Goal: Connect with others: Connect with other users

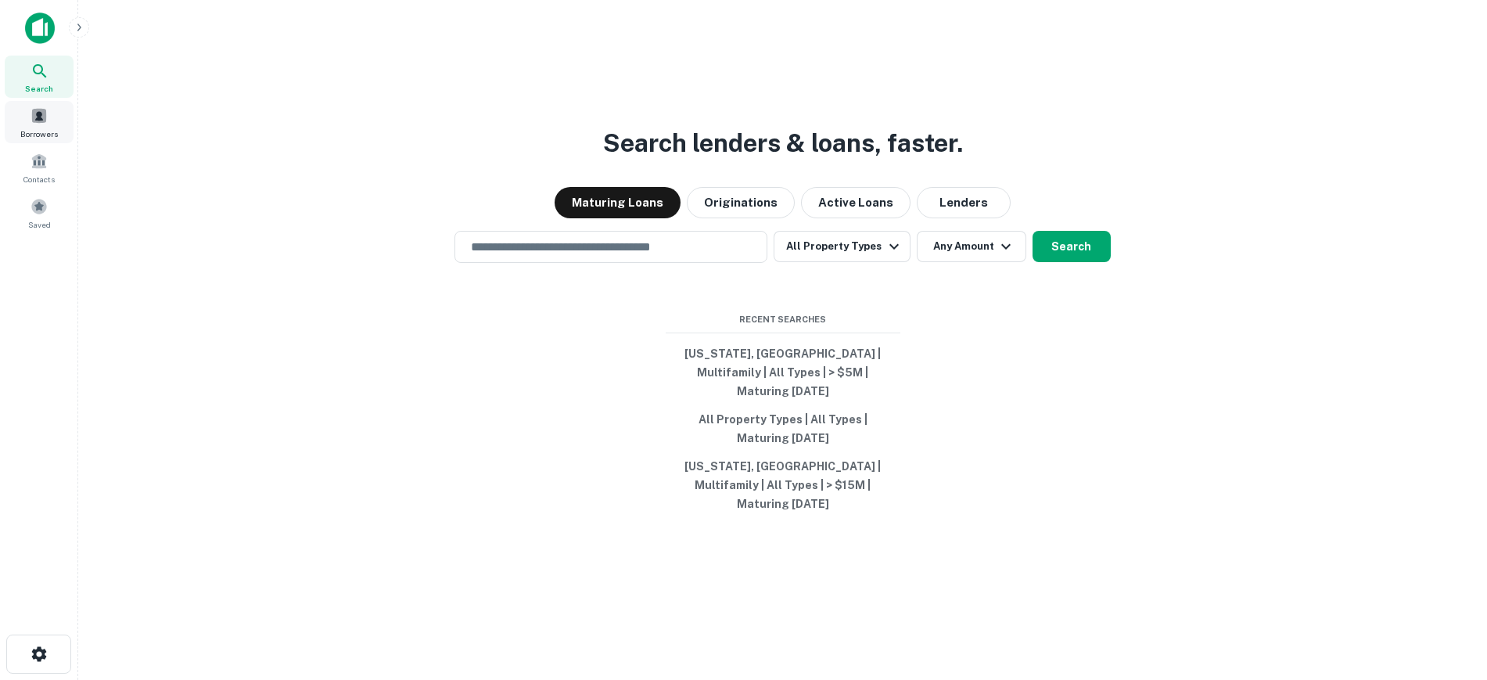
click at [52, 123] on div "Borrowers" at bounding box center [39, 122] width 69 height 42
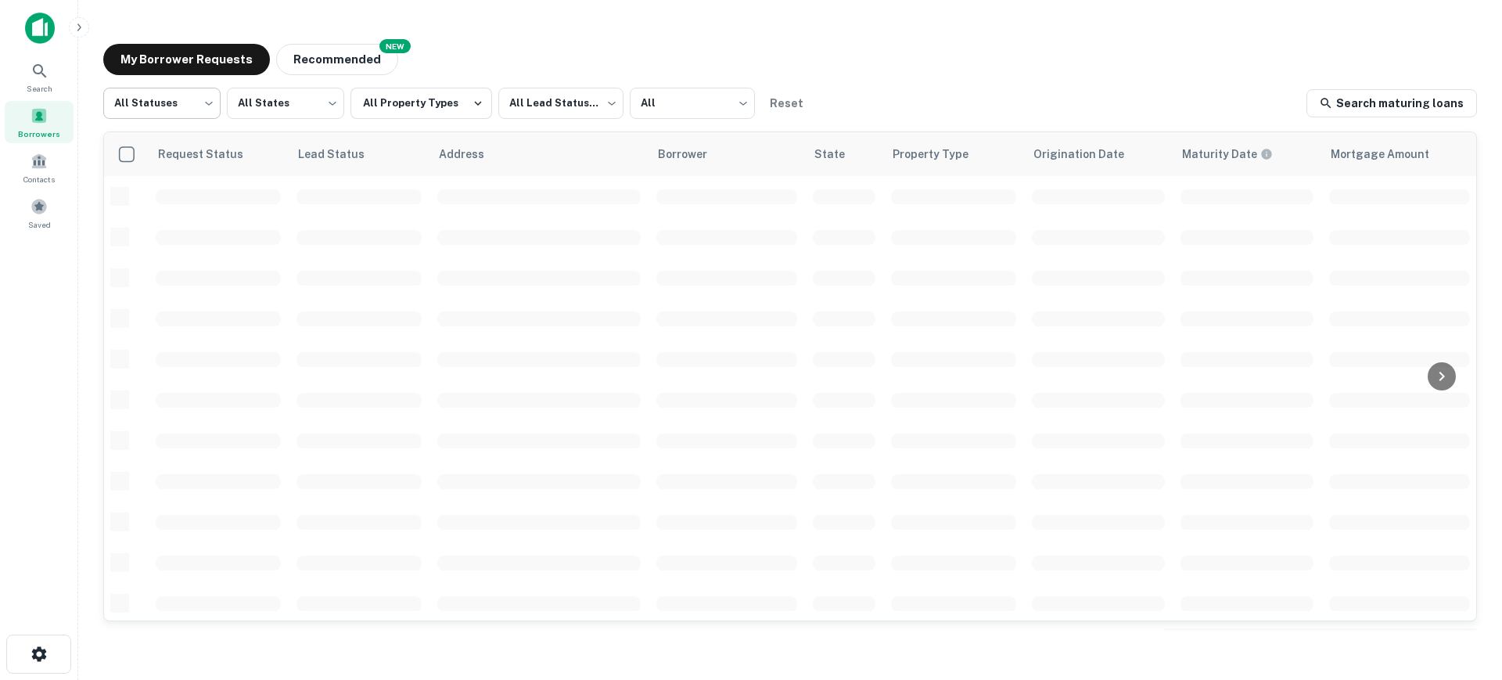
click at [184, 94] on body "Search Borrowers Contacts Saved My Borrower Requests NEW Recommended All Status…" at bounding box center [751, 340] width 1502 height 680
click at [180, 199] on li "Fulfilled" at bounding box center [161, 200] width 117 height 28
type input "*********"
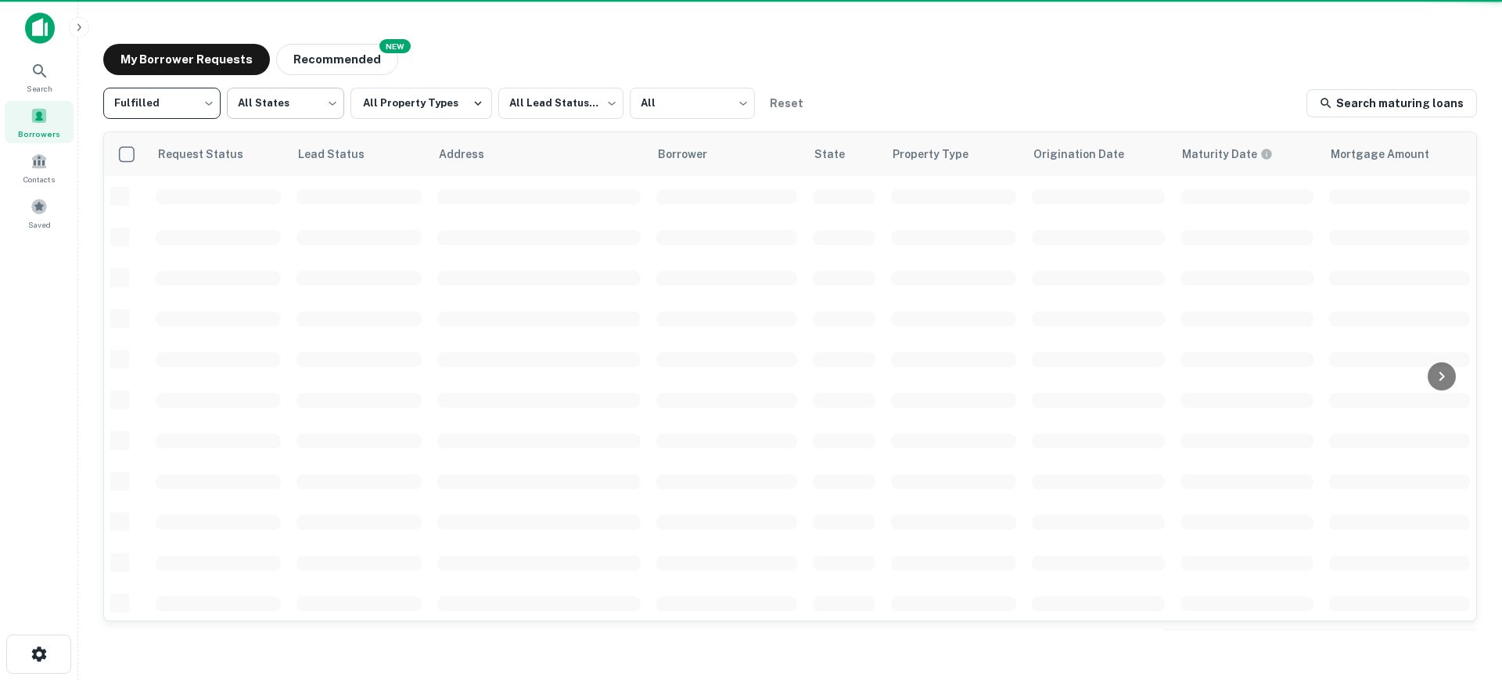
click at [283, 105] on body "Search Borrowers Contacts Saved My Borrower Requests NEW Recommended Fulfilled …" at bounding box center [751, 340] width 1502 height 680
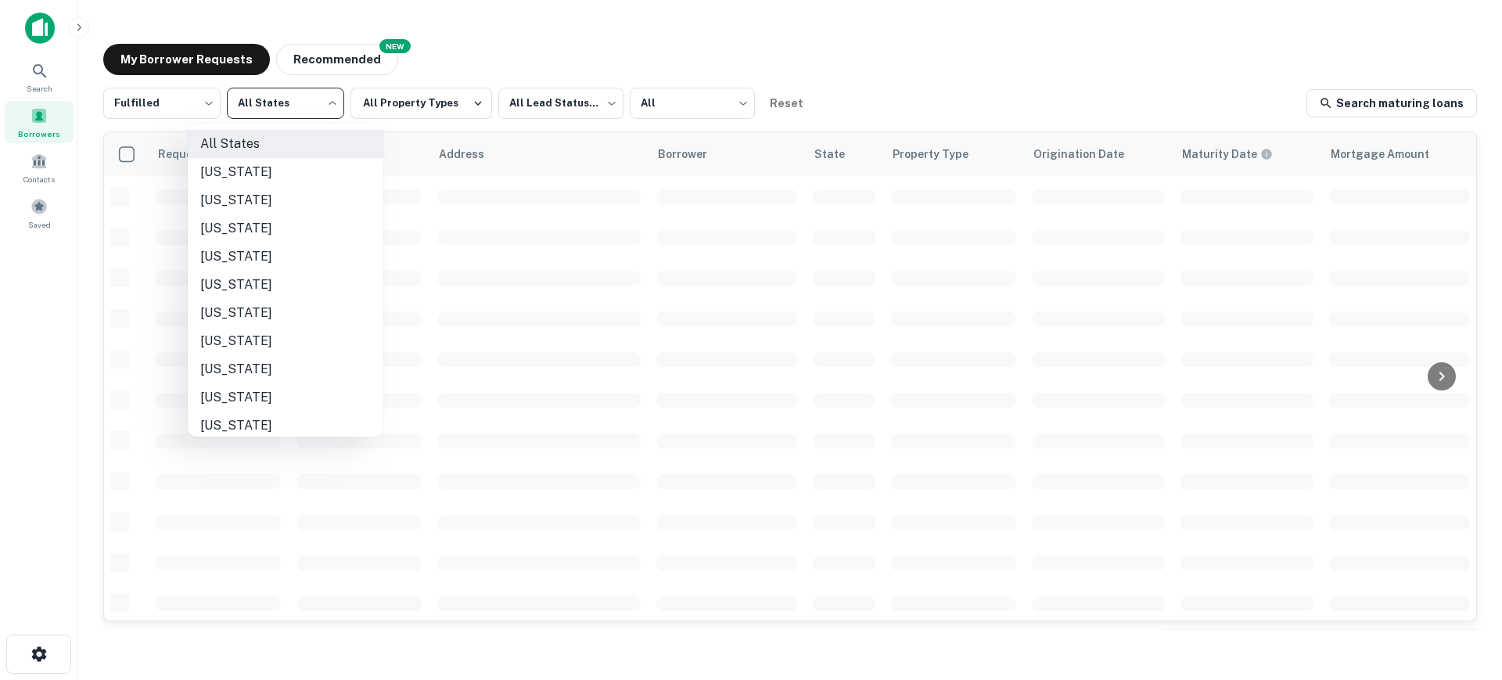
click at [268, 339] on li "Connecticut" at bounding box center [286, 341] width 196 height 28
type input "**"
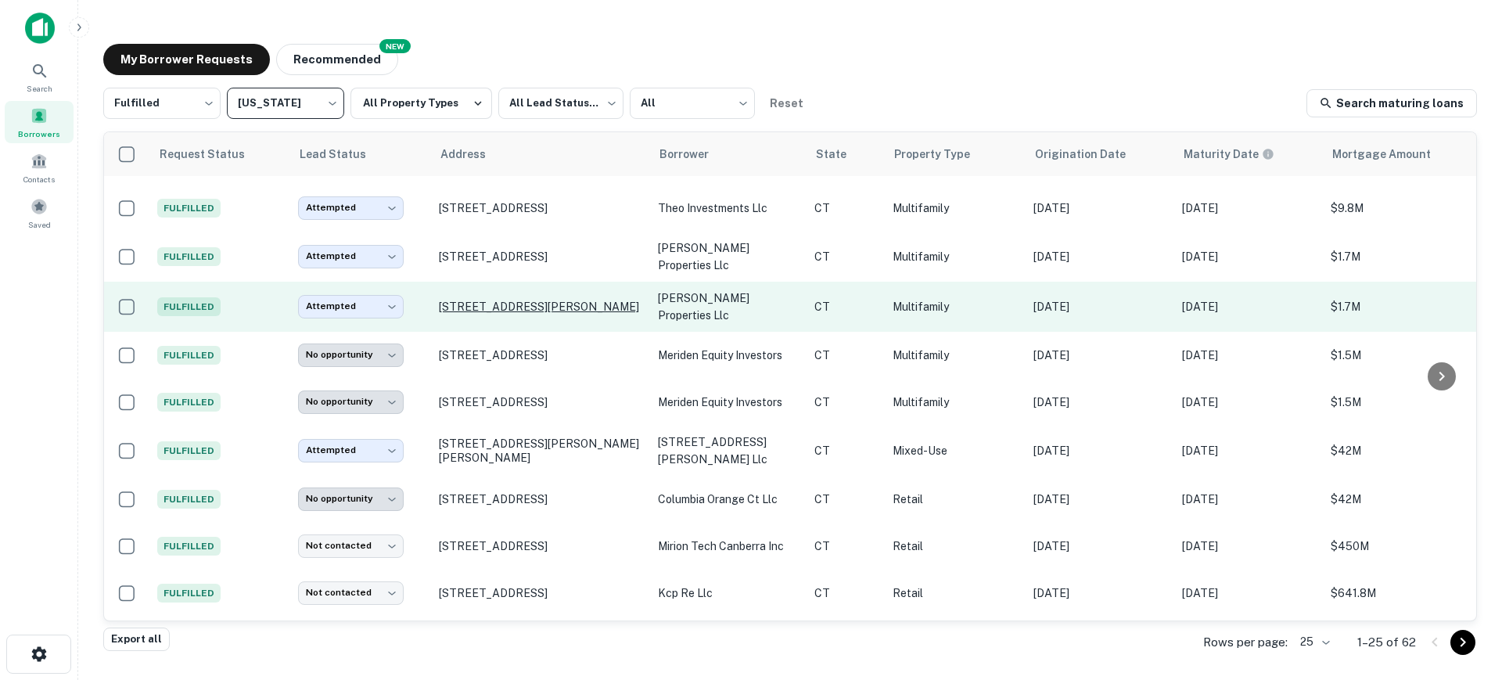
scroll to position [293, 0]
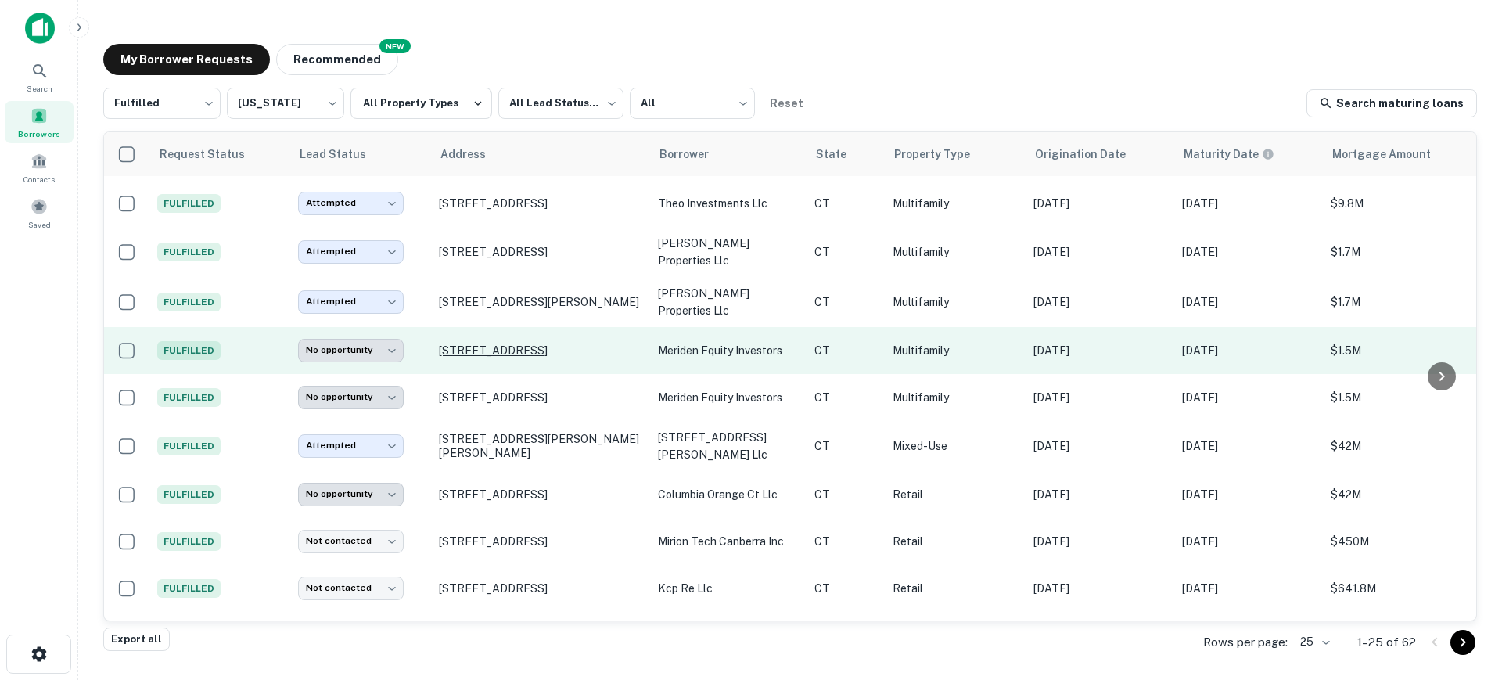
click at [530, 343] on p "750 Broad St Meriden, CT06450" at bounding box center [540, 350] width 203 height 14
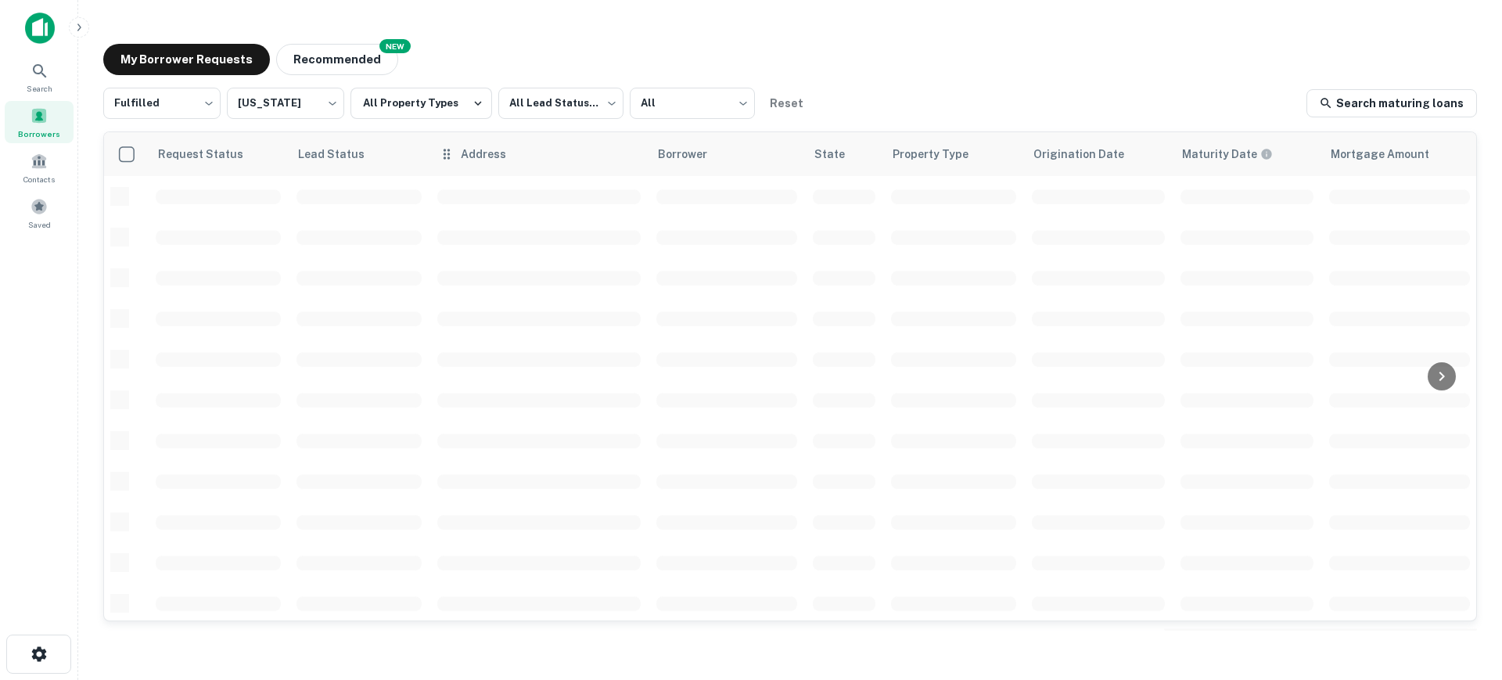
scroll to position [293, 0]
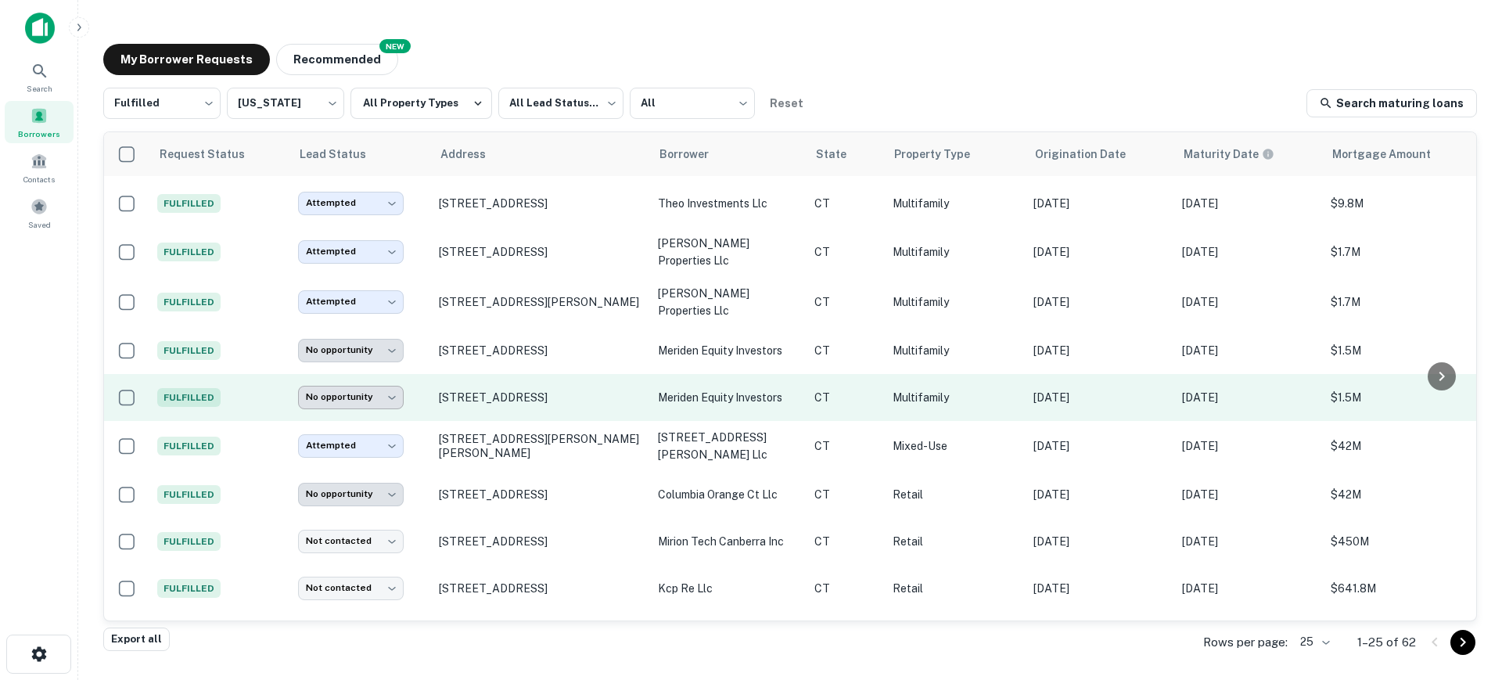
click at [382, 371] on body "**********" at bounding box center [751, 340] width 1502 height 680
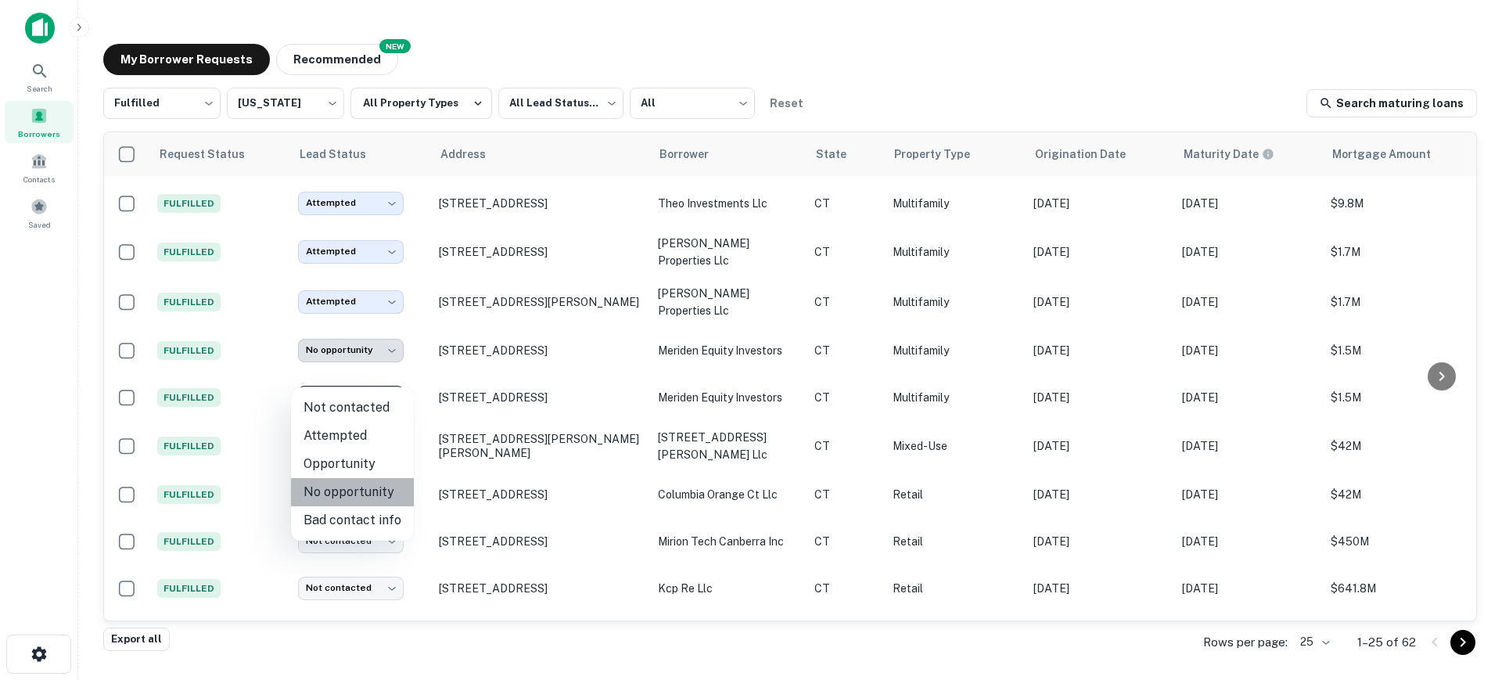
click at [361, 494] on li "No opportunity" at bounding box center [352, 492] width 123 height 28
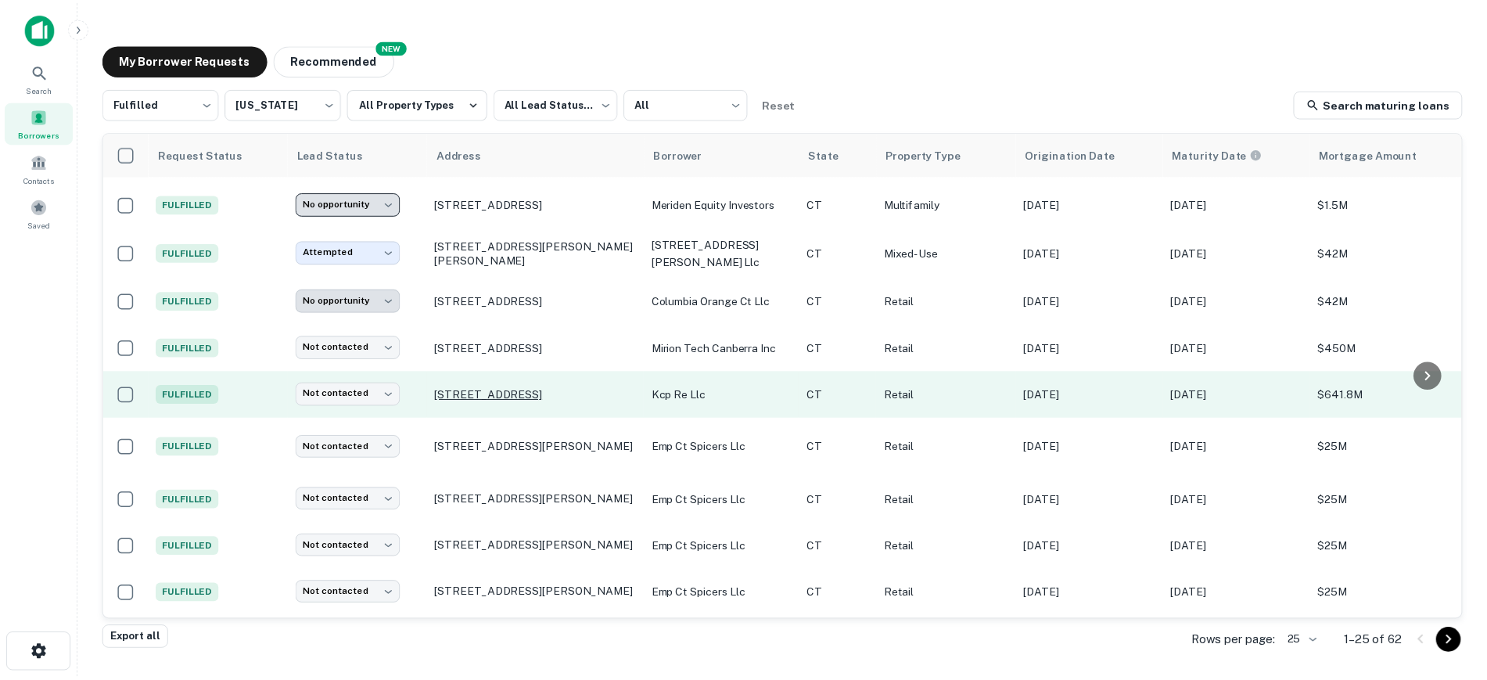
scroll to position [489, 0]
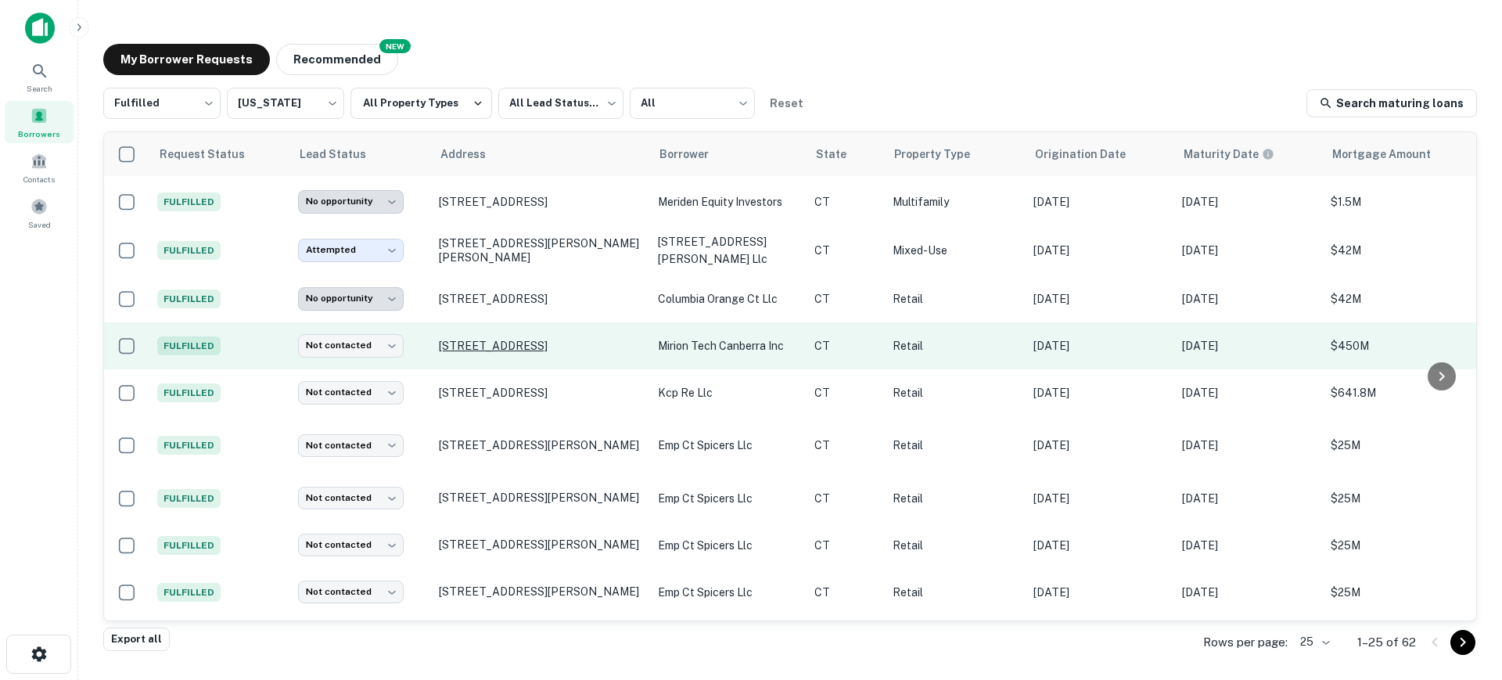
click at [572, 339] on p "800 Research Pkwy Meriden, CT06450" at bounding box center [540, 346] width 203 height 14
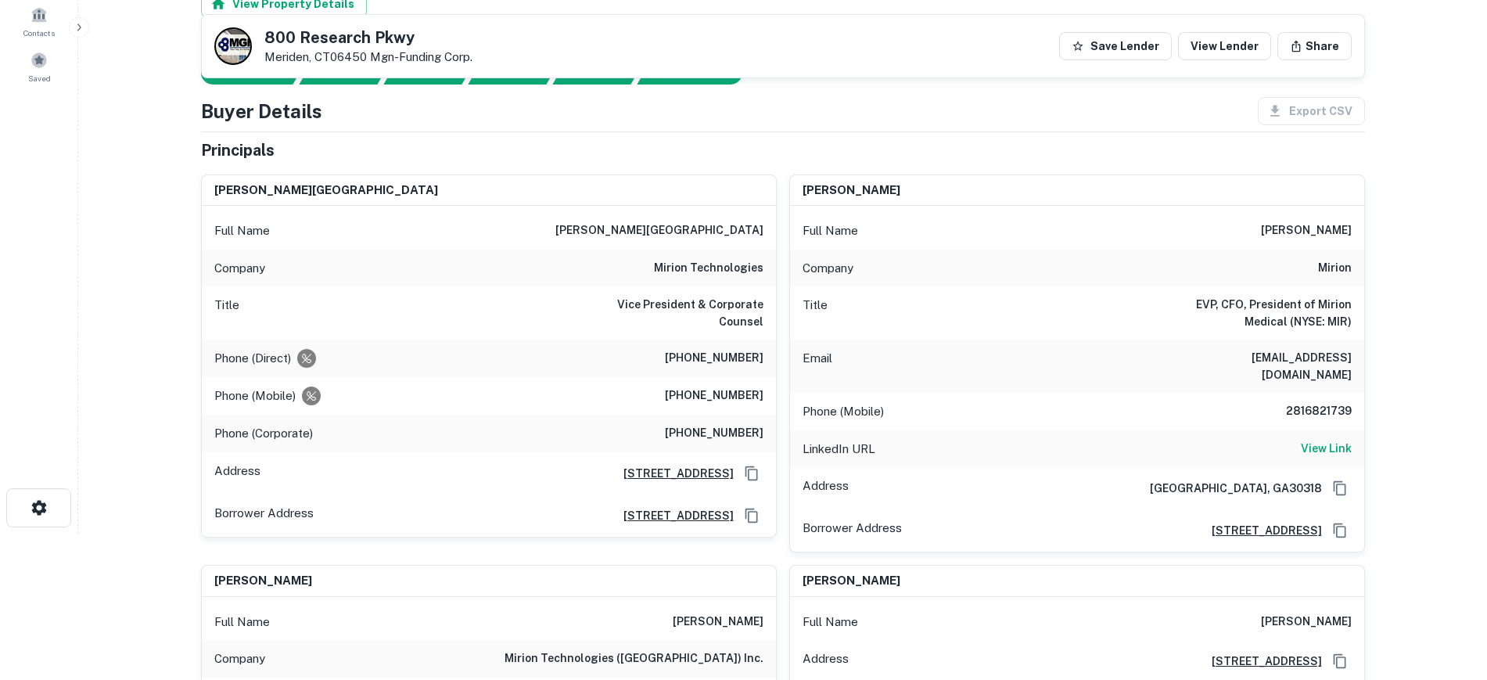
scroll to position [98, 0]
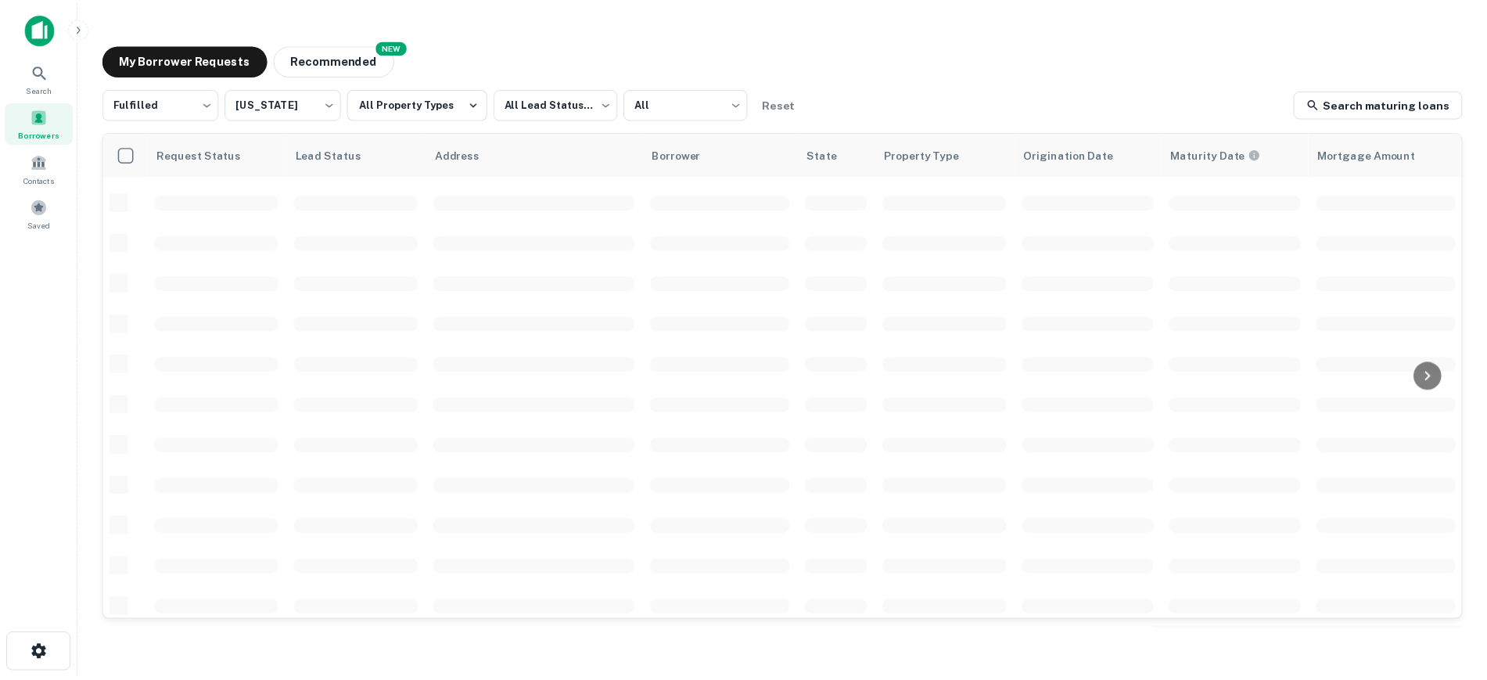
scroll to position [489, 0]
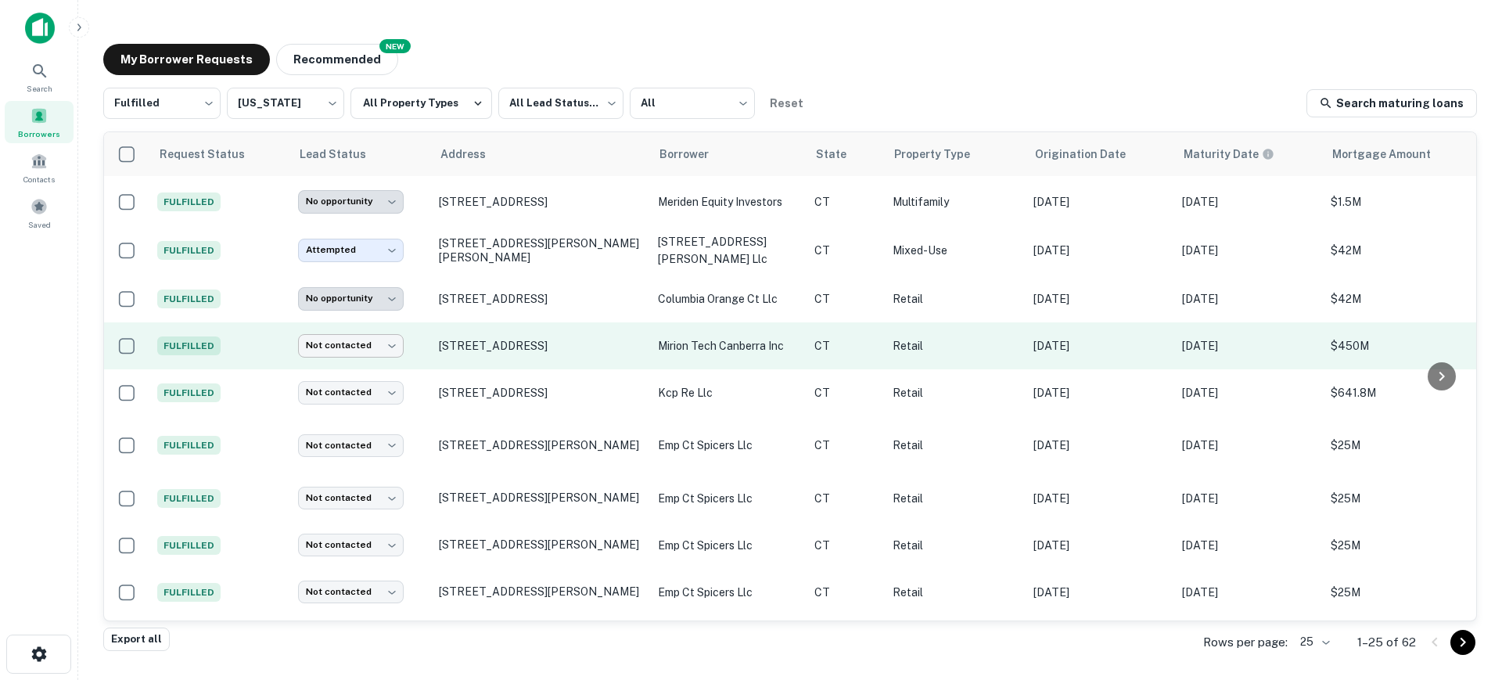
click at [382, 325] on body "**********" at bounding box center [751, 340] width 1502 height 680
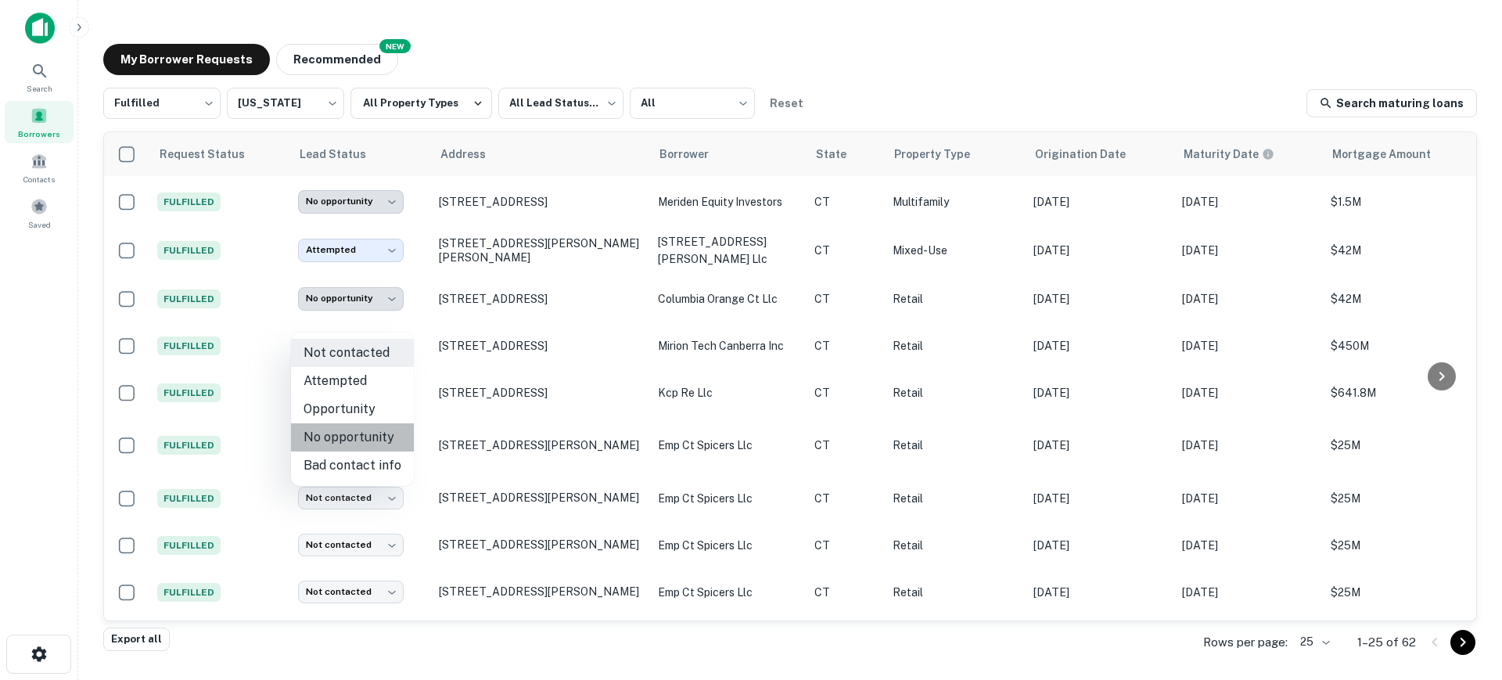
click at [380, 429] on li "No opportunity" at bounding box center [352, 437] width 123 height 28
type input "**********"
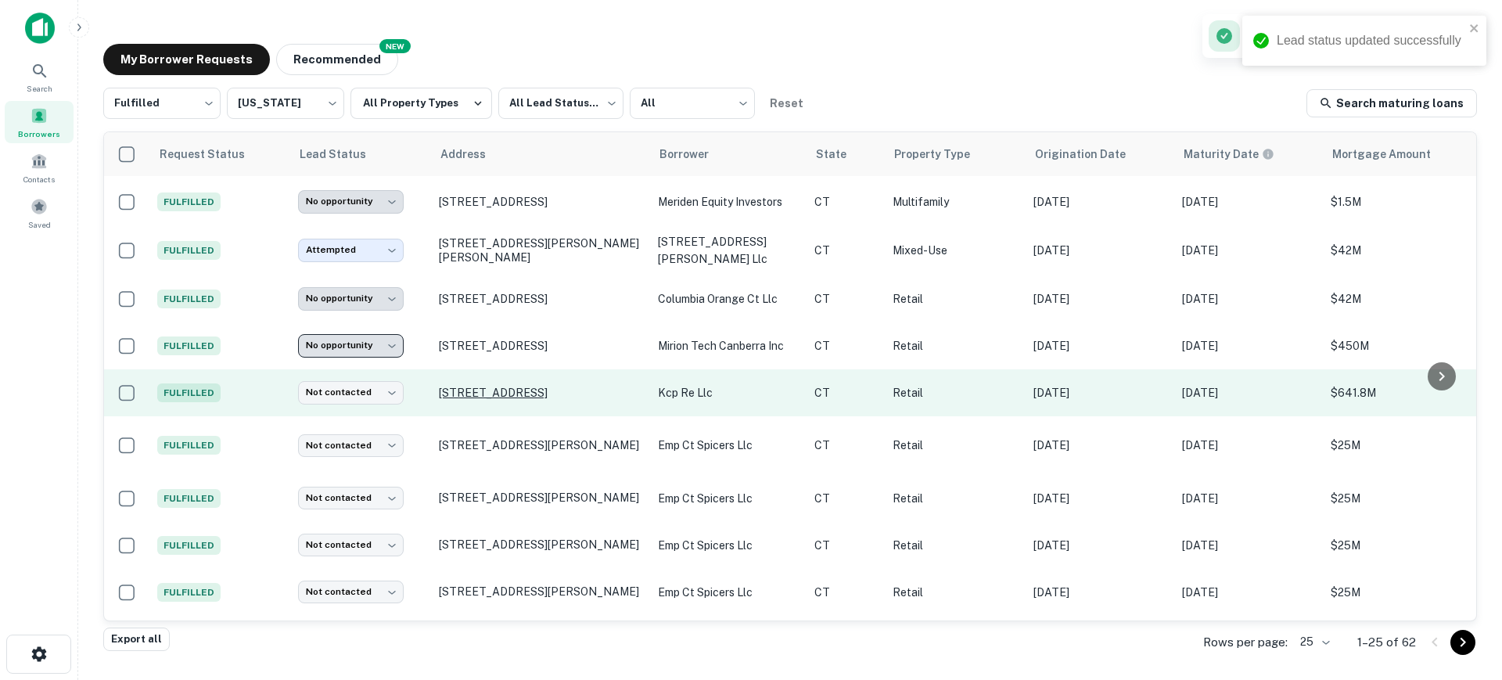
click at [476, 386] on p "304 Elm St Monroe, CT06468" at bounding box center [540, 393] width 203 height 14
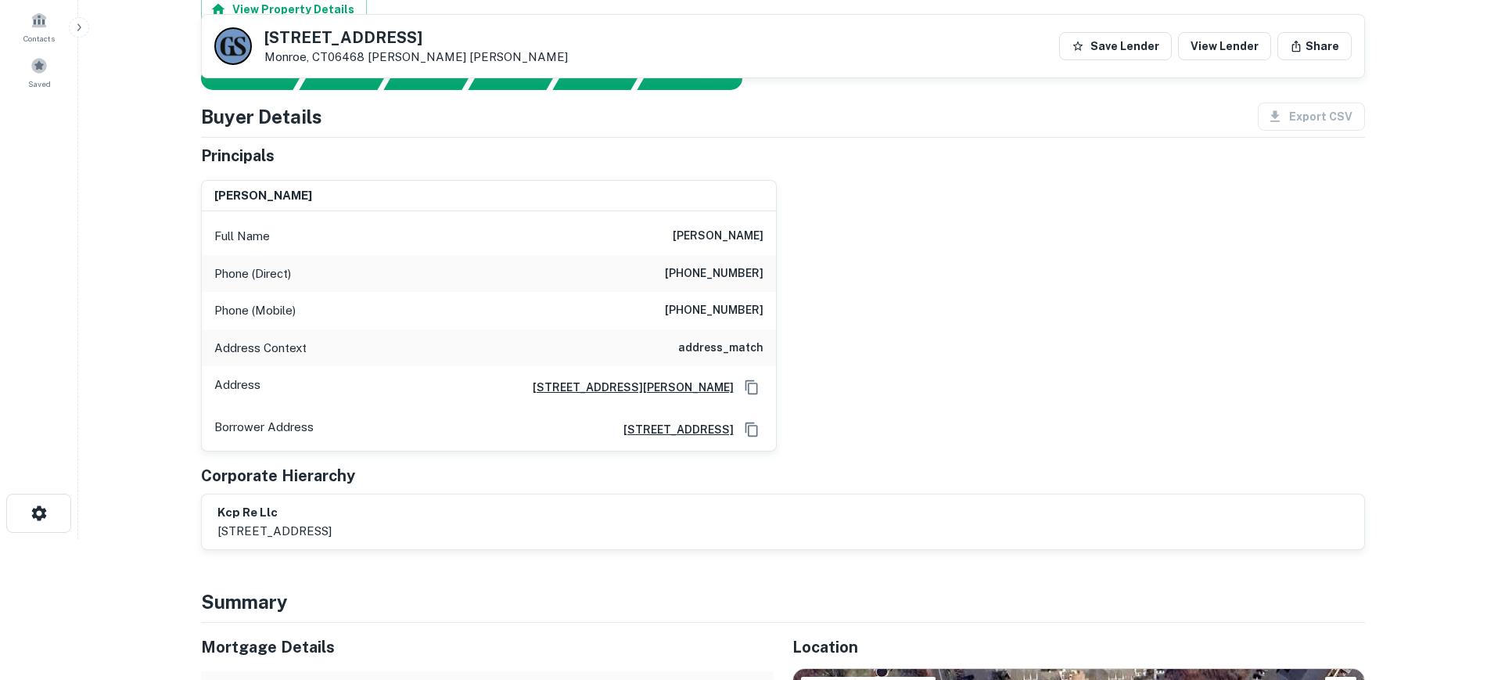
scroll to position [95, 0]
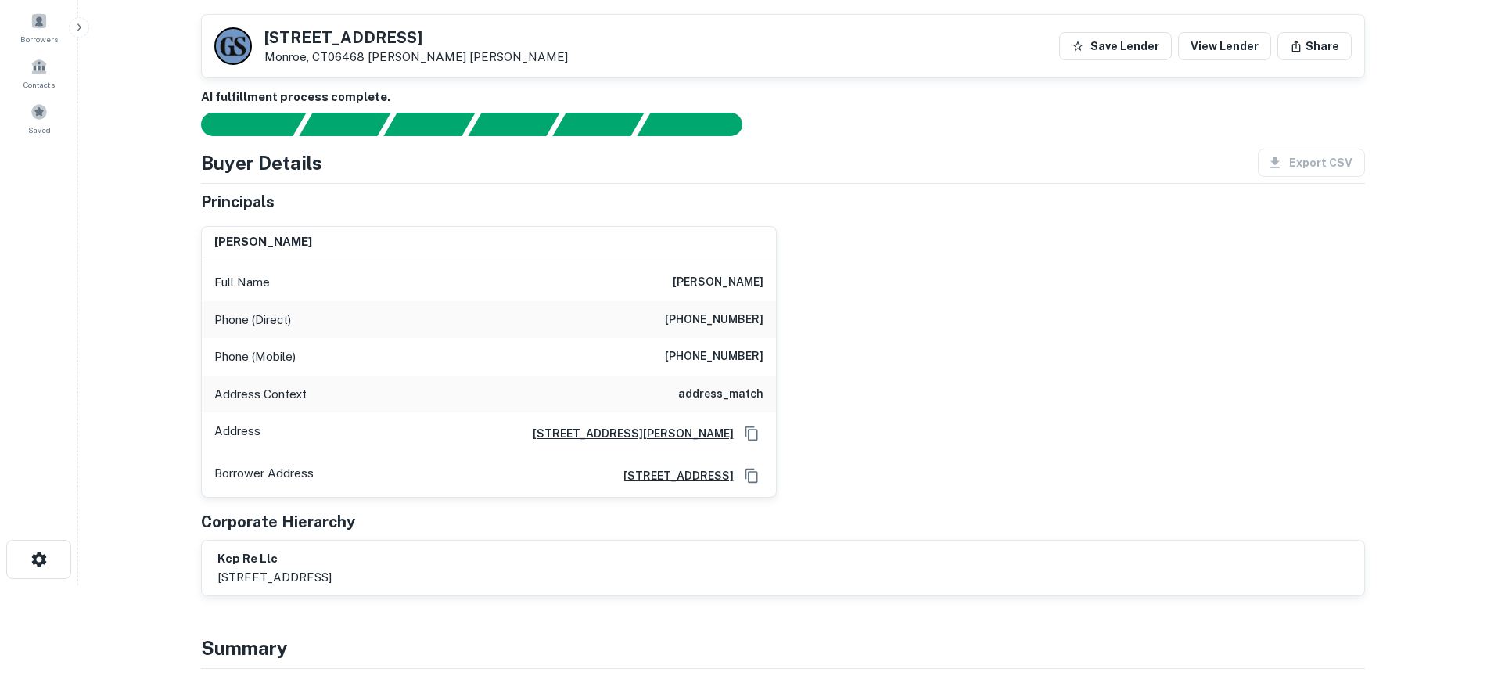
drag, startPoint x: 674, startPoint y: 289, endPoint x: 767, endPoint y: 287, distance: 93.1
click at [767, 287] on div "Full Name jeffrey m green" at bounding box center [489, 283] width 574 height 38
copy h6 "jeffrey m green"
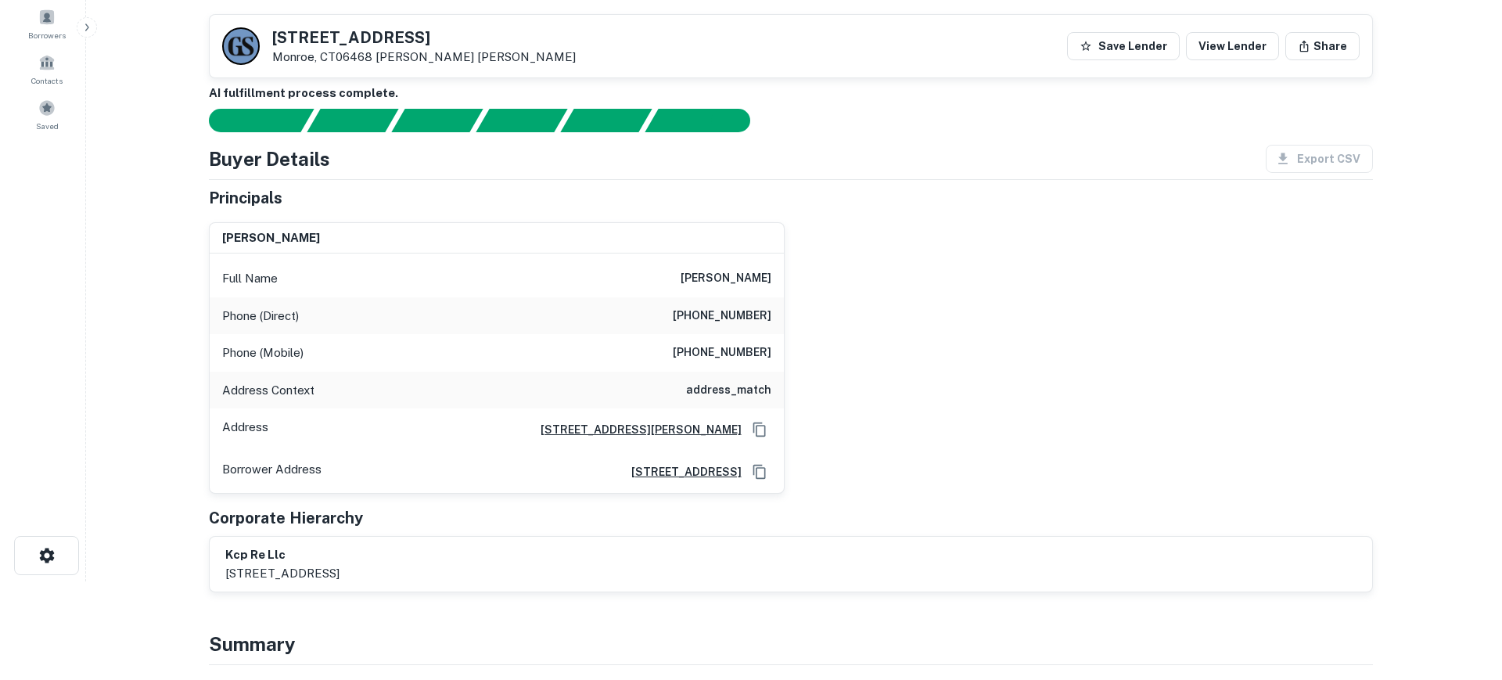
scroll to position [0, 0]
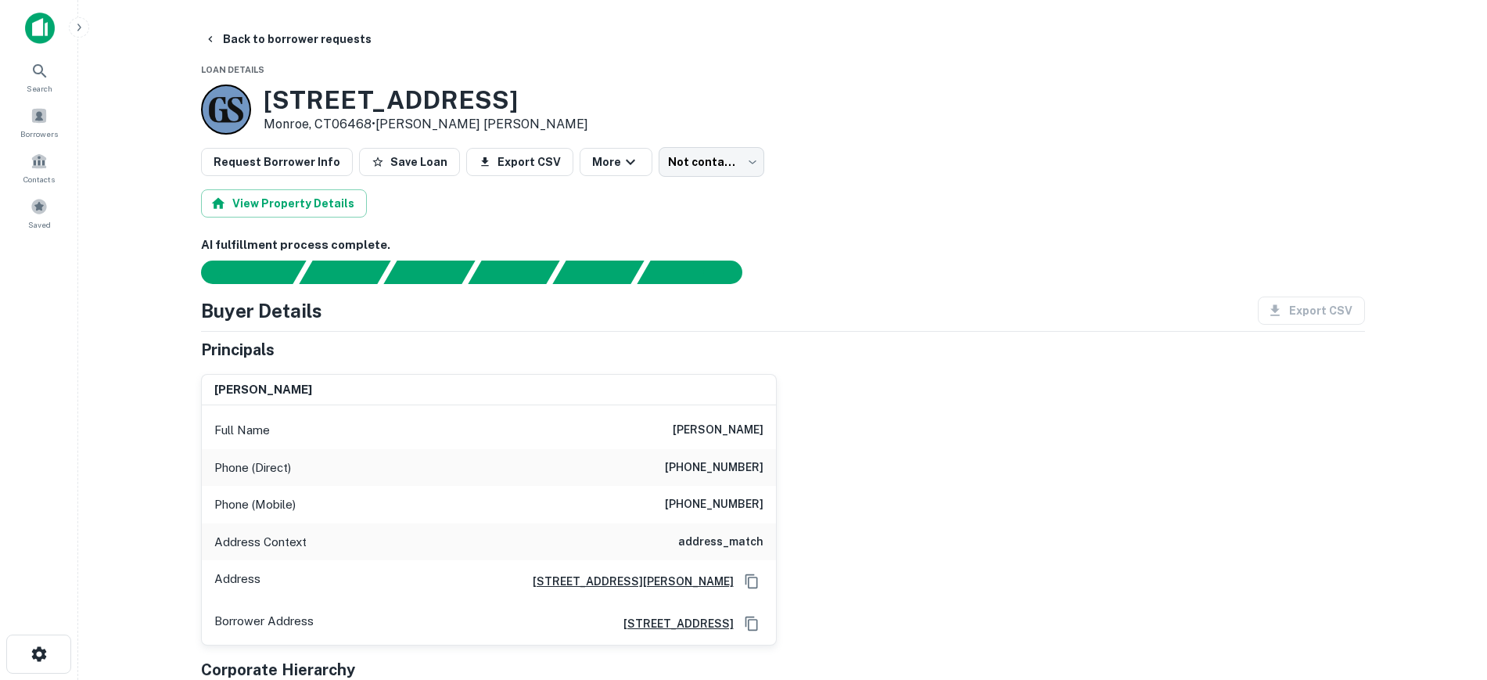
click at [682, 432] on h6 "jeffrey m green" at bounding box center [718, 430] width 91 height 19
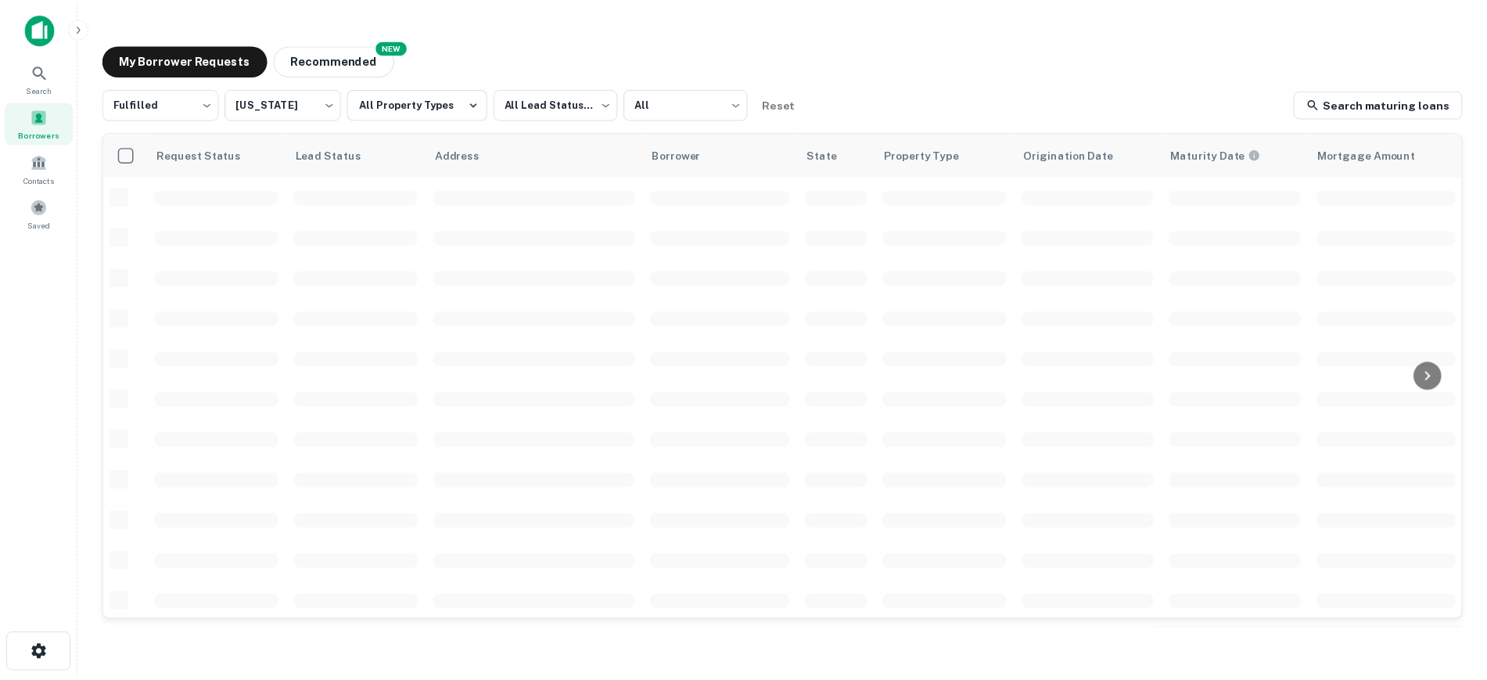
scroll to position [489, 0]
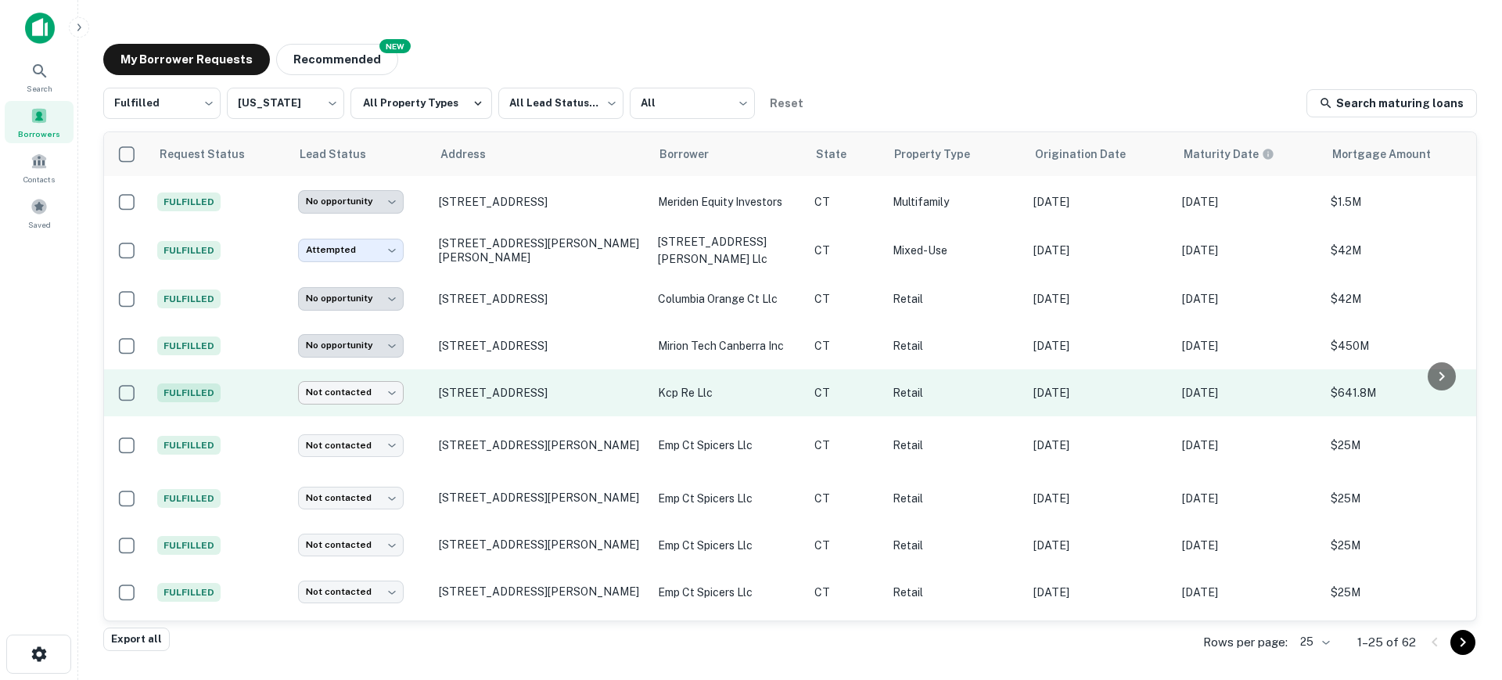
click at [394, 367] on body "**********" at bounding box center [751, 340] width 1502 height 680
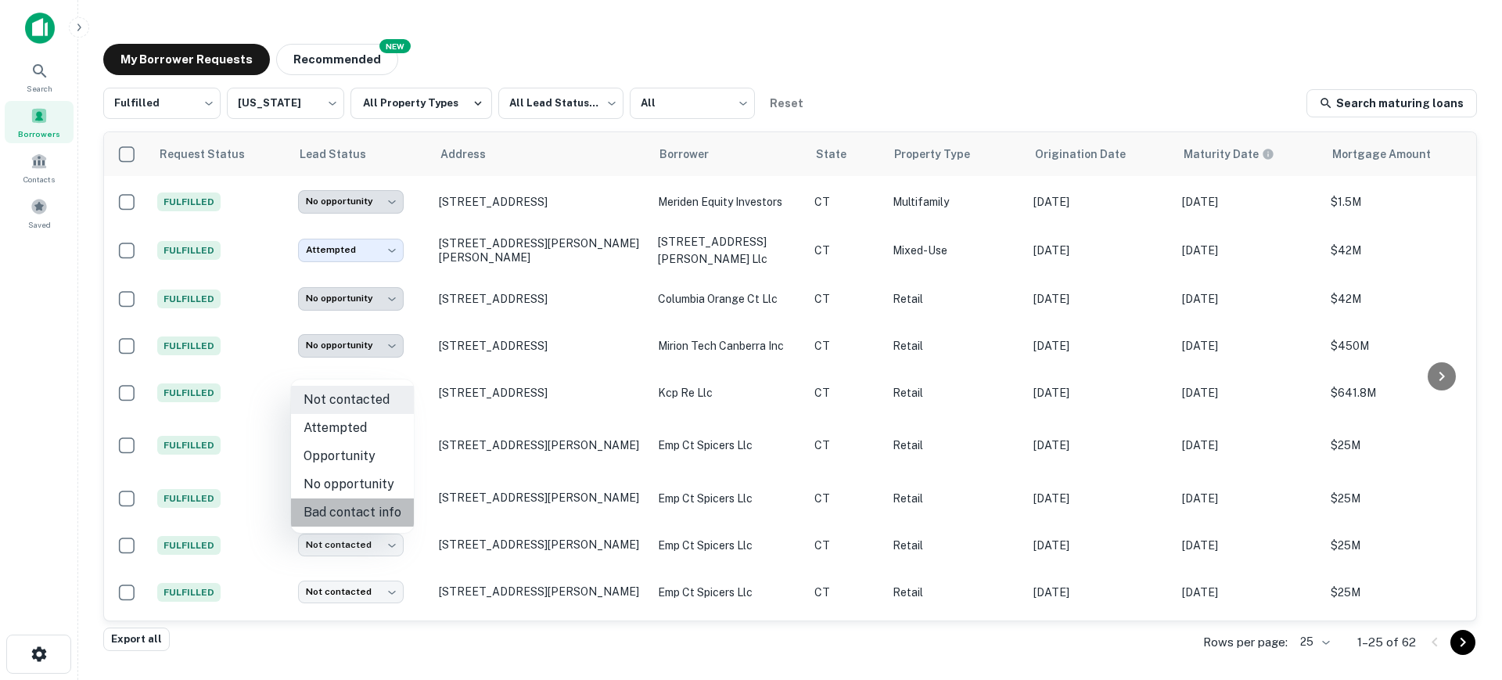
click at [381, 513] on li "Bad contact info" at bounding box center [352, 512] width 123 height 28
type input "**********"
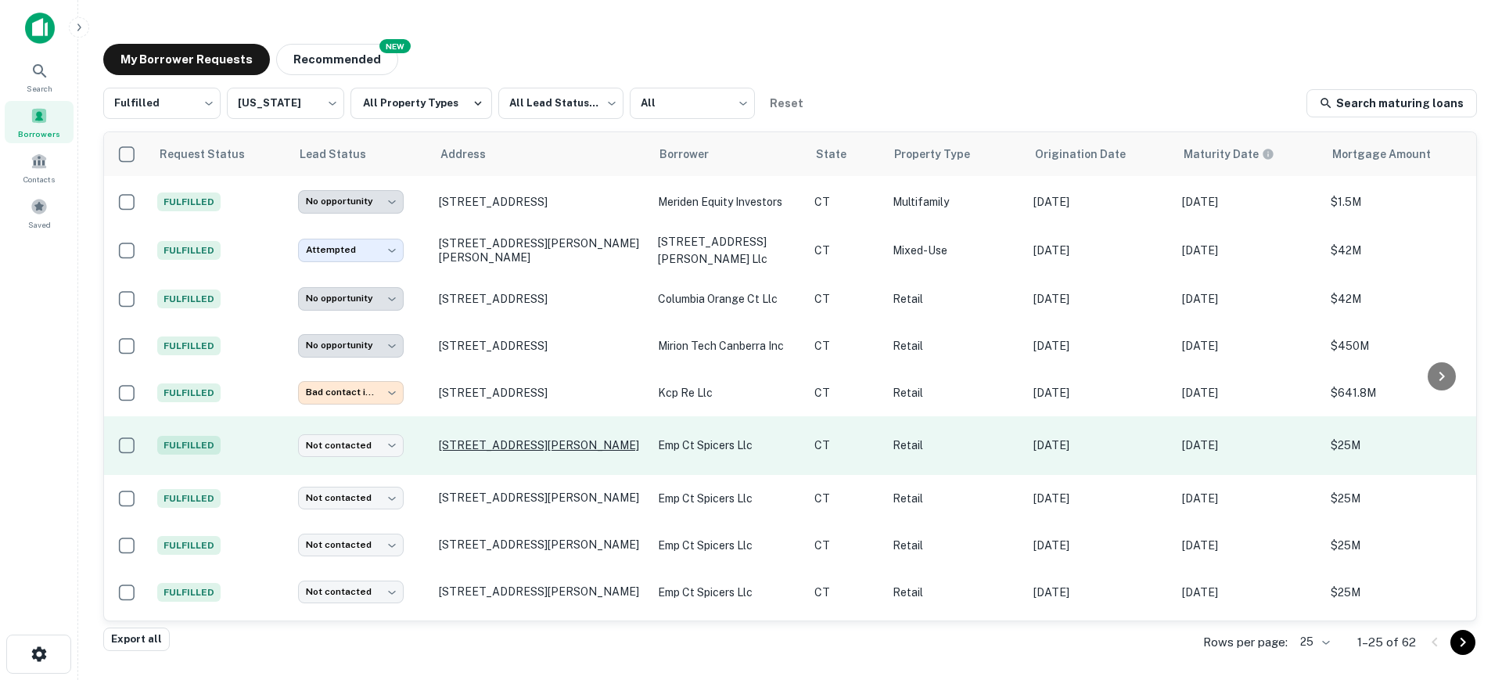
click at [494, 438] on p "75 Marsh Rd Groton, CT06340" at bounding box center [540, 445] width 203 height 14
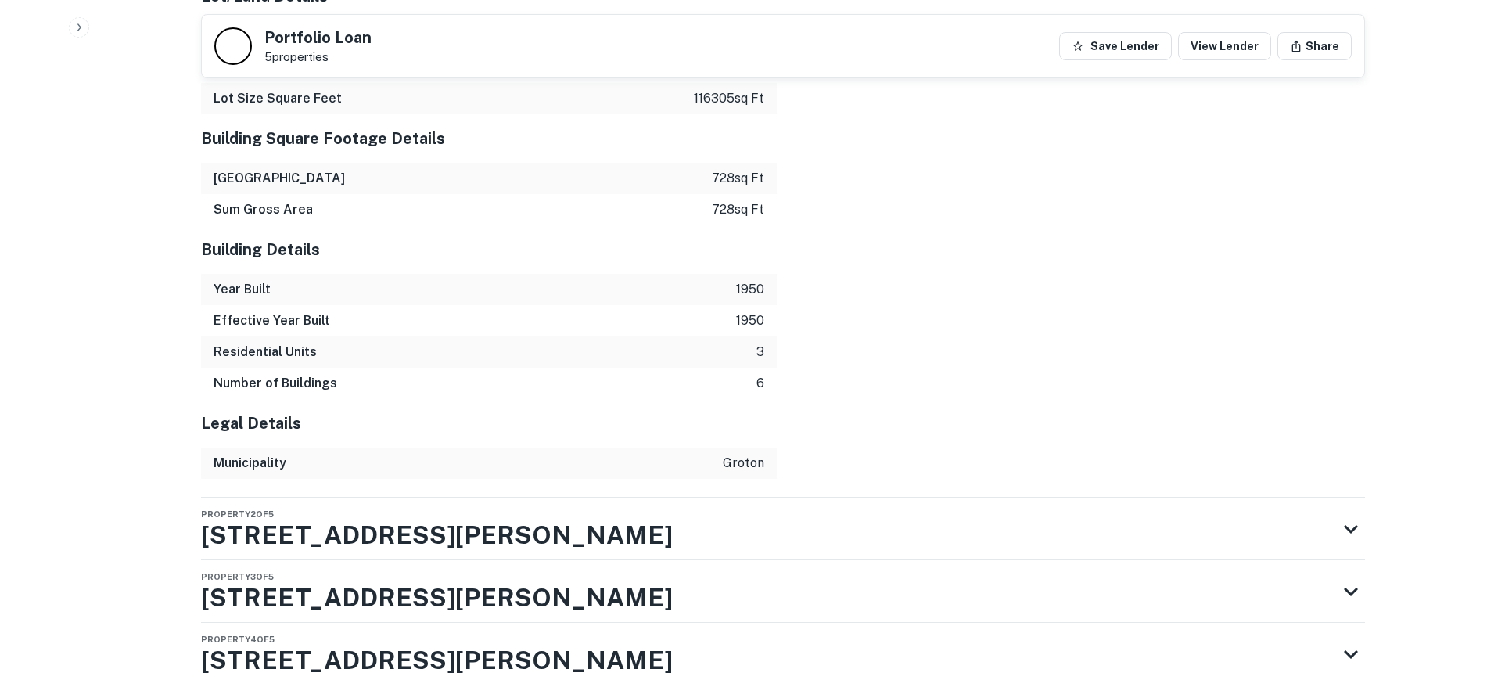
scroll to position [2249, 0]
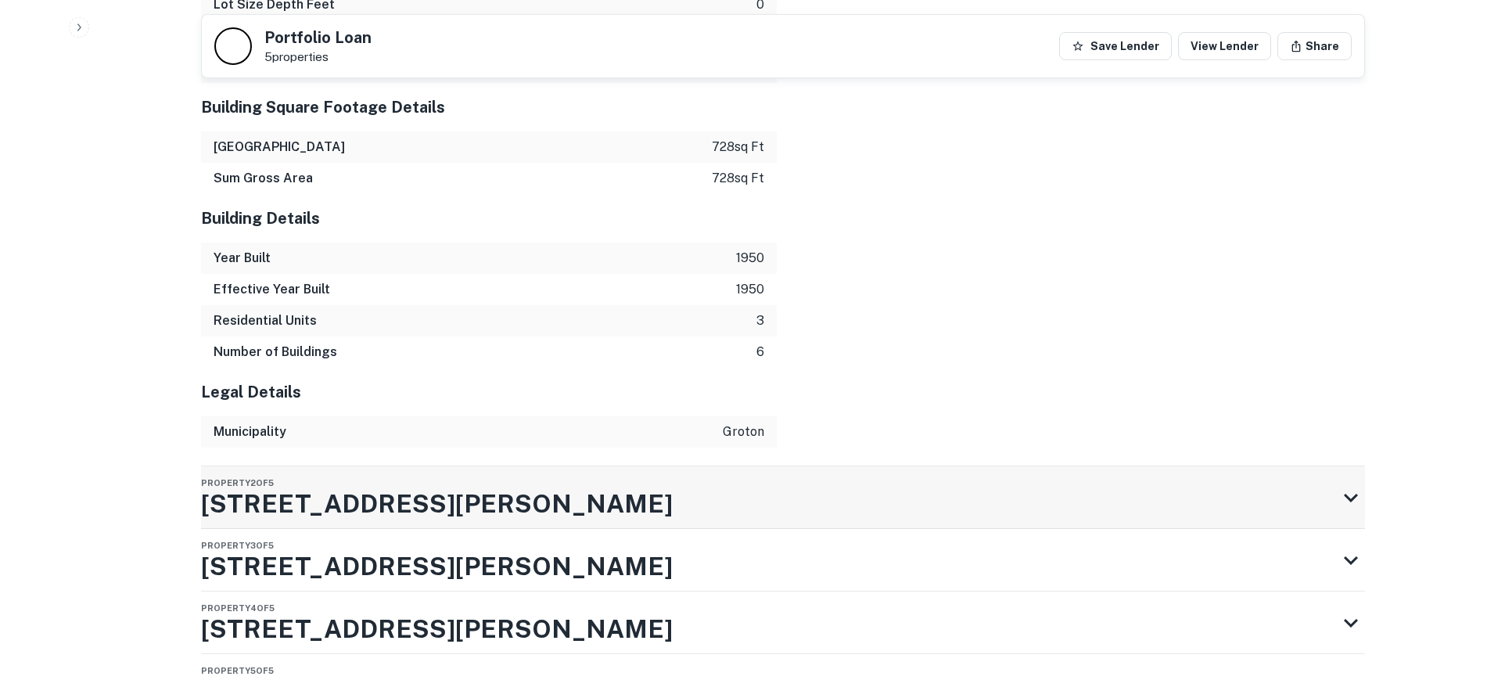
click at [477, 466] on div "Property 2 of 5 65 Marsh Rd" at bounding box center [769, 497] width 1136 height 63
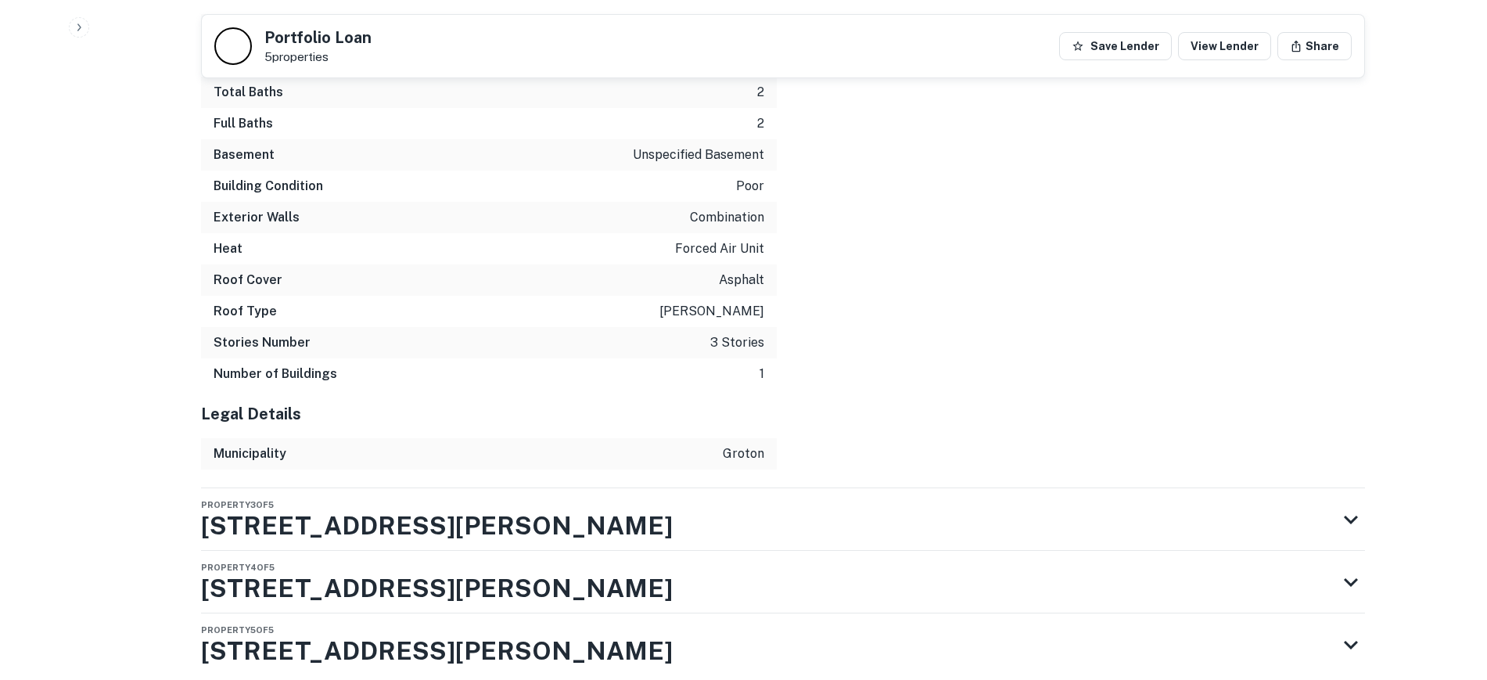
scroll to position [3640, 0]
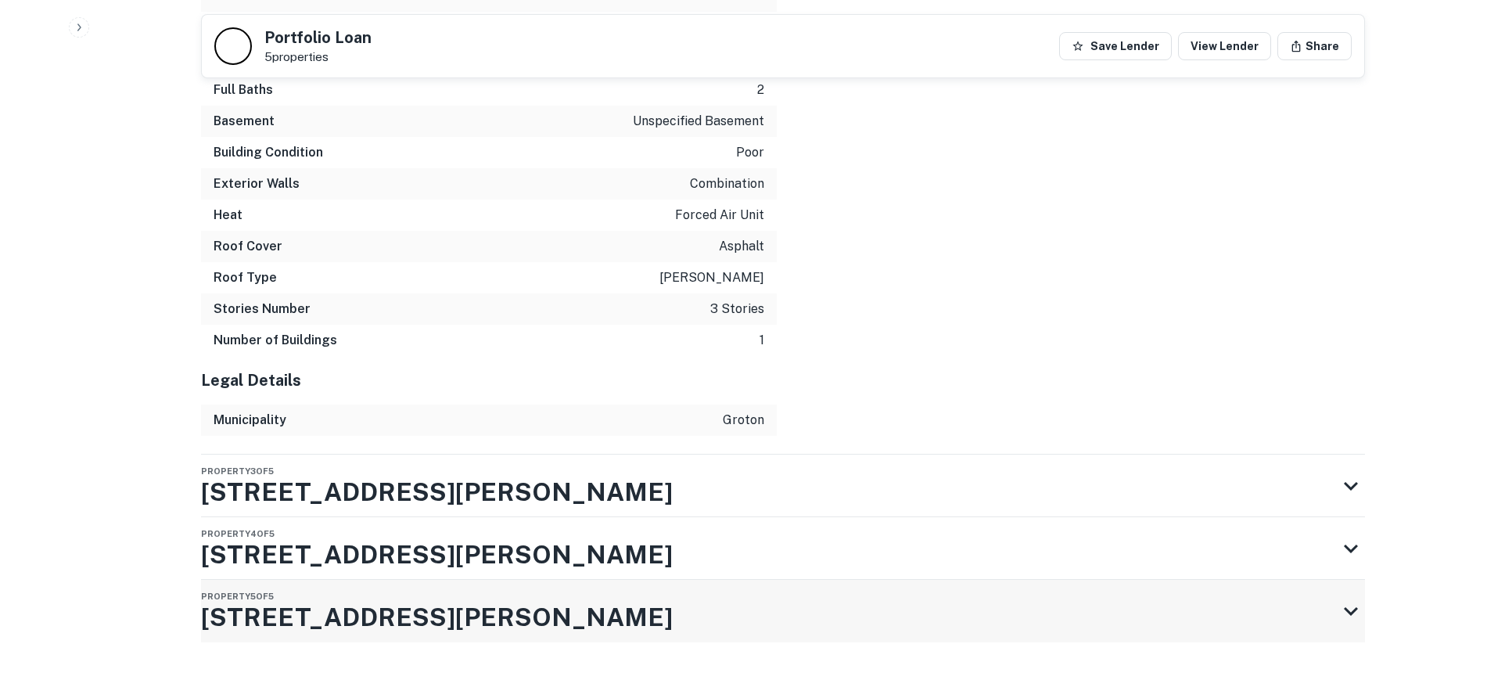
click at [337, 598] on h3 "93 Marsh Rd" at bounding box center [437, 617] width 472 height 38
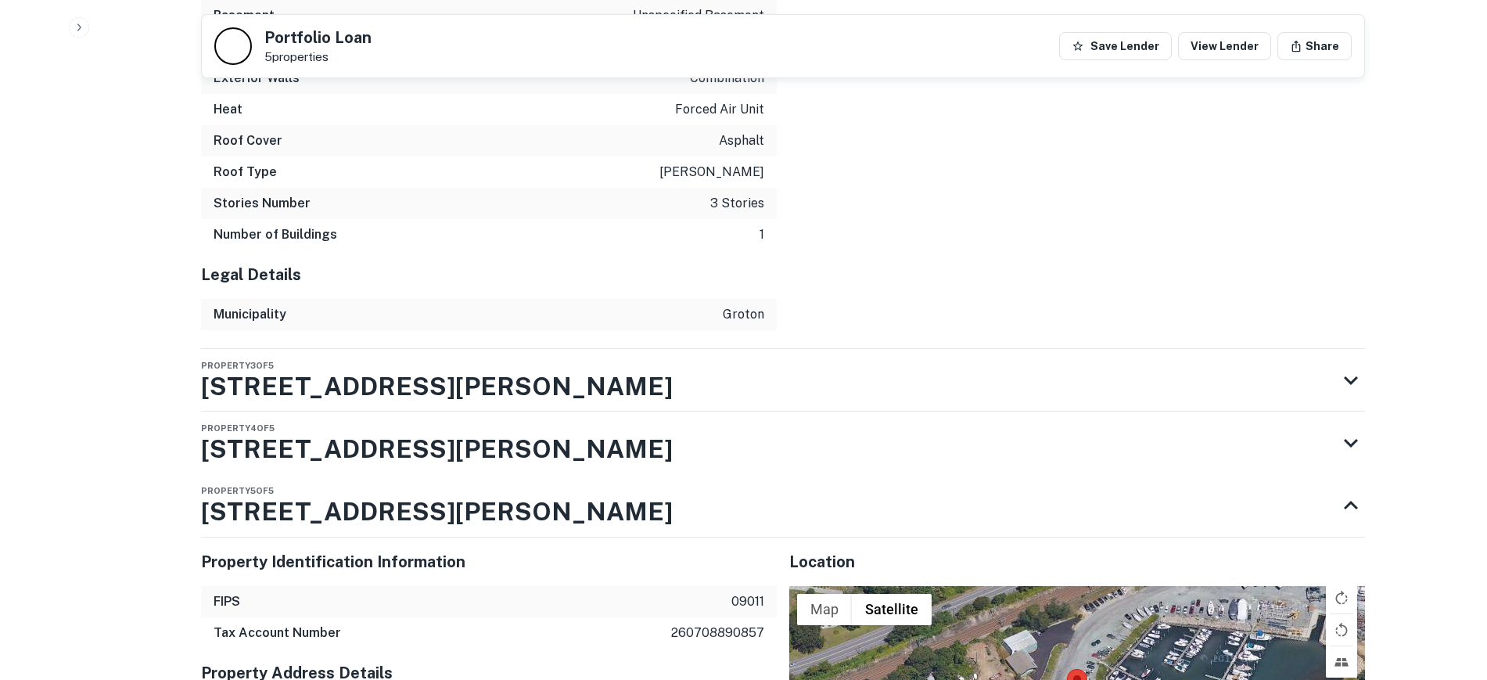
scroll to position [3709, 0]
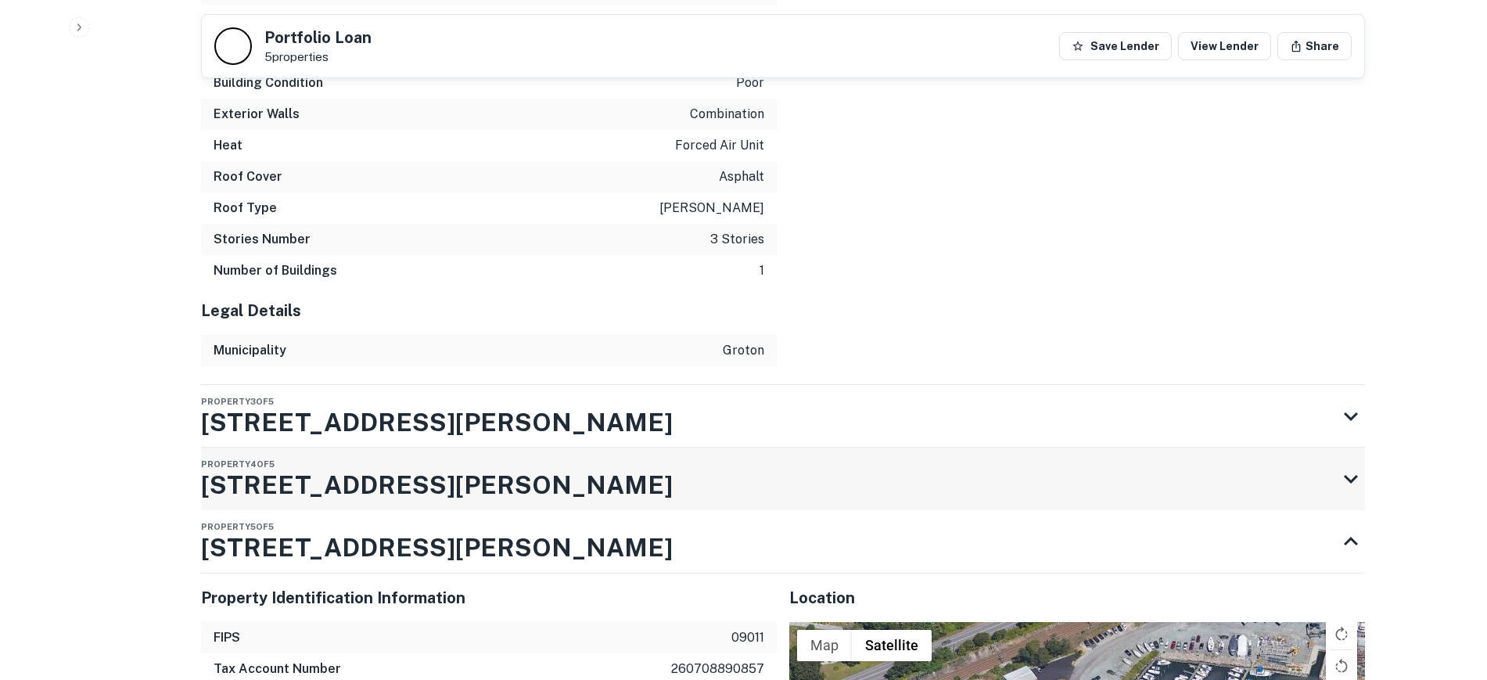
click at [245, 466] on h3 "71 Marsh Rd" at bounding box center [437, 485] width 472 height 38
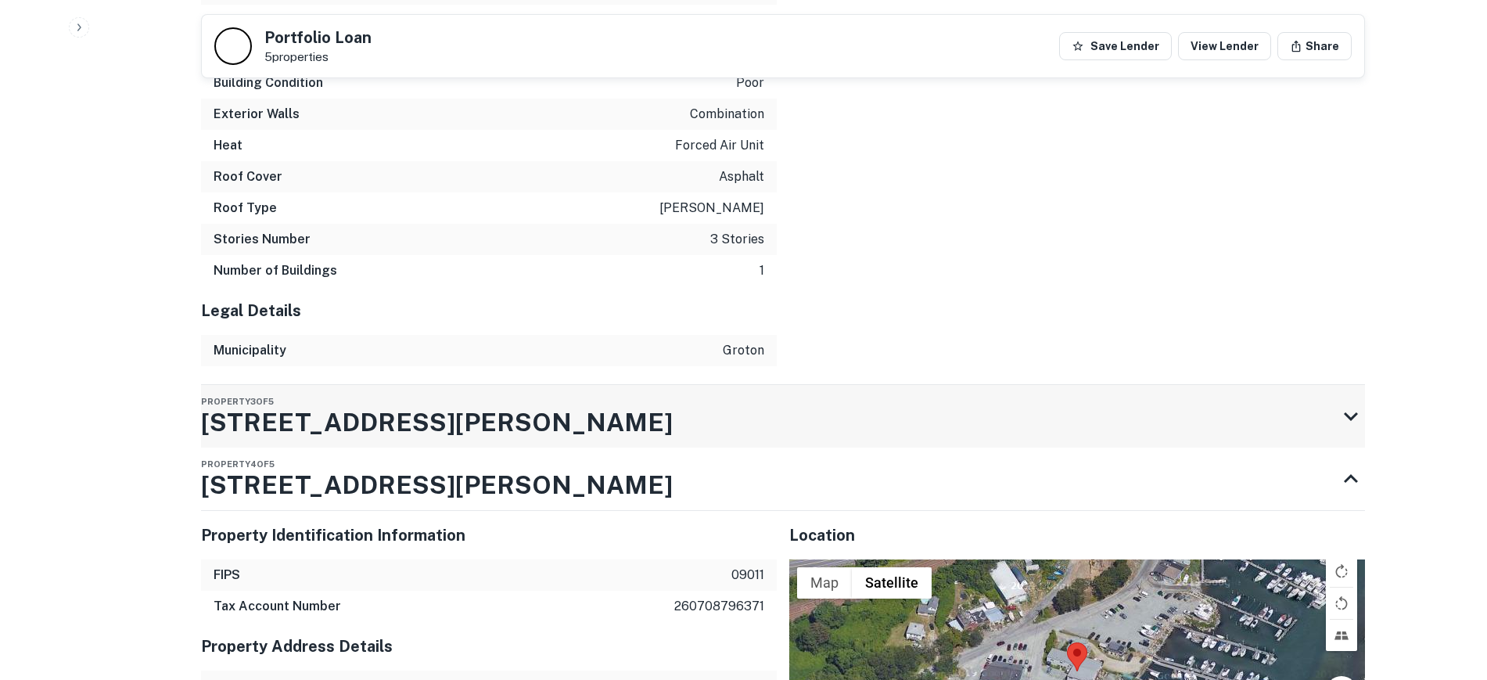
click at [343, 404] on h3 "73 Marsh Rd" at bounding box center [437, 423] width 472 height 38
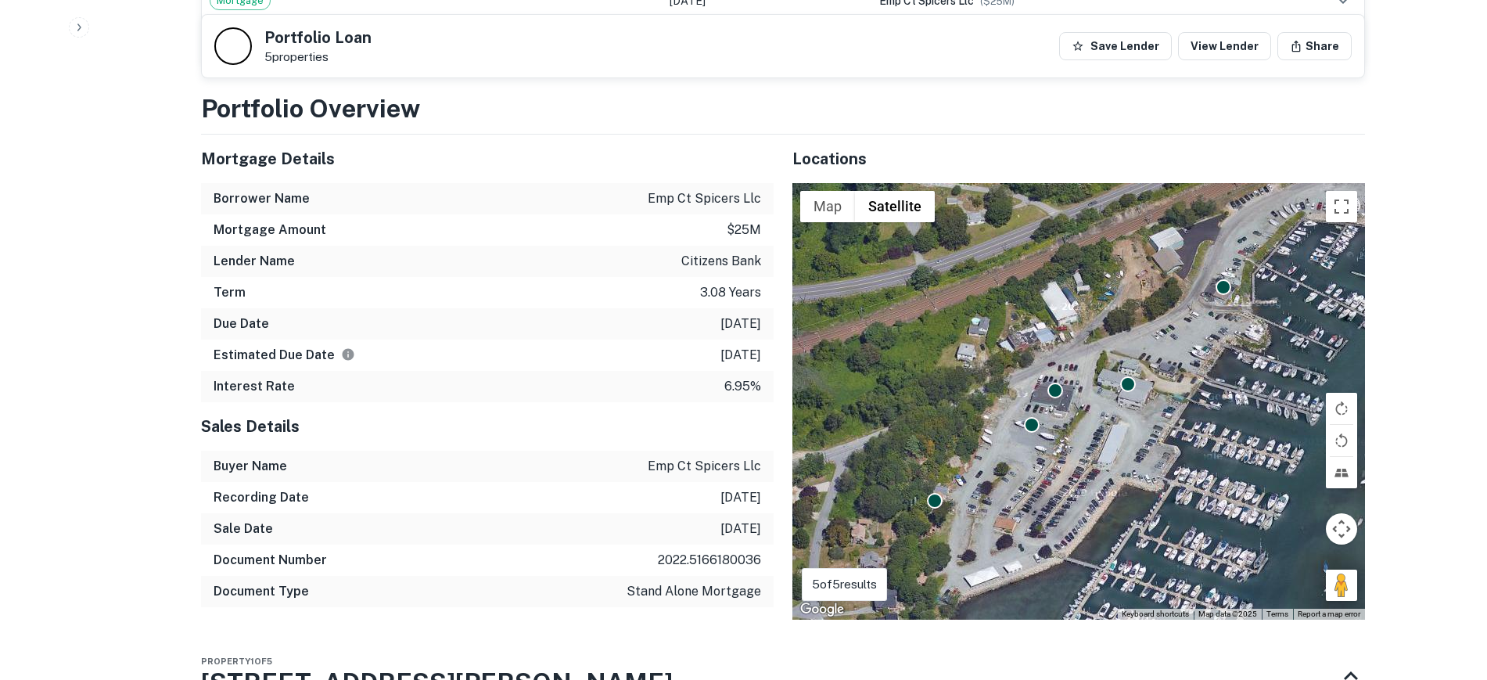
scroll to position [978, 0]
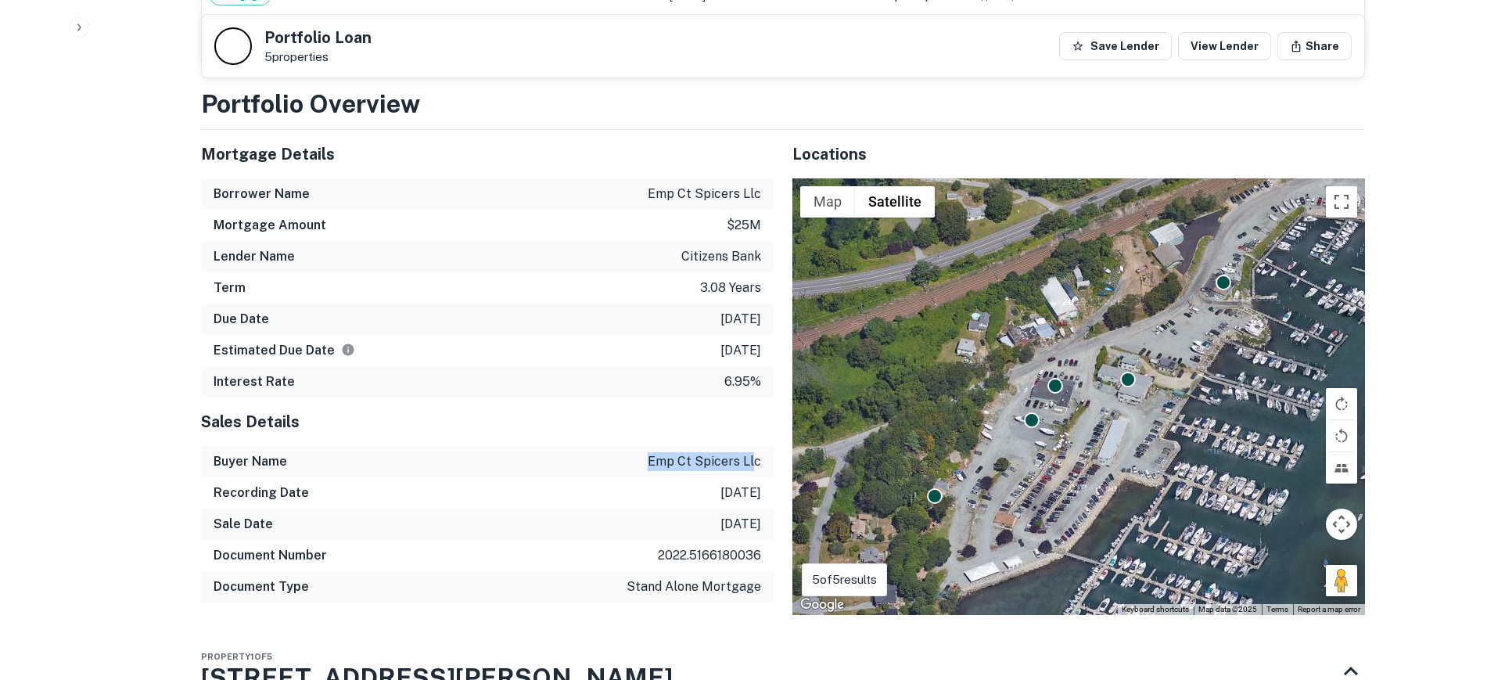
drag, startPoint x: 643, startPoint y: 461, endPoint x: 752, endPoint y: 460, distance: 109.5
click at [752, 460] on div "Buyer Name emp ct spicers llc" at bounding box center [487, 461] width 573 height 31
click at [734, 479] on div "Recording Date 11/28/2022" at bounding box center [487, 492] width 573 height 31
drag, startPoint x: 650, startPoint y: 585, endPoint x: 696, endPoint y: 576, distance: 46.9
click at [696, 577] on p "stand alone mortgage" at bounding box center [694, 586] width 135 height 19
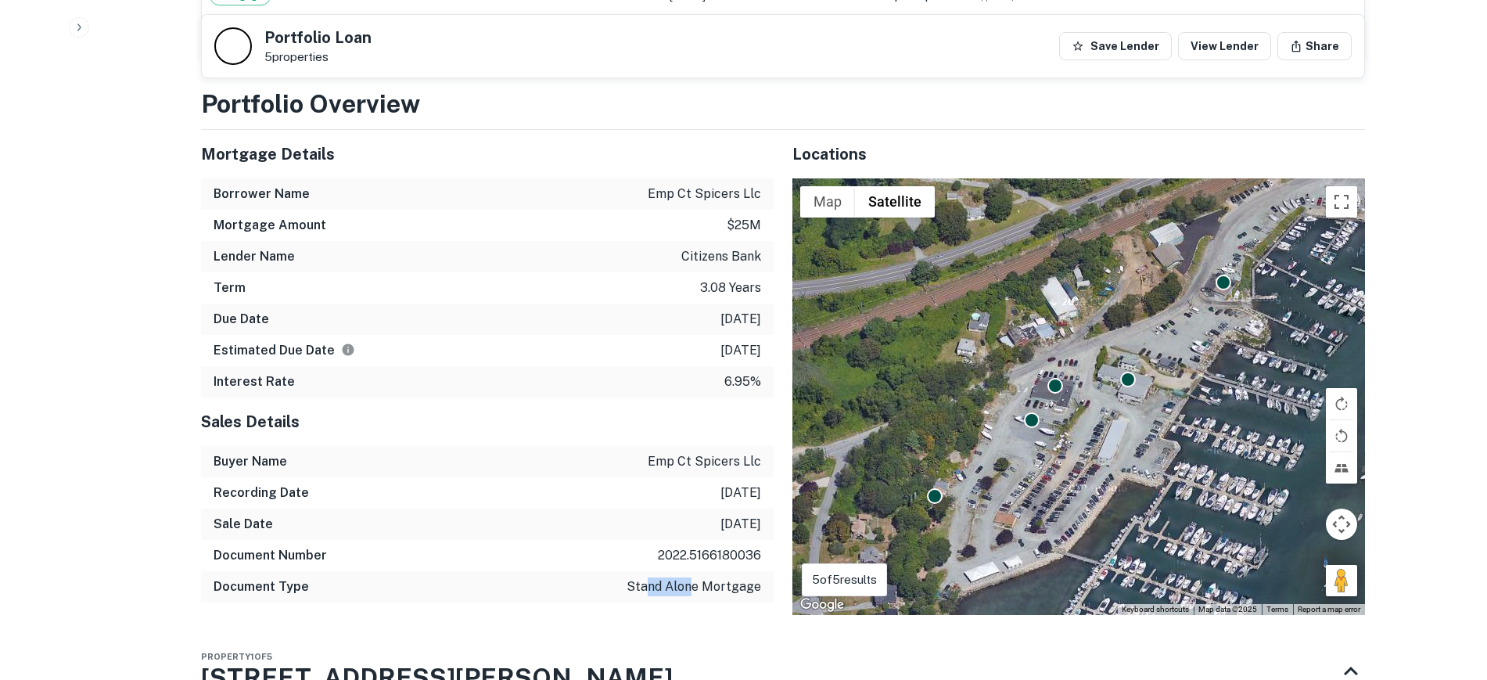
click at [696, 577] on p "stand alone mortgage" at bounding box center [694, 586] width 135 height 19
drag, startPoint x: 722, startPoint y: 288, endPoint x: 758, endPoint y: 288, distance: 36.0
click at [758, 288] on div "Term 3.08 years" at bounding box center [487, 287] width 573 height 31
click at [748, 329] on div "Due Date 11/30/2025" at bounding box center [487, 318] width 573 height 31
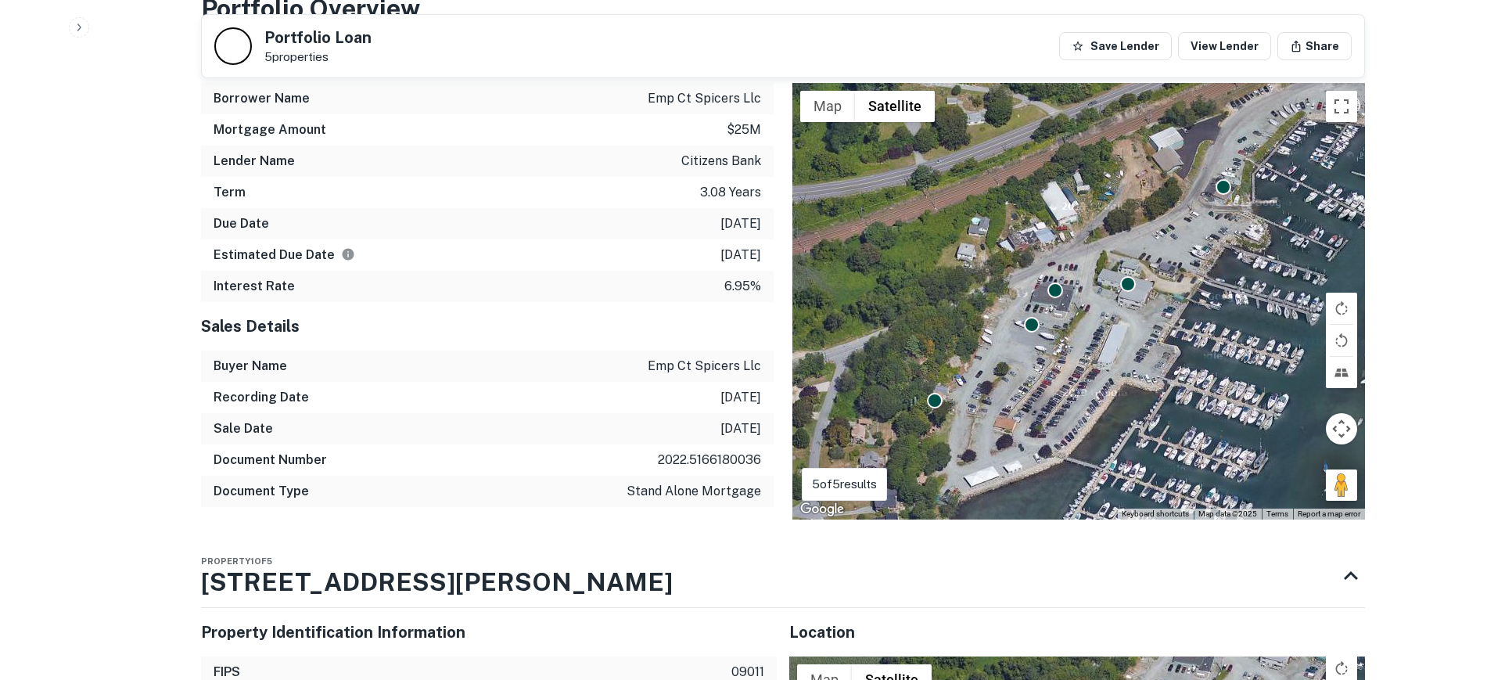
scroll to position [1076, 0]
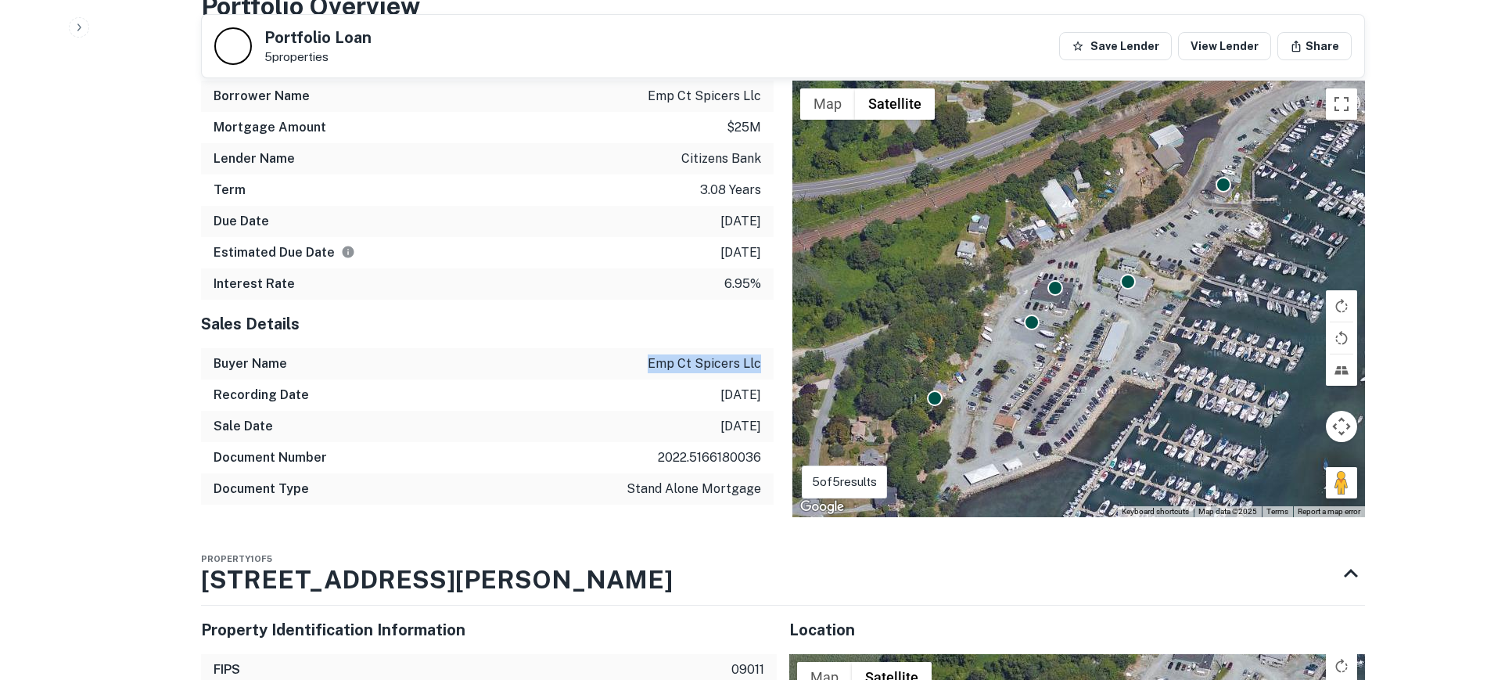
drag, startPoint x: 643, startPoint y: 361, endPoint x: 771, endPoint y: 358, distance: 128.3
click at [771, 358] on div "Buyer Name emp ct spicers llc" at bounding box center [487, 363] width 573 height 31
copy p "emp ct spicers llc"
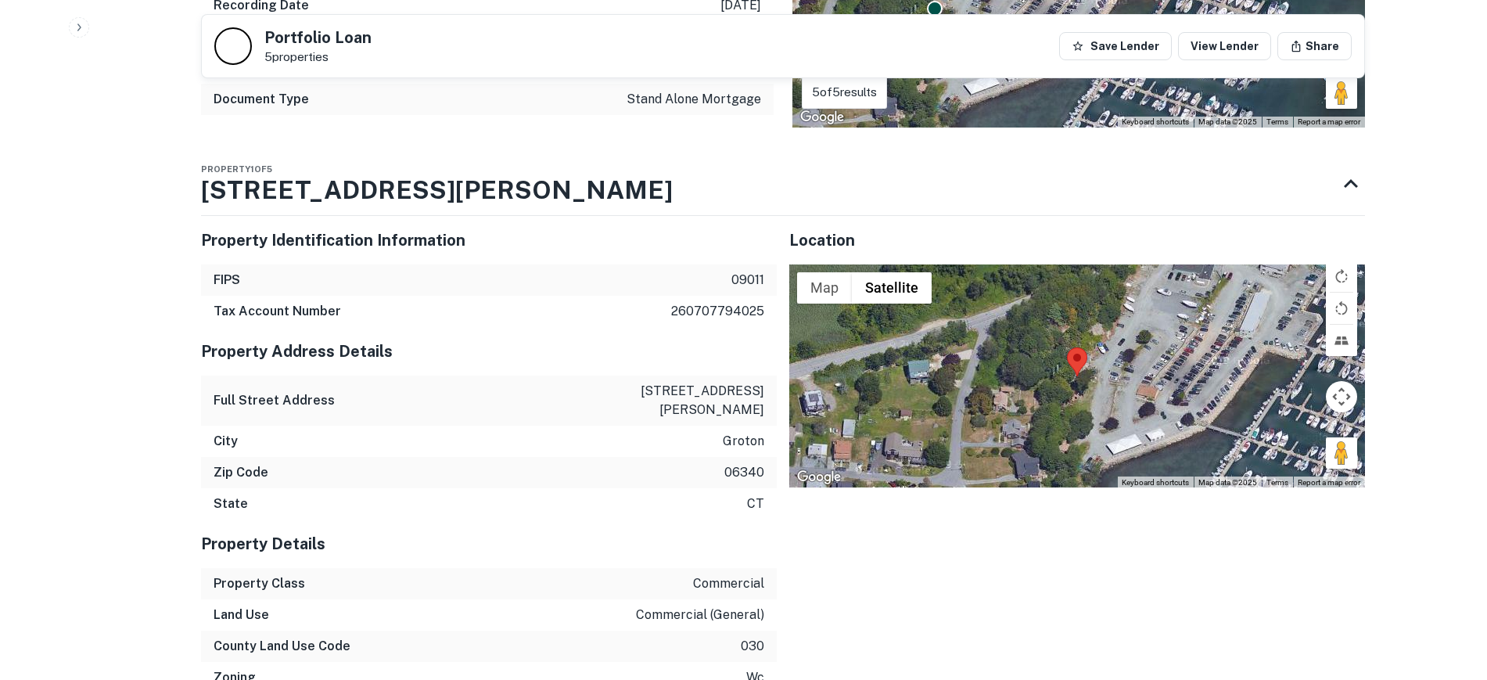
scroll to position [1467, 0]
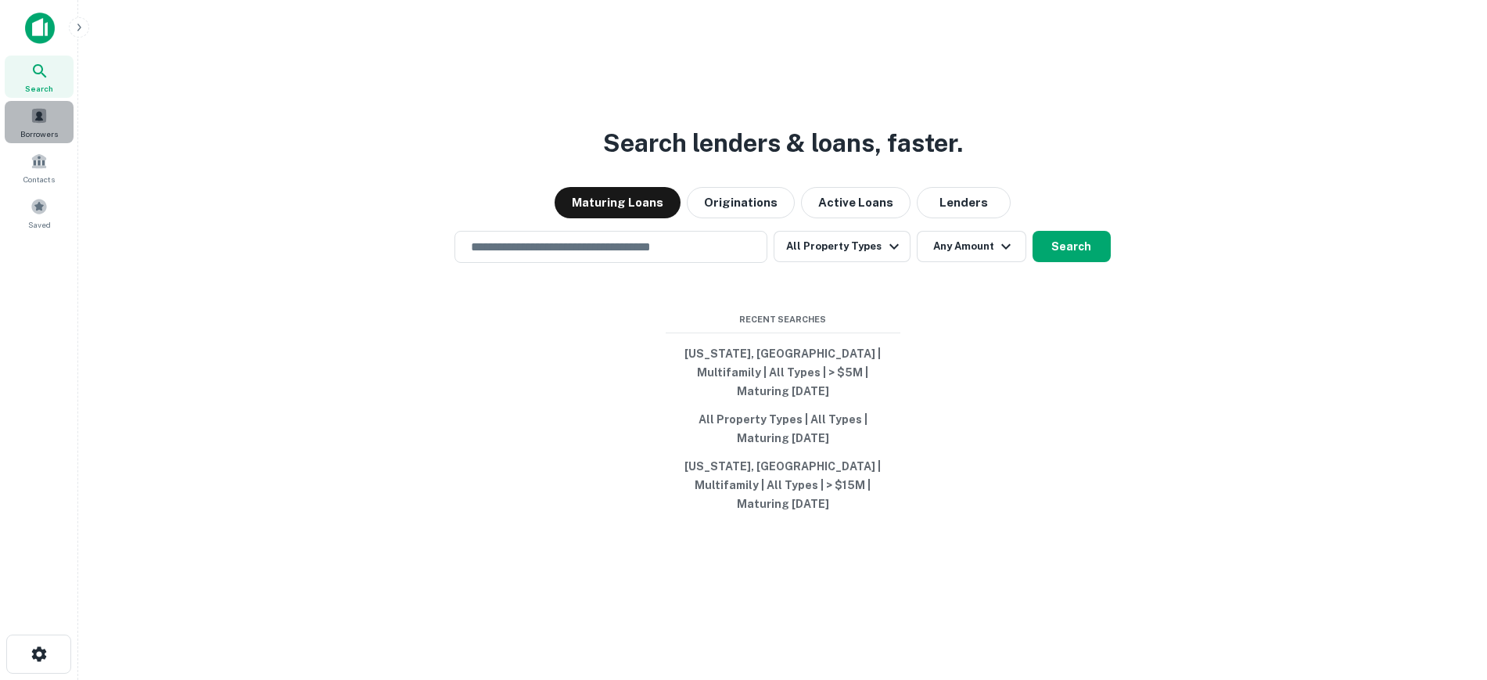
click at [38, 120] on span at bounding box center [39, 115] width 17 height 17
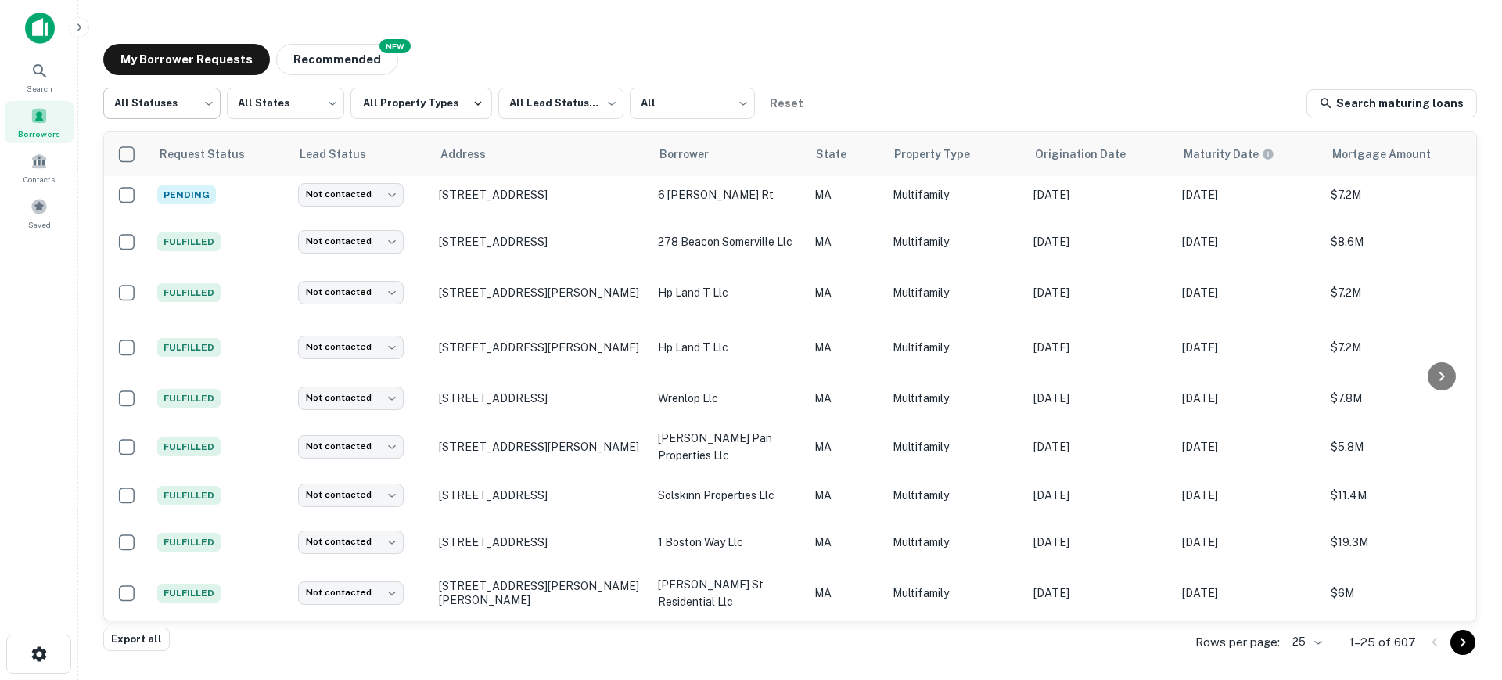
scroll to position [767, 0]
click at [175, 107] on body "Search Borrowers Contacts Saved My Borrower Requests NEW Recommended All Status…" at bounding box center [751, 340] width 1502 height 680
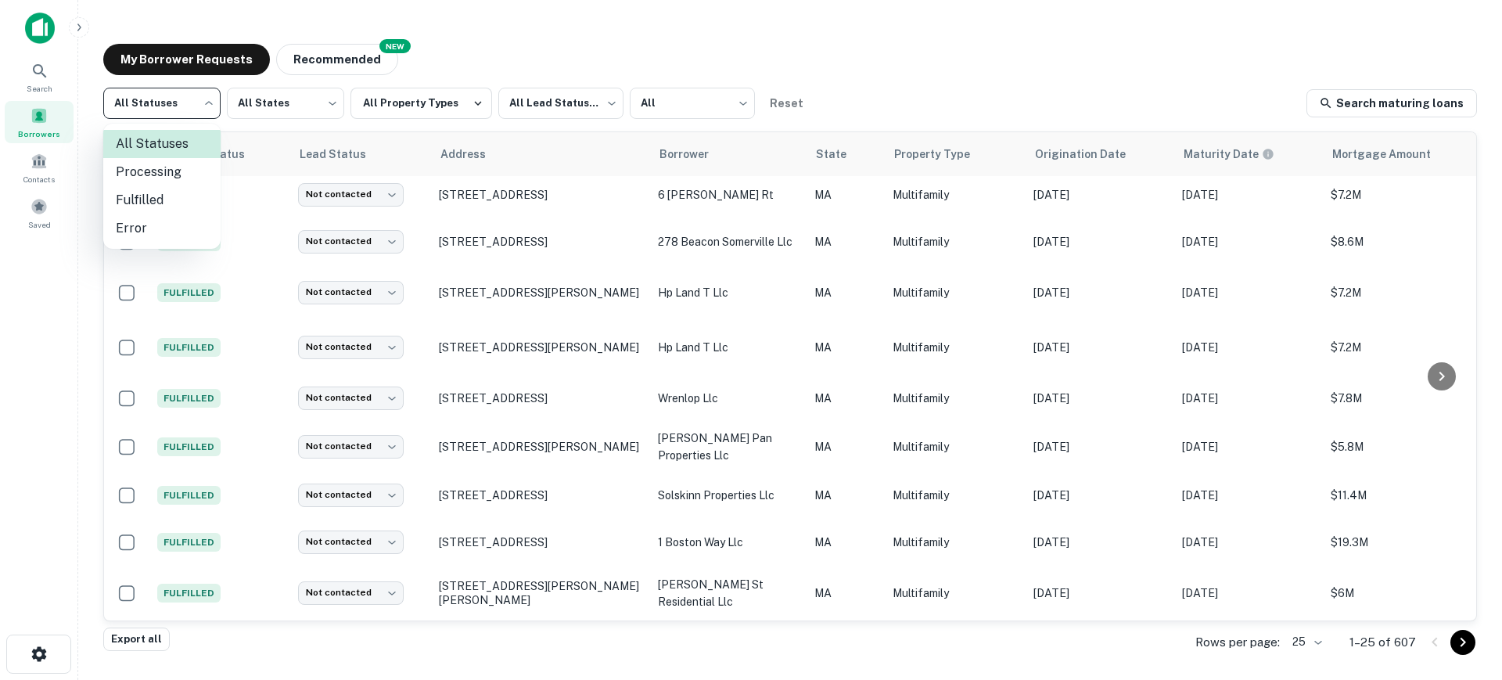
click at [174, 213] on li "Fulfilled" at bounding box center [161, 200] width 117 height 28
type input "*********"
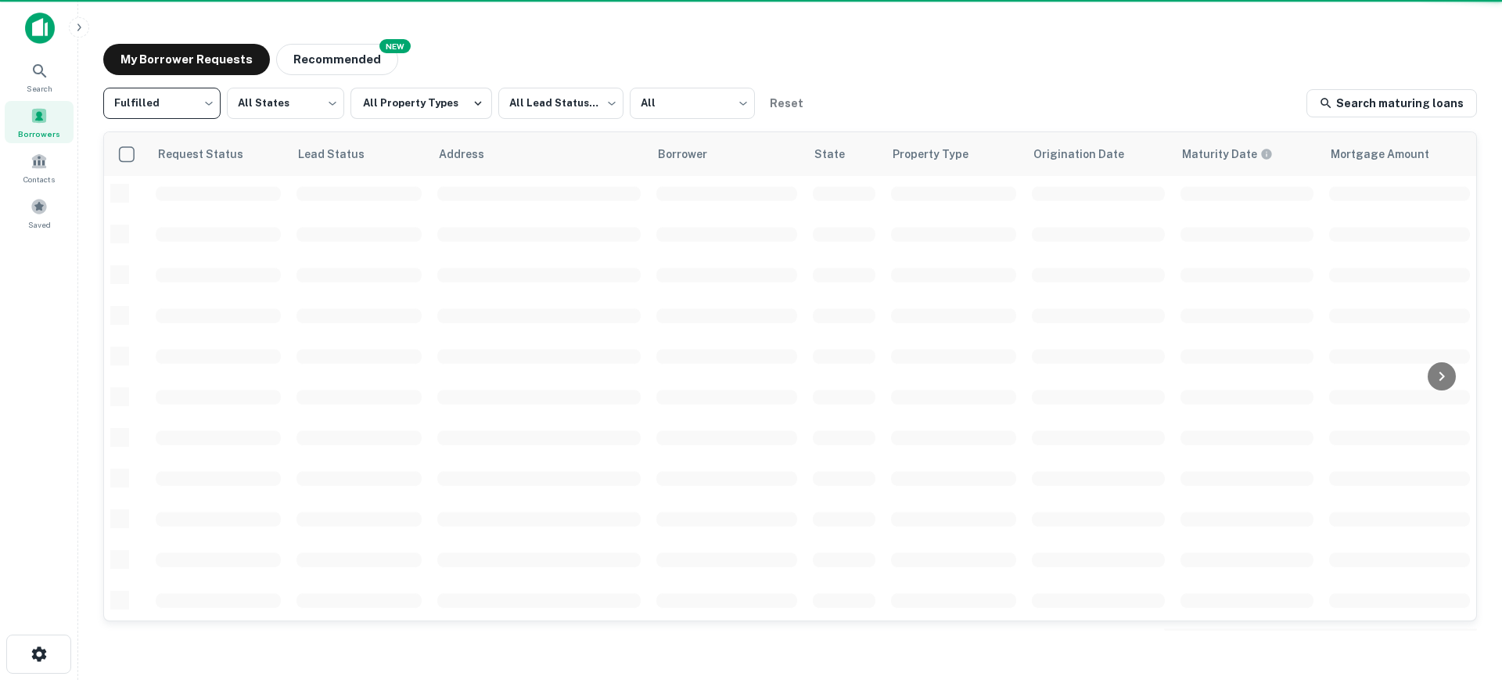
scroll to position [587, 0]
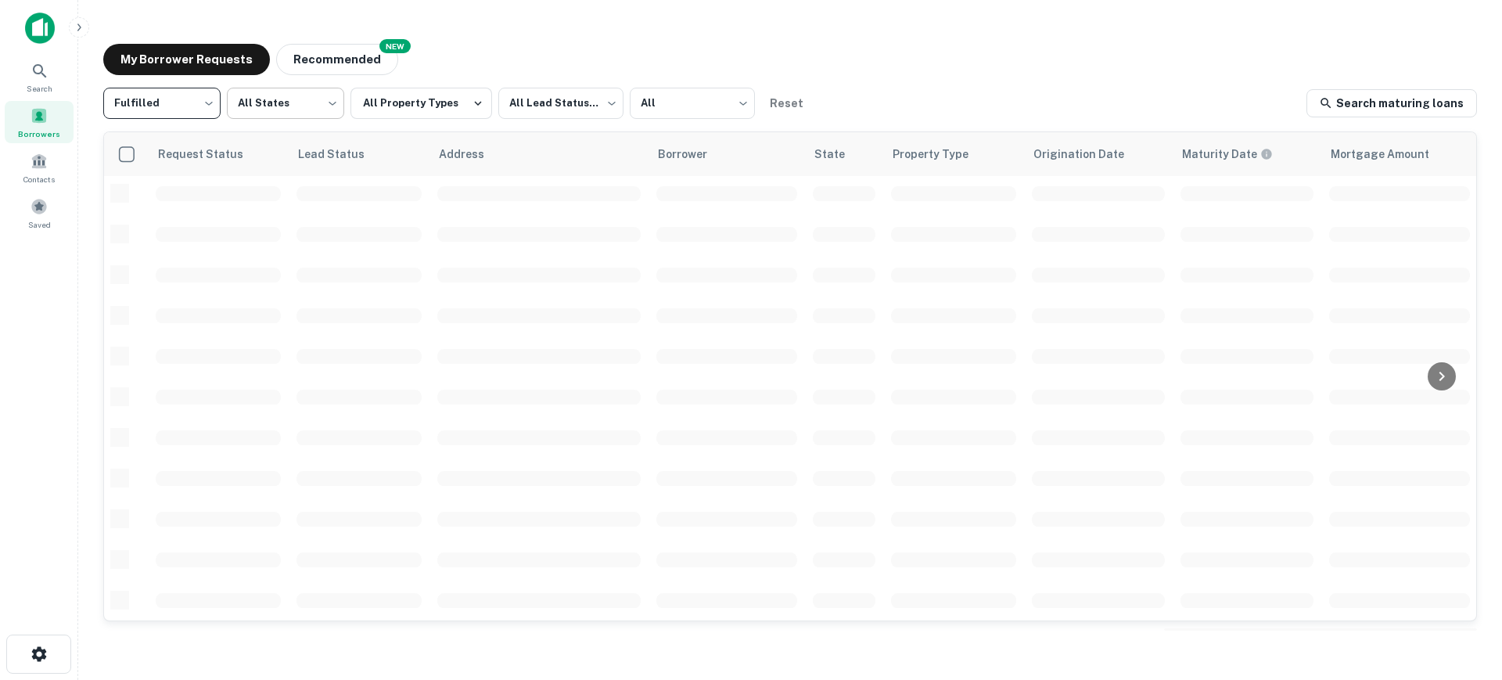
click at [279, 110] on body "Search Borrowers Contacts Saved My Borrower Requests NEW Recommended Fulfilled …" at bounding box center [751, 340] width 1502 height 680
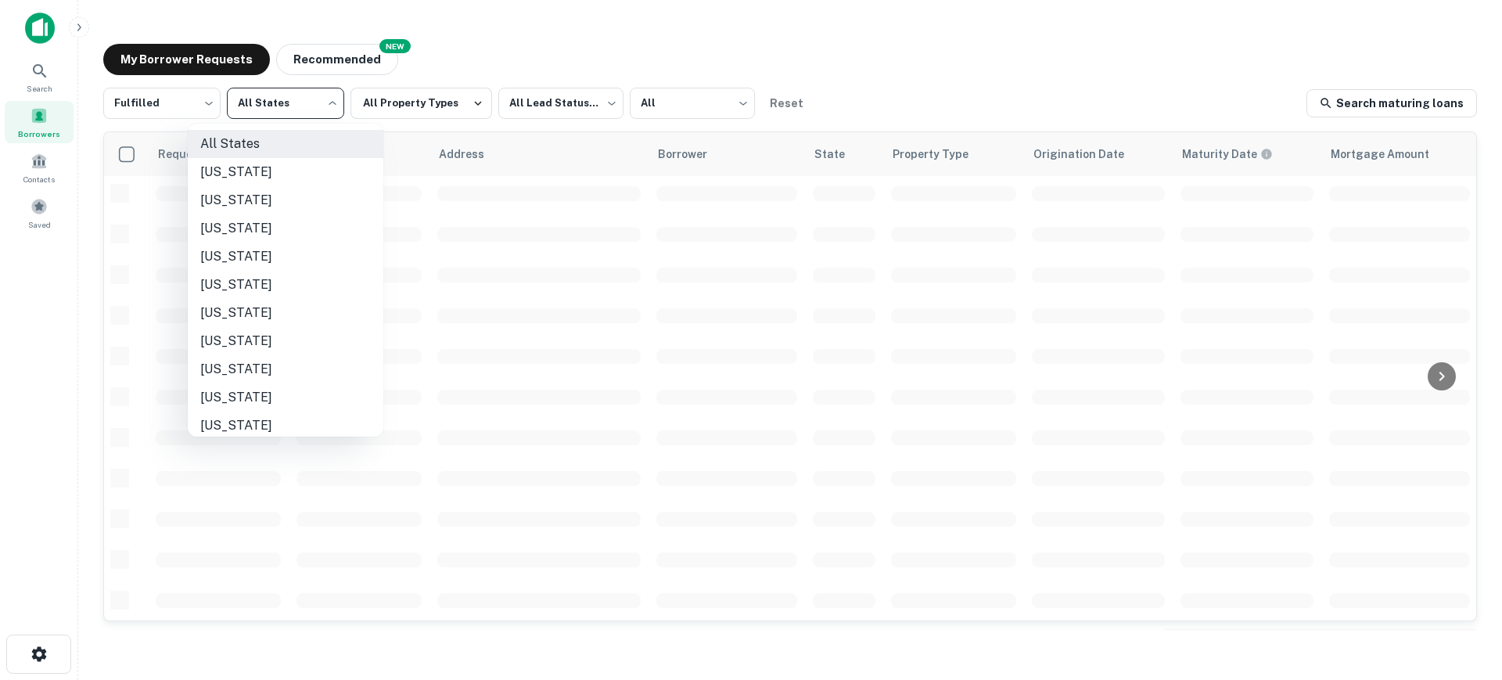
click at [272, 339] on li "Connecticut" at bounding box center [286, 341] width 196 height 28
type input "**"
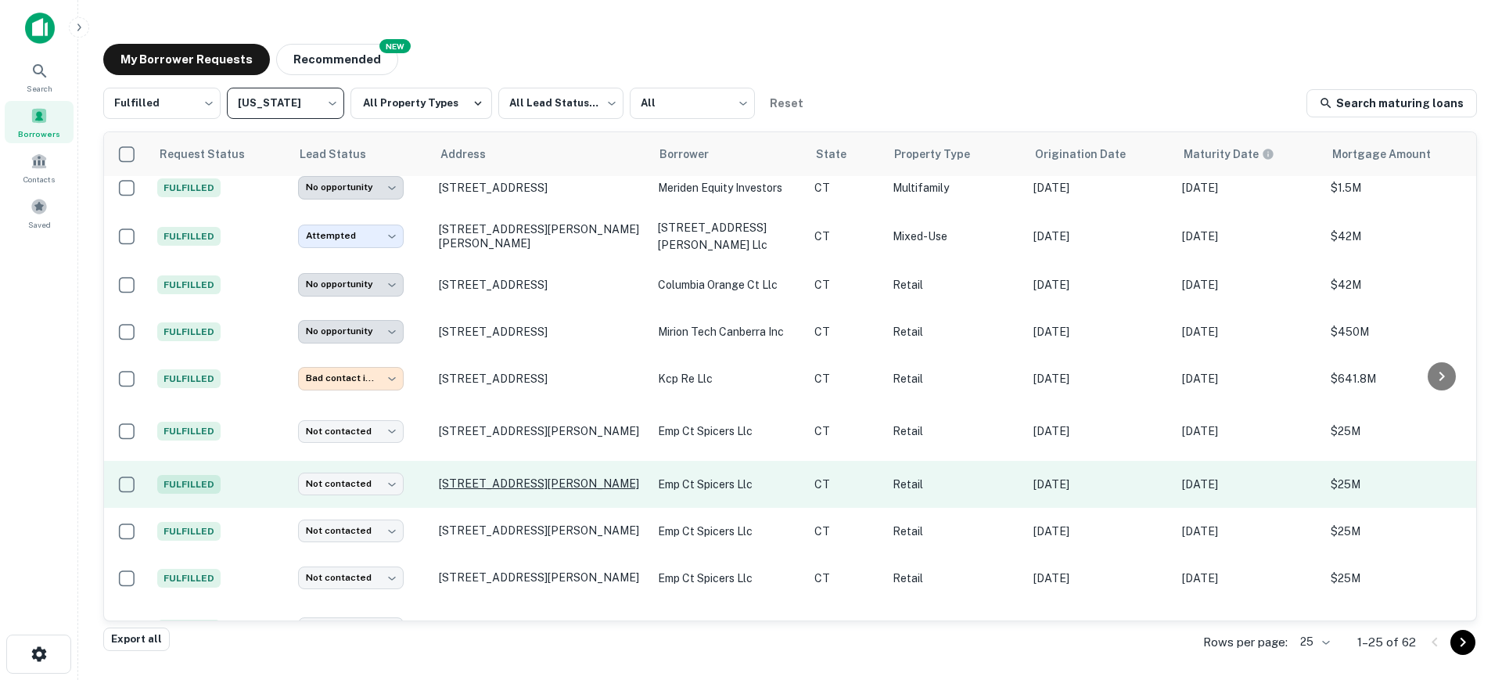
scroll to position [556, 0]
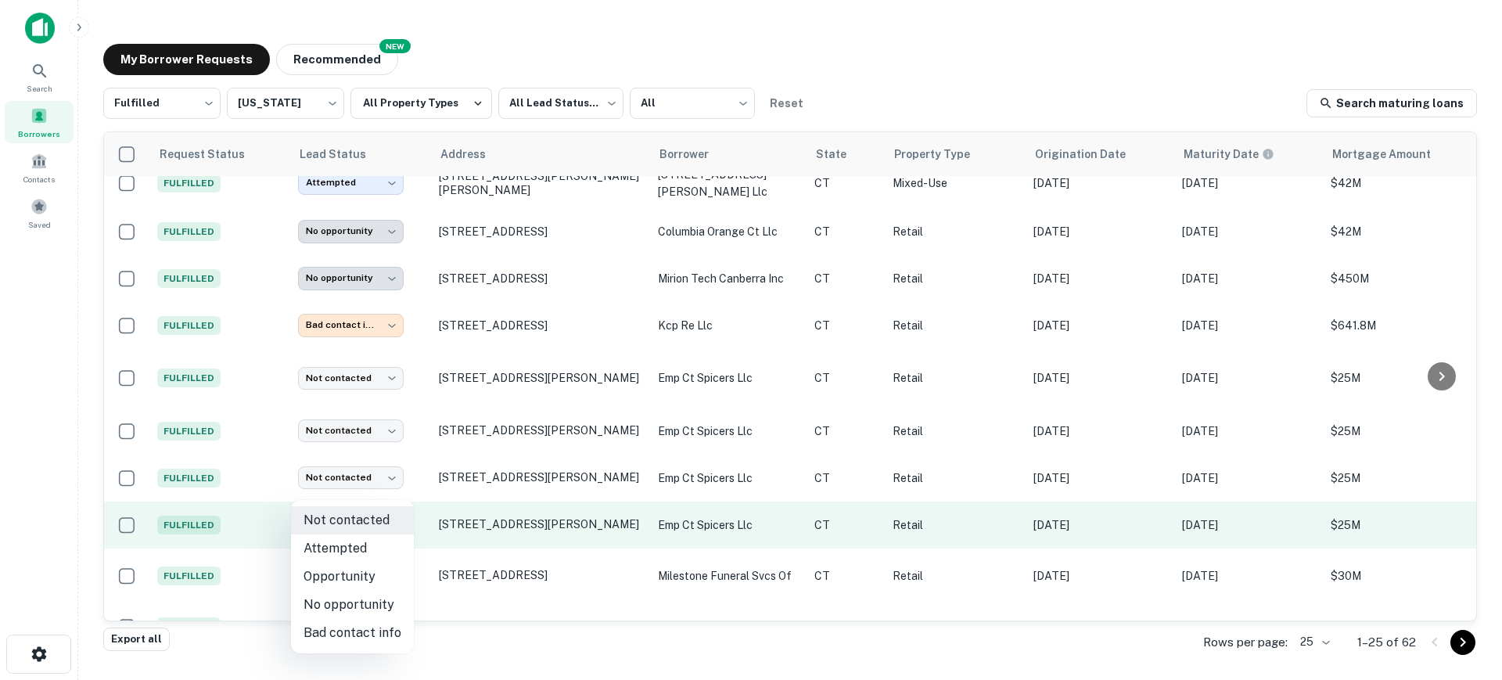
click at [390, 487] on body "**********" at bounding box center [751, 340] width 1502 height 680
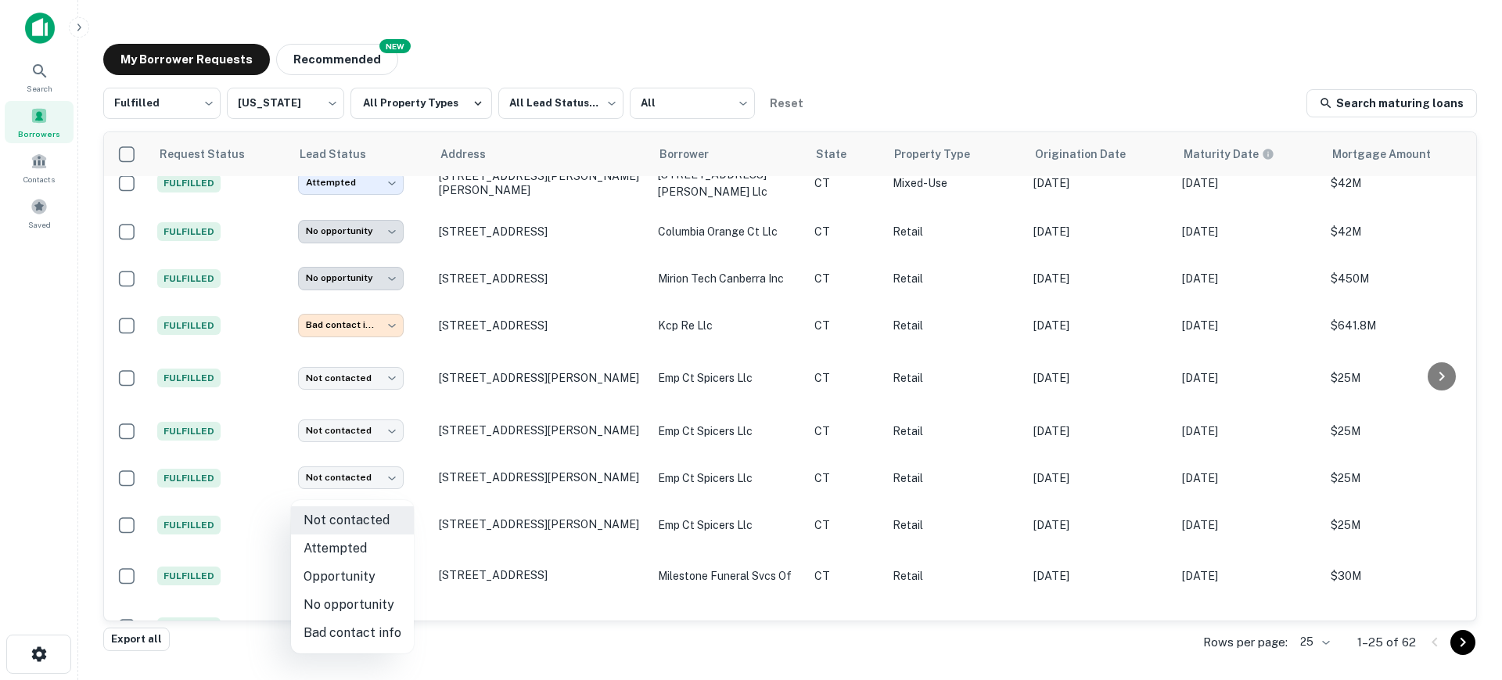
click at [374, 578] on li "Opportunity" at bounding box center [352, 576] width 123 height 28
type input "**********"
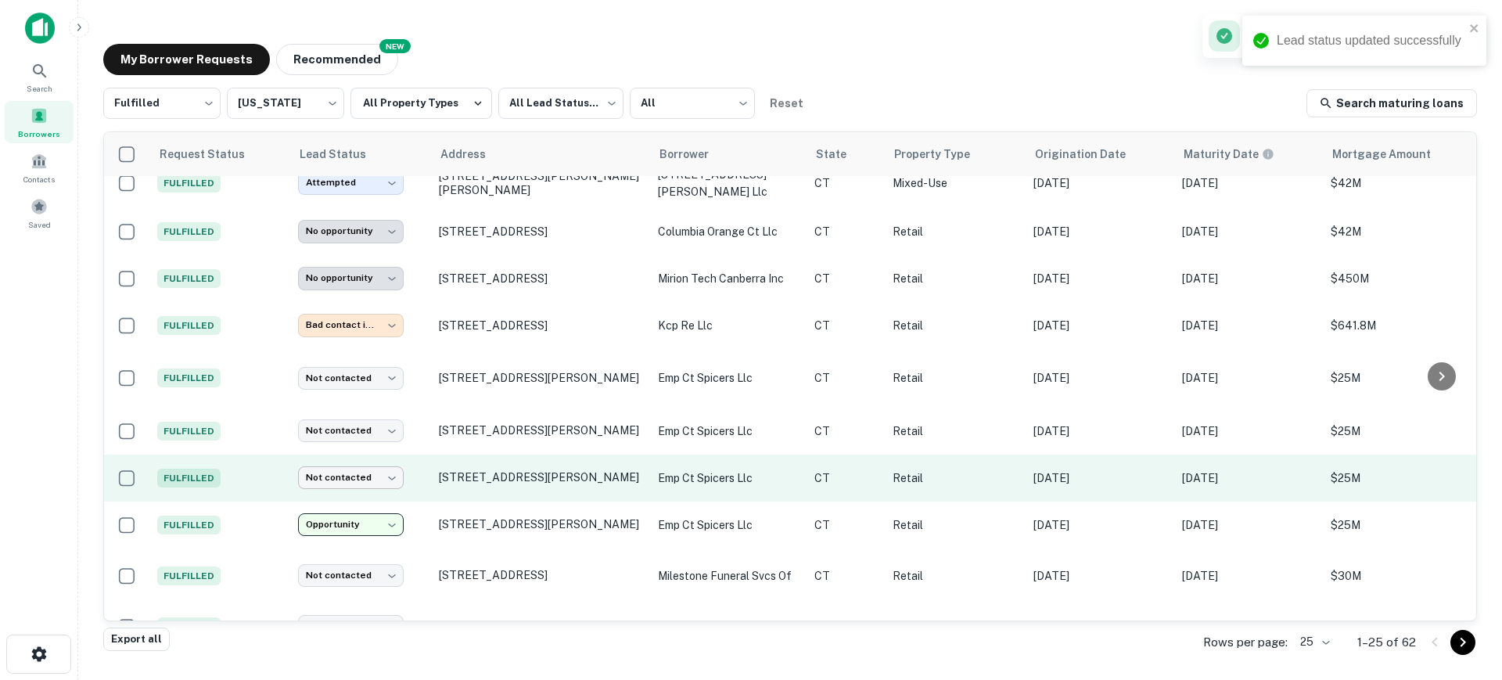
click at [379, 443] on body "**********" at bounding box center [751, 340] width 1502 height 680
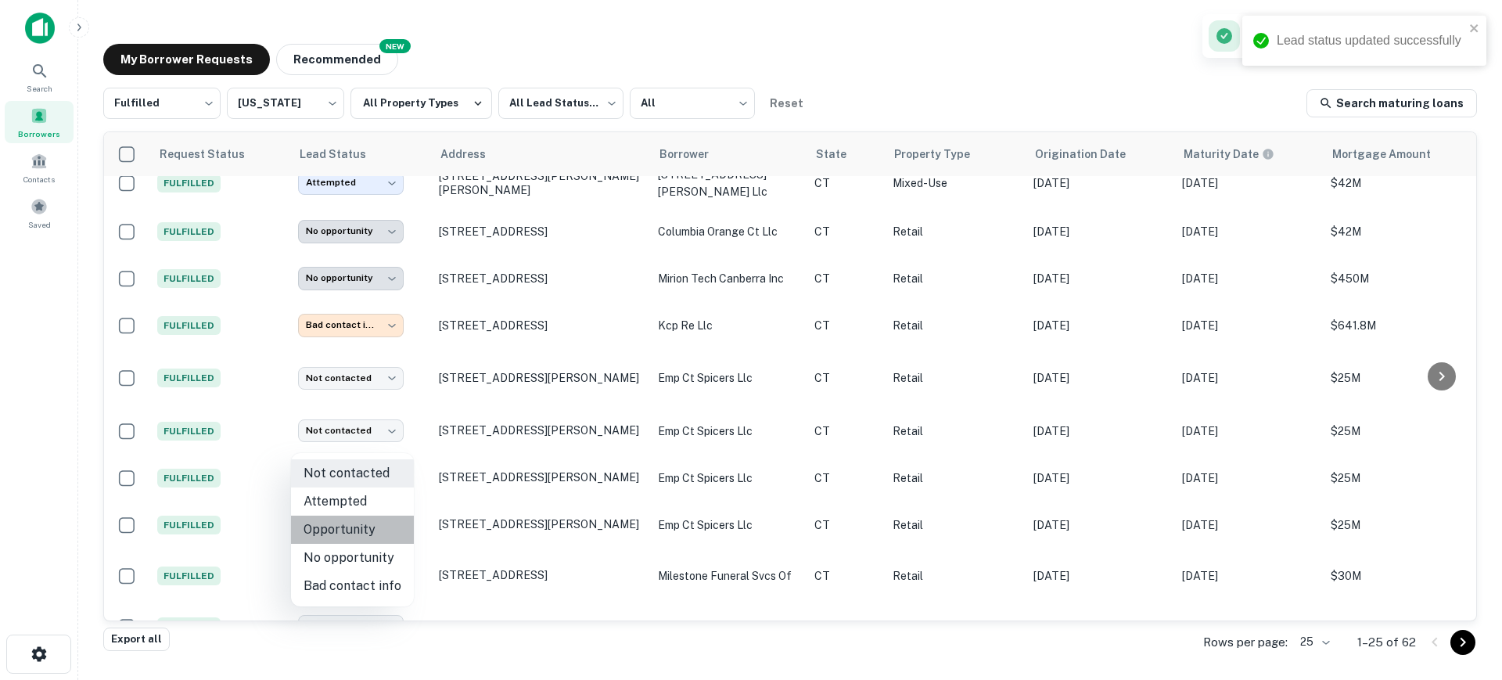
click at [378, 537] on li "Opportunity" at bounding box center [352, 529] width 123 height 28
type input "**********"
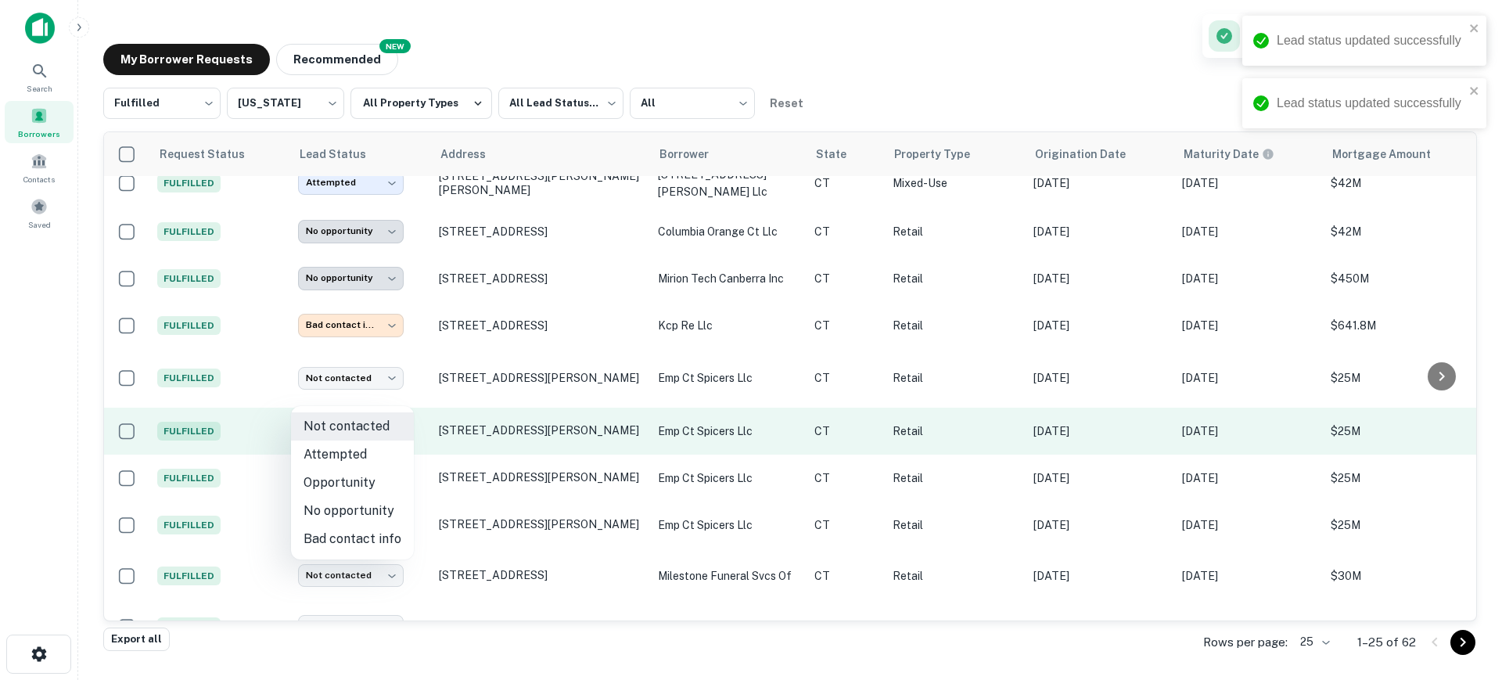
click at [346, 394] on body "**********" at bounding box center [751, 340] width 1502 height 680
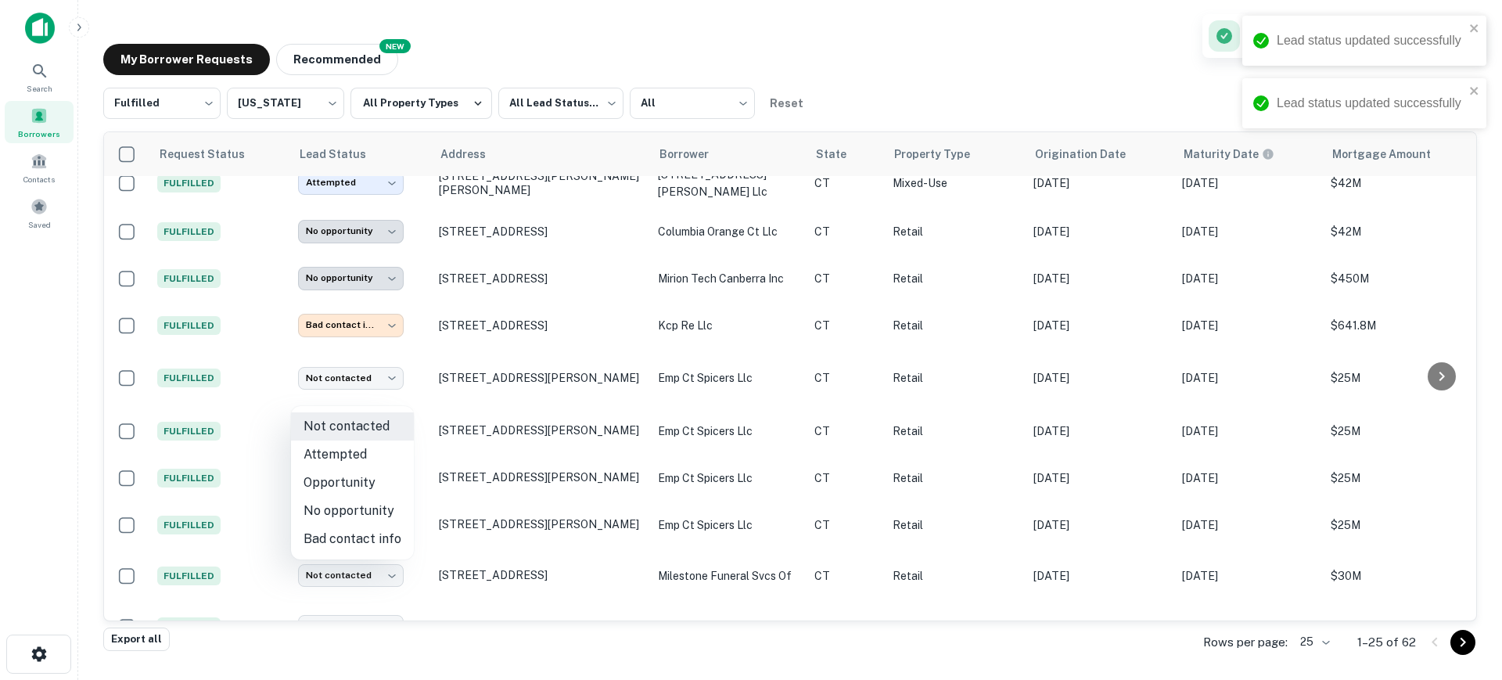
click at [365, 486] on li "Opportunity" at bounding box center [352, 483] width 123 height 28
type input "**********"
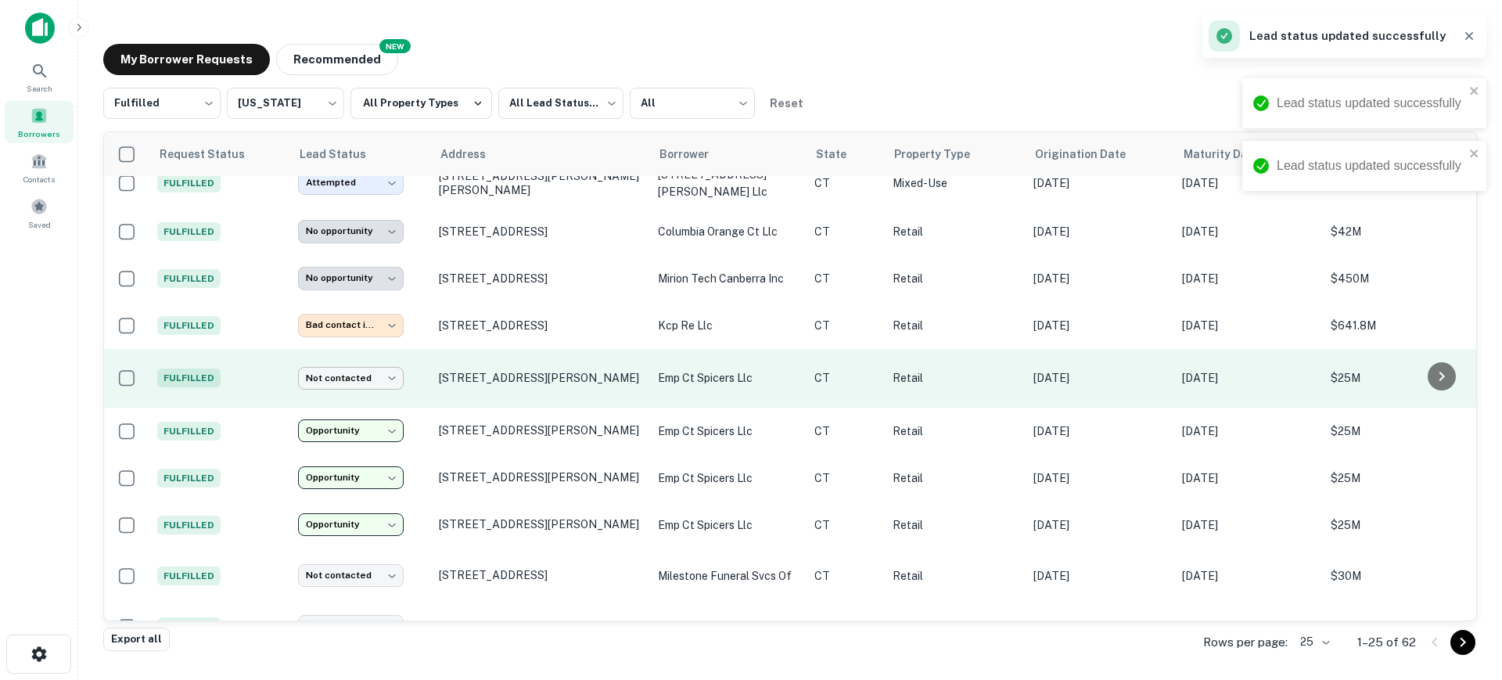
click at [367, 343] on body "**********" at bounding box center [751, 340] width 1502 height 680
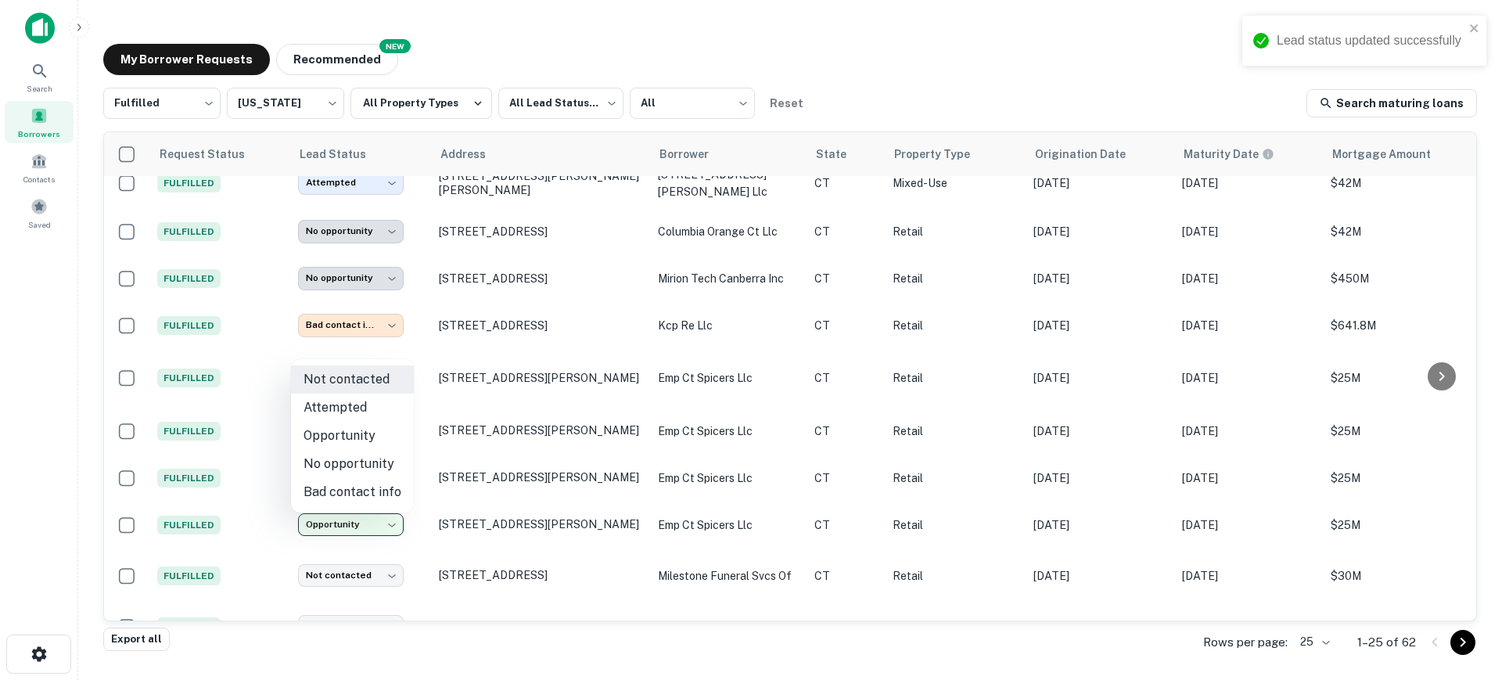
click at [371, 428] on li "Opportunity" at bounding box center [352, 436] width 123 height 28
type input "**********"
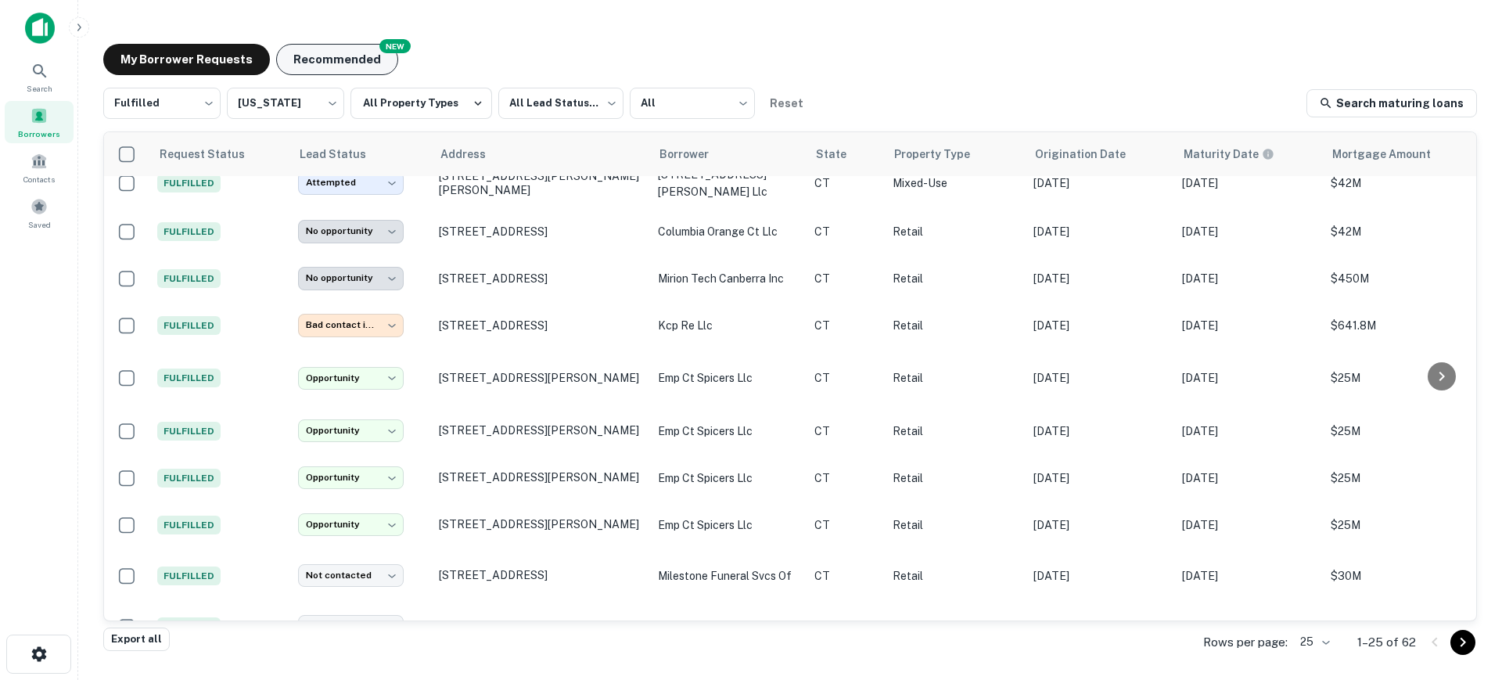
click at [357, 64] on button "Recommended" at bounding box center [337, 59] width 122 height 31
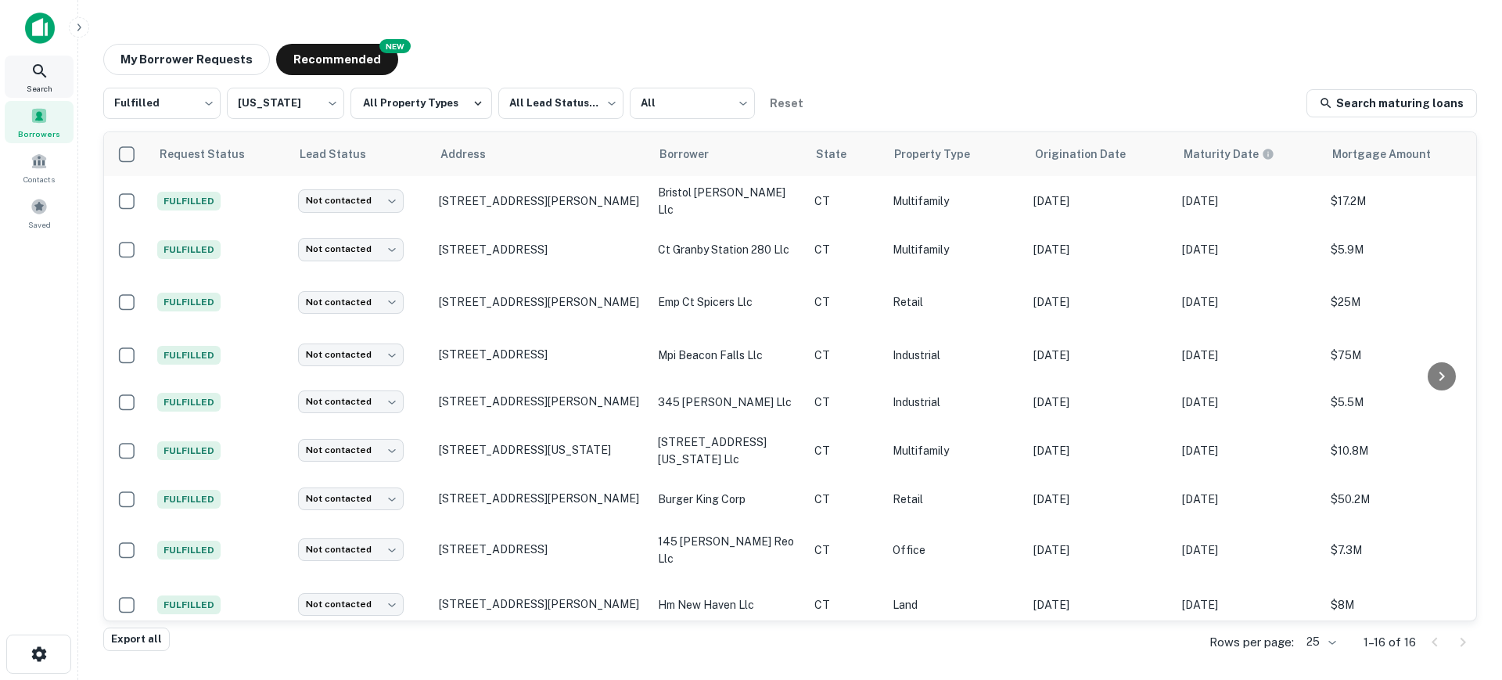
click at [31, 69] on icon at bounding box center [40, 71] width 19 height 19
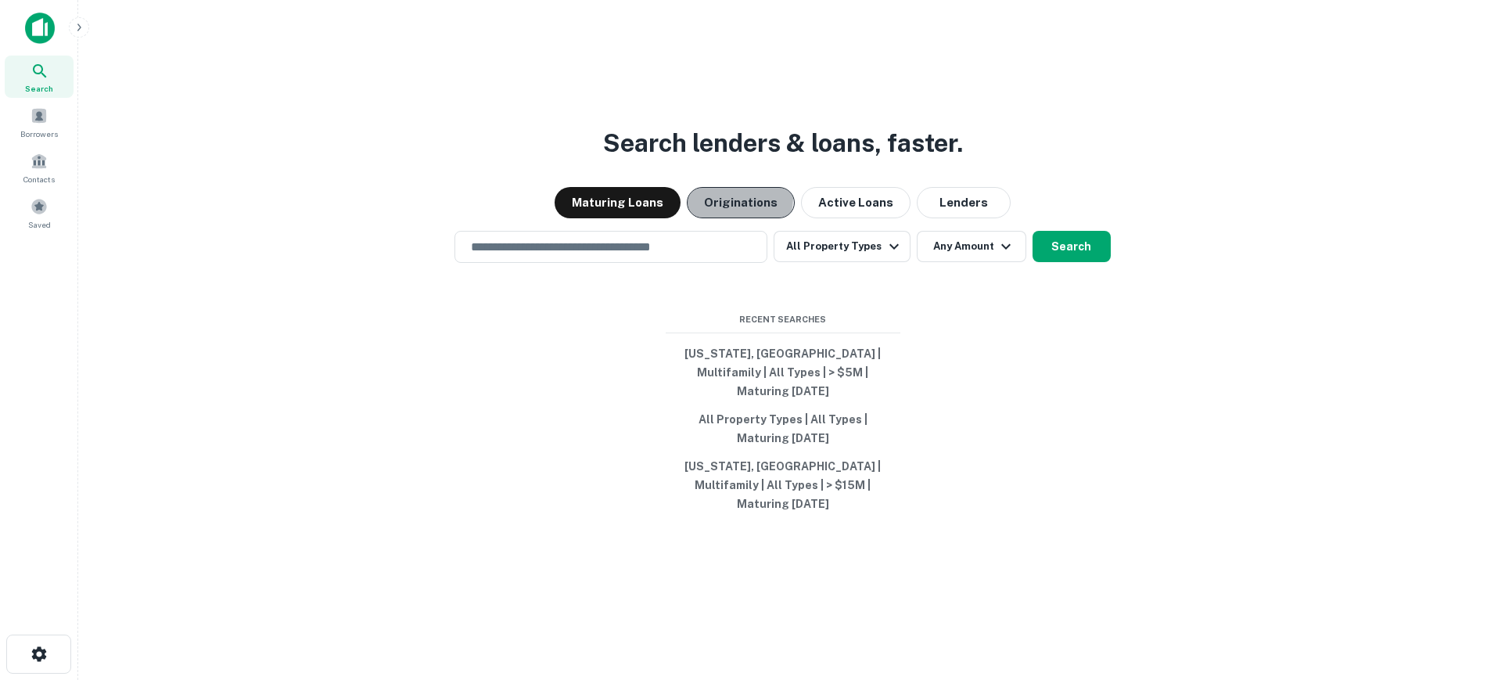
click at [713, 215] on button "Originations" at bounding box center [741, 202] width 108 height 31
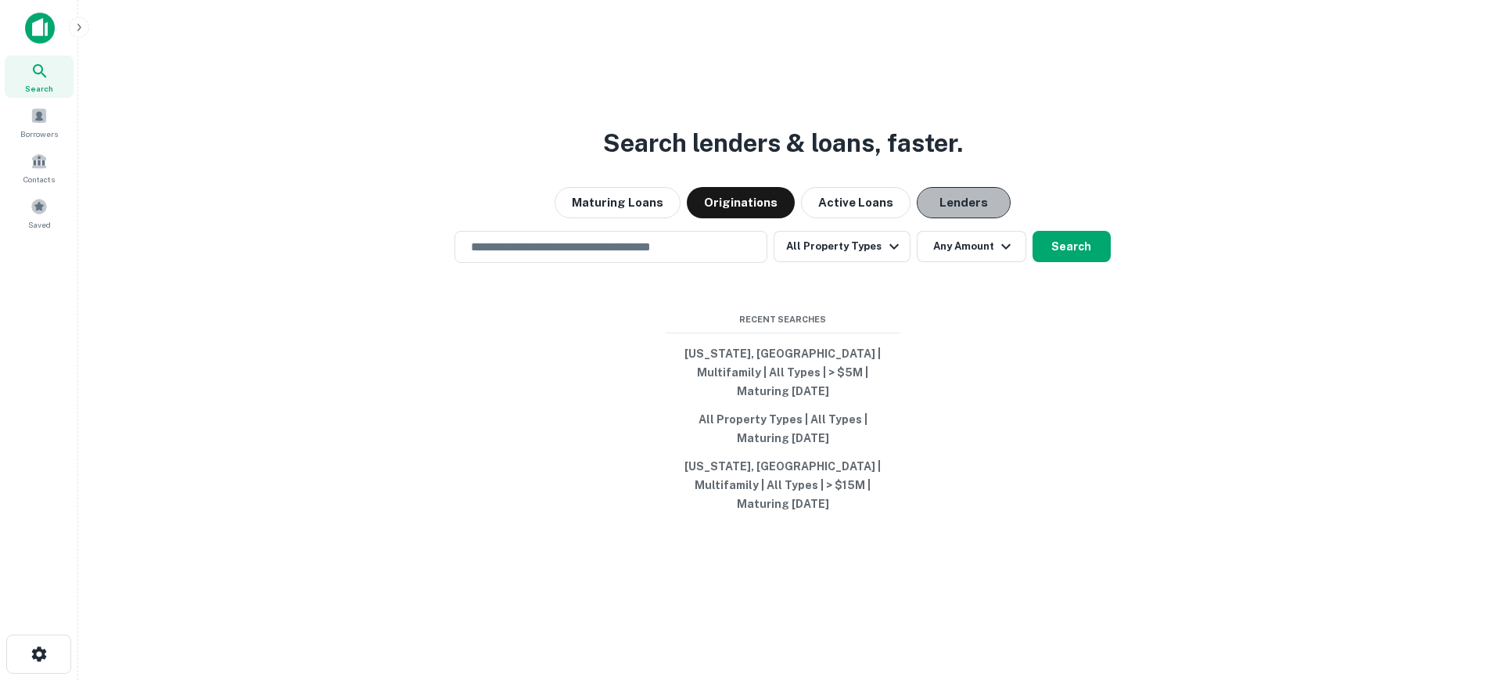
click at [936, 218] on button "Lenders" at bounding box center [964, 202] width 94 height 31
click at [817, 380] on button "[US_STATE], [GEOGRAPHIC_DATA] | Multifamily | All Types | > $5M | Maturing [DAT…" at bounding box center [783, 372] width 235 height 66
type input "**********"
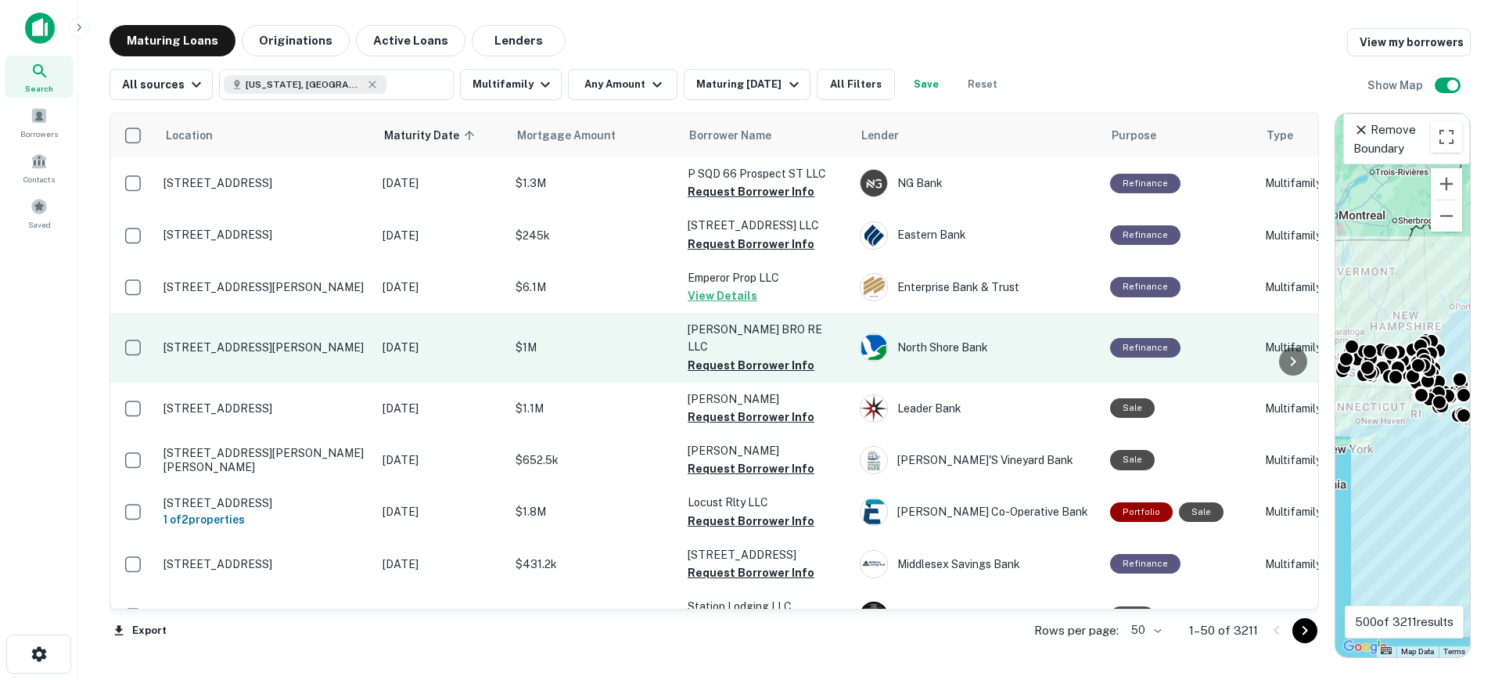
drag, startPoint x: 730, startPoint y: 343, endPoint x: 733, endPoint y: 353, distance: 9.9
click at [730, 356] on button "Request Borrower Info" at bounding box center [751, 365] width 127 height 19
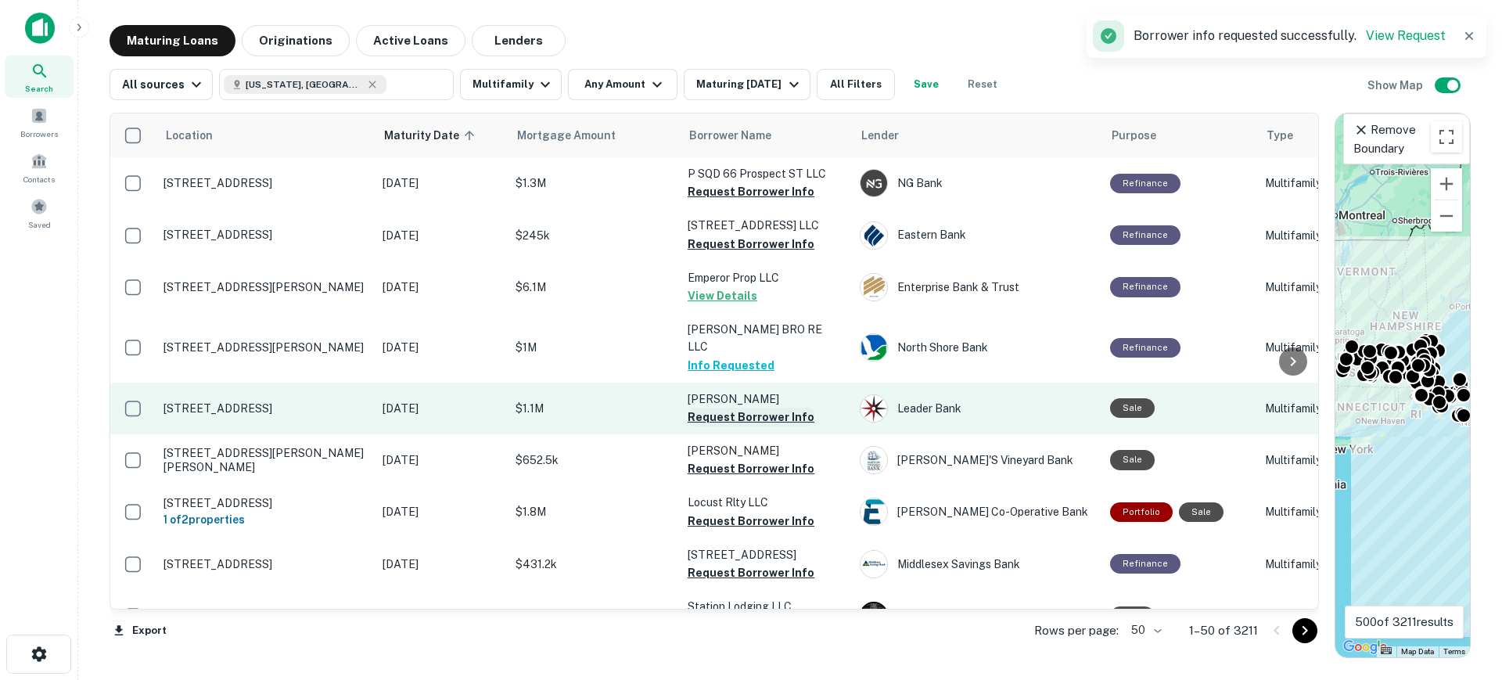
click at [738, 408] on button "Request Borrower Info" at bounding box center [751, 417] width 127 height 19
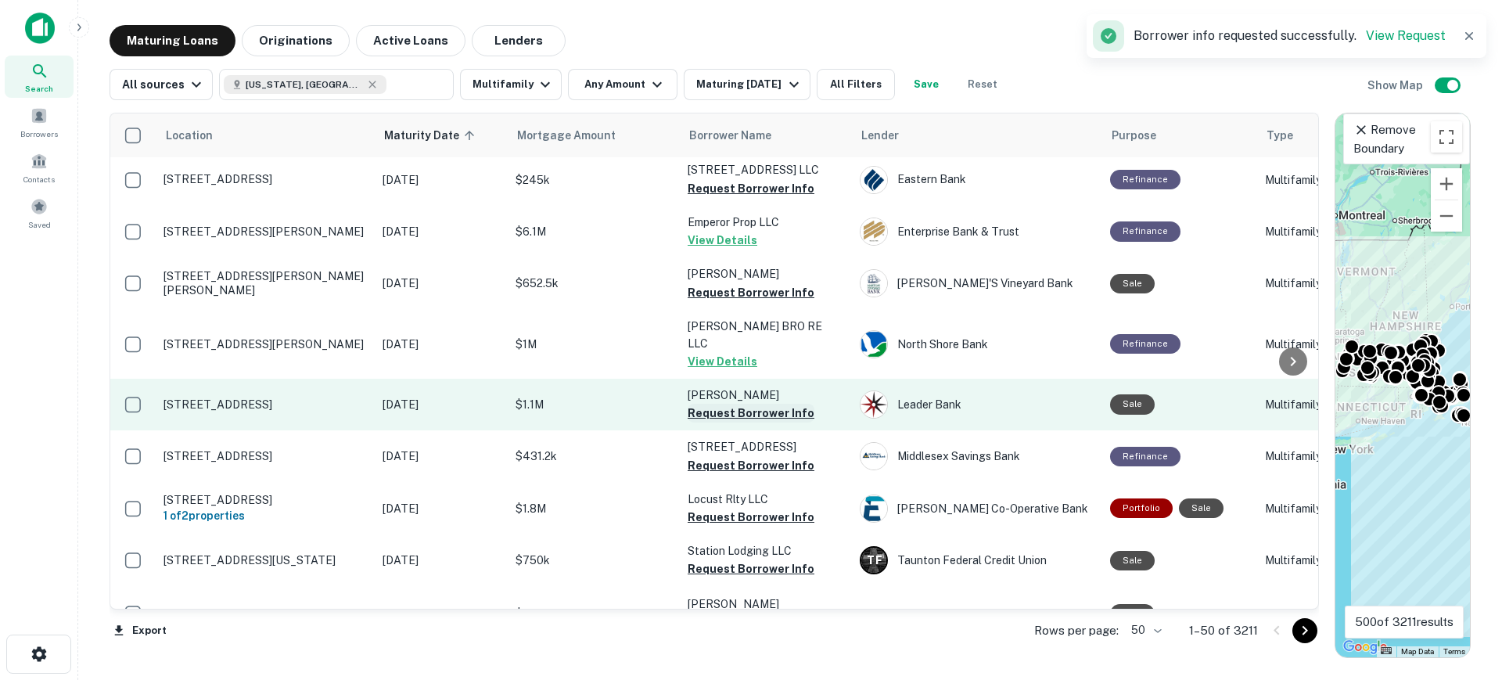
scroll to position [98, 0]
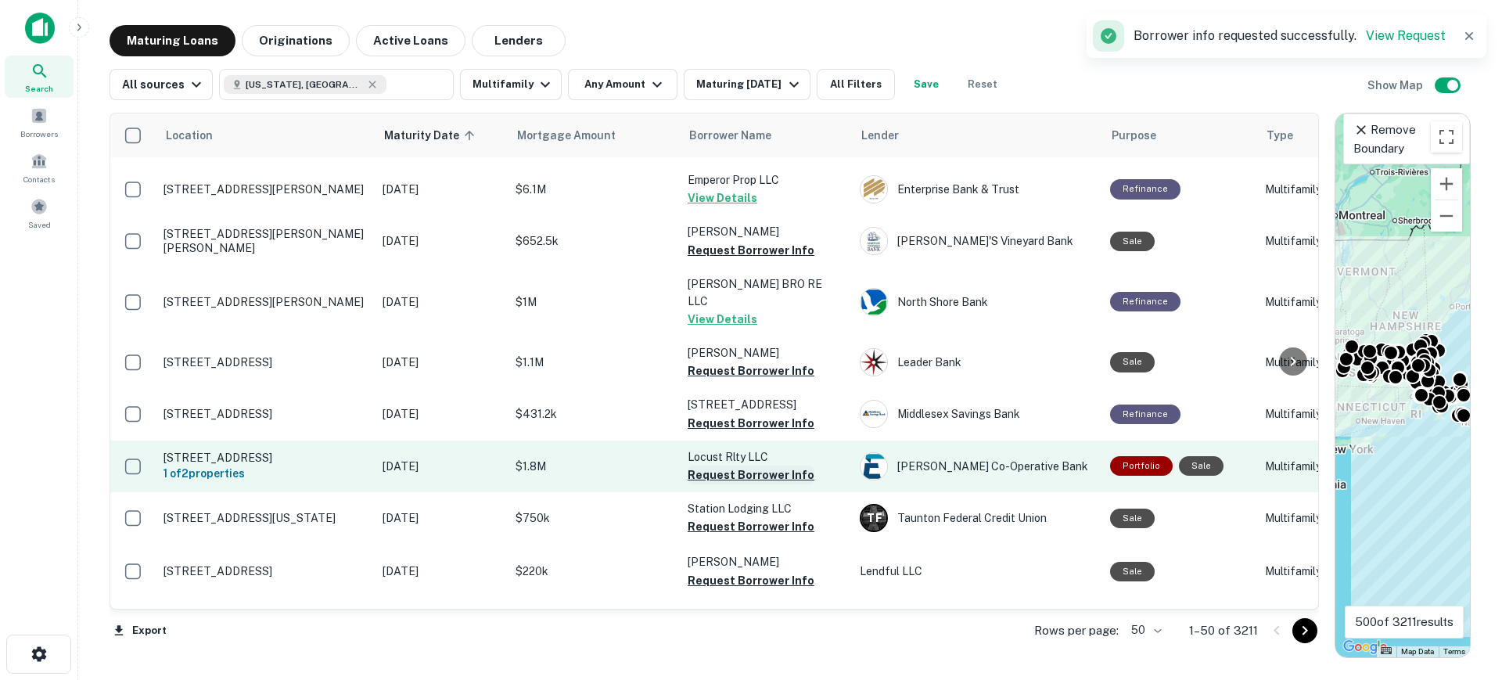
click at [752, 465] on button "Request Borrower Info" at bounding box center [751, 474] width 127 height 19
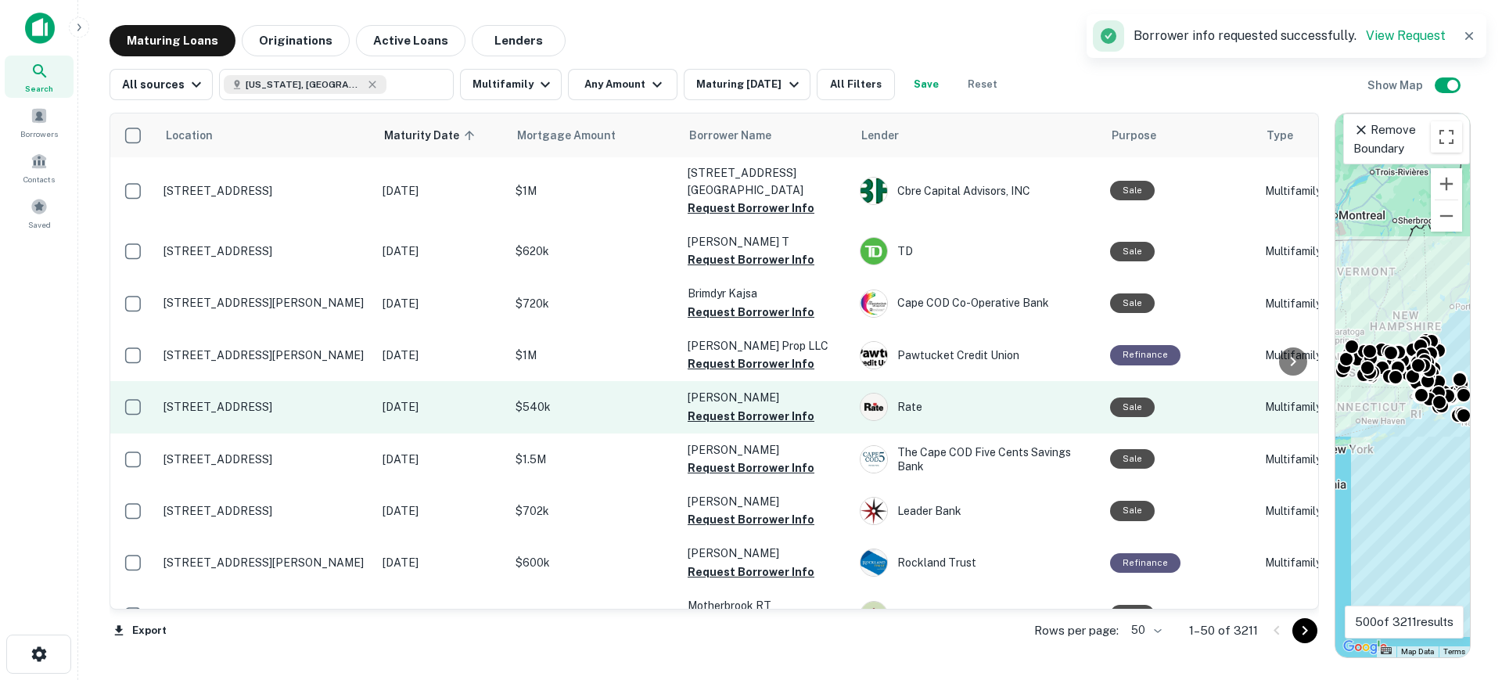
scroll to position [978, 0]
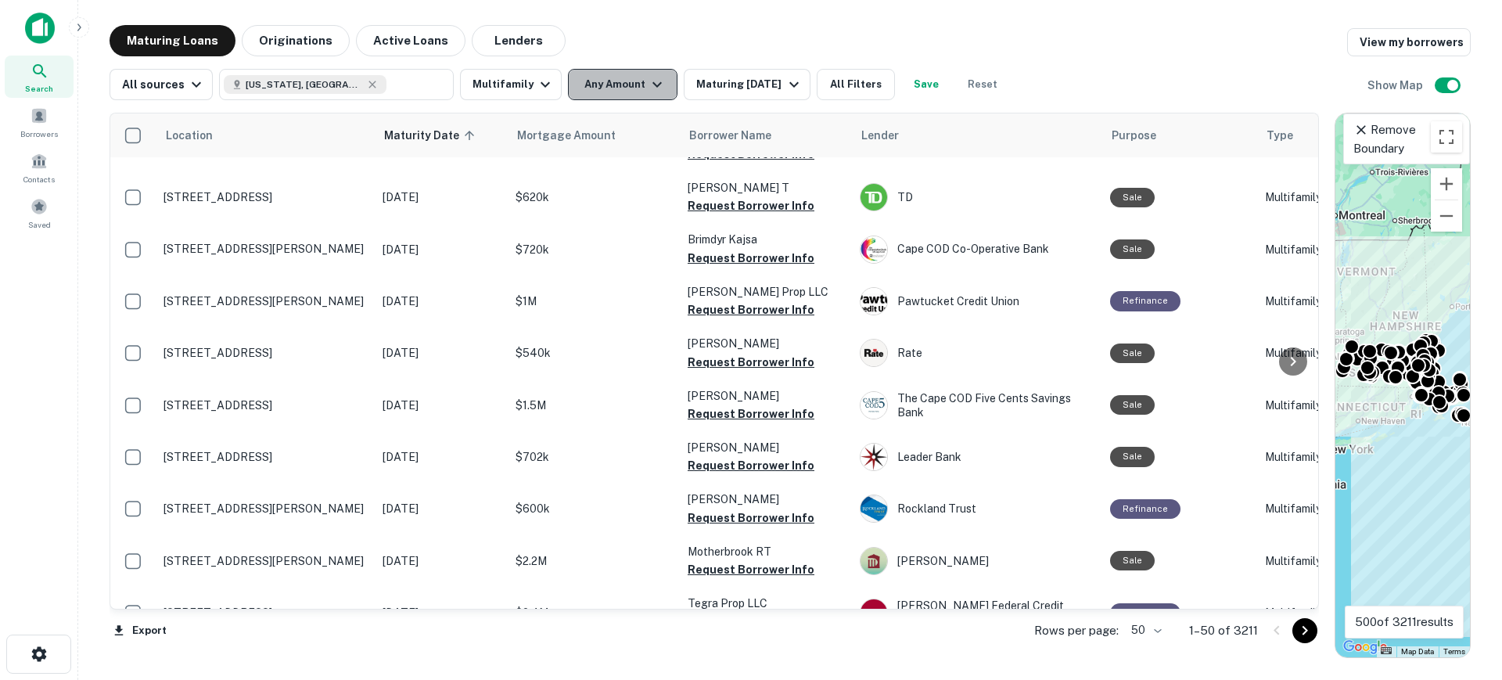
click at [613, 91] on button "Any Amount" at bounding box center [623, 84] width 110 height 31
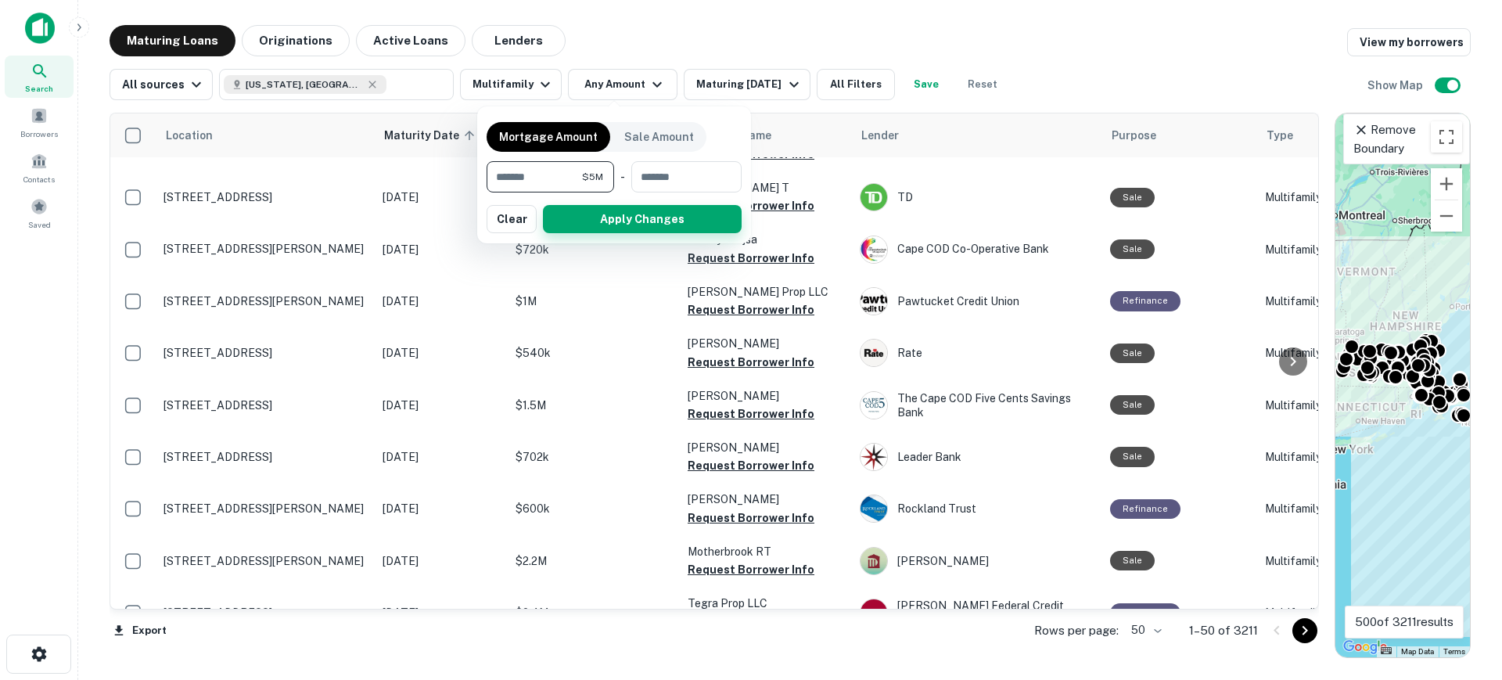
type input "*******"
click at [581, 224] on button "Apply Changes" at bounding box center [642, 219] width 199 height 28
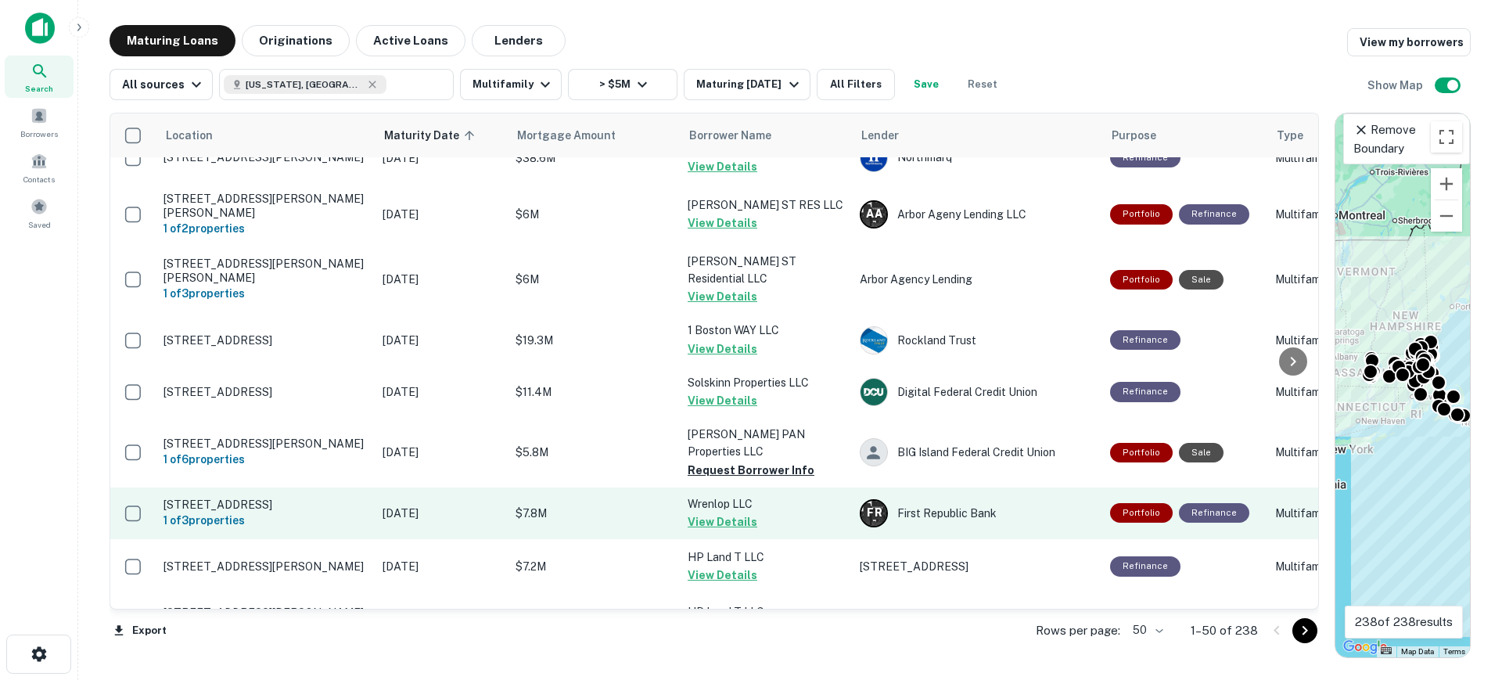
scroll to position [1662, 0]
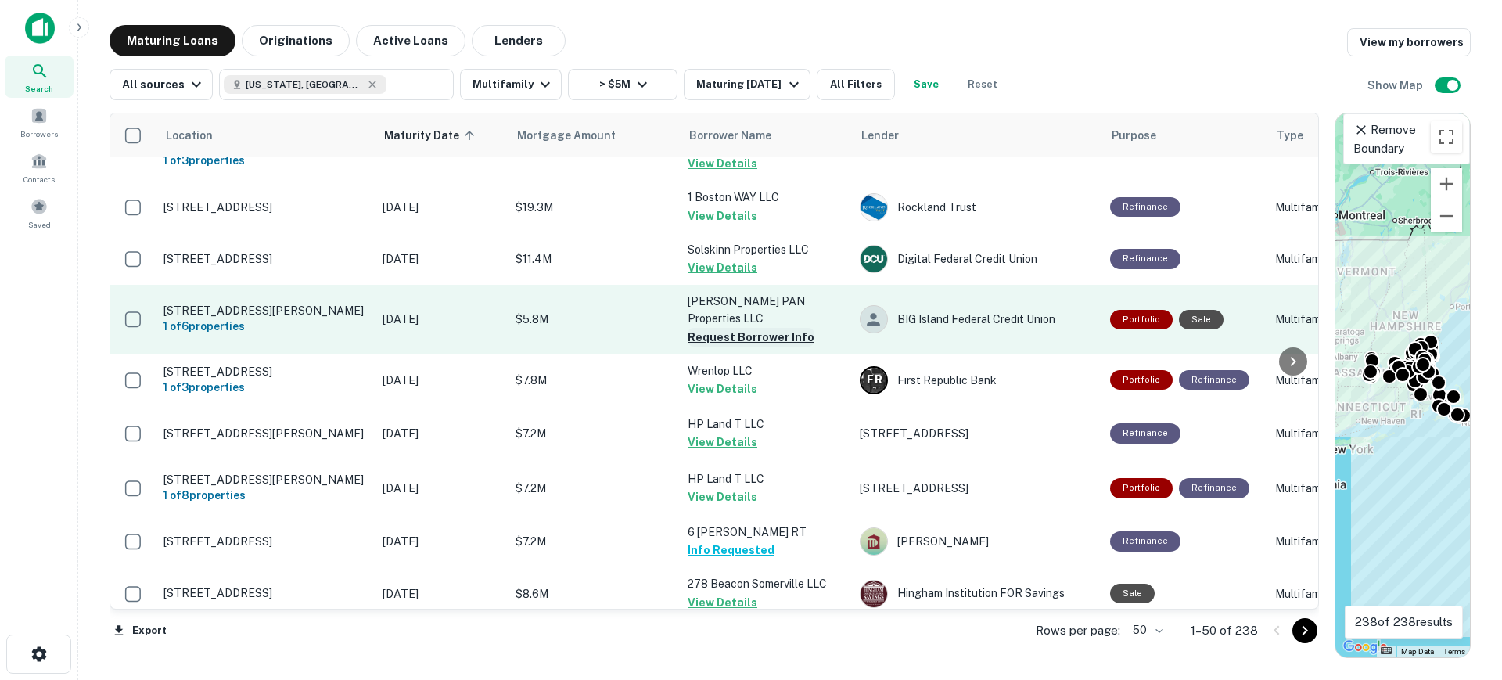
click at [760, 328] on button "Request Borrower Info" at bounding box center [751, 337] width 127 height 19
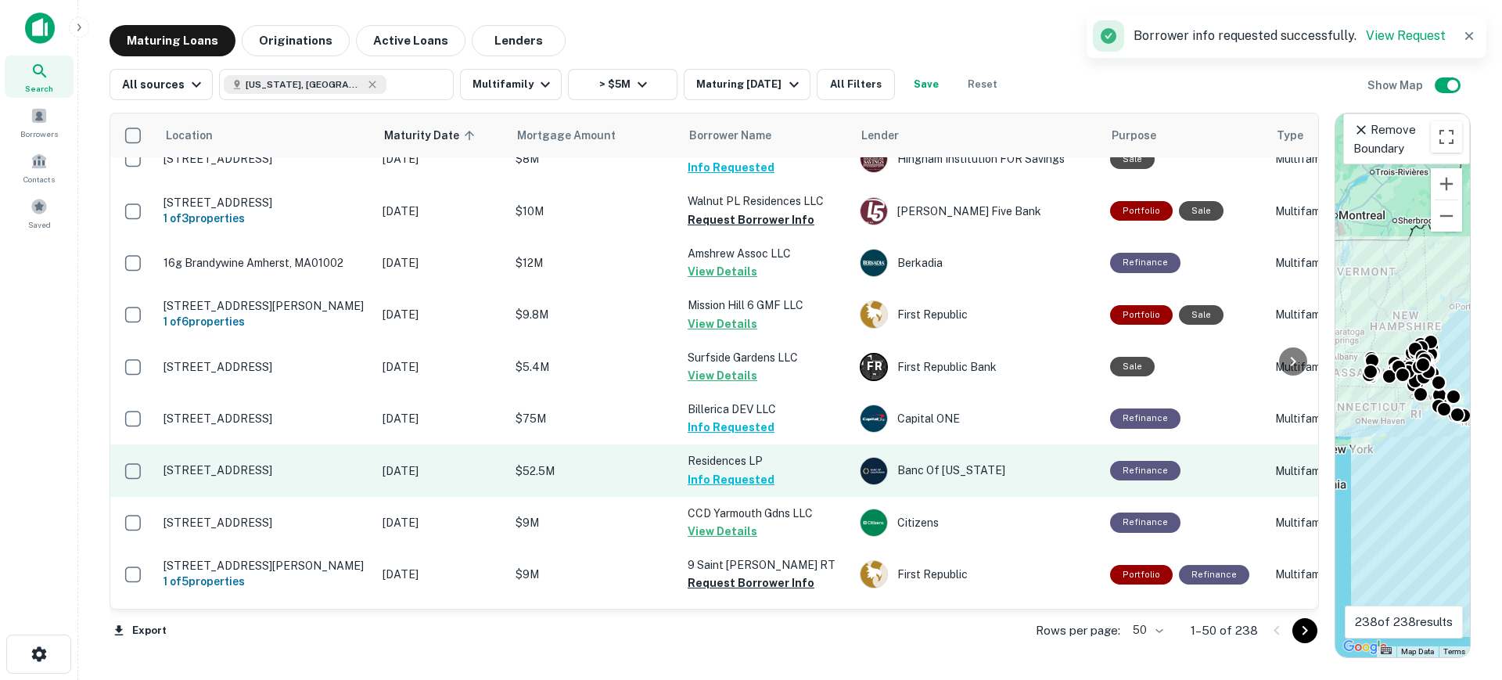
scroll to position [2221, 0]
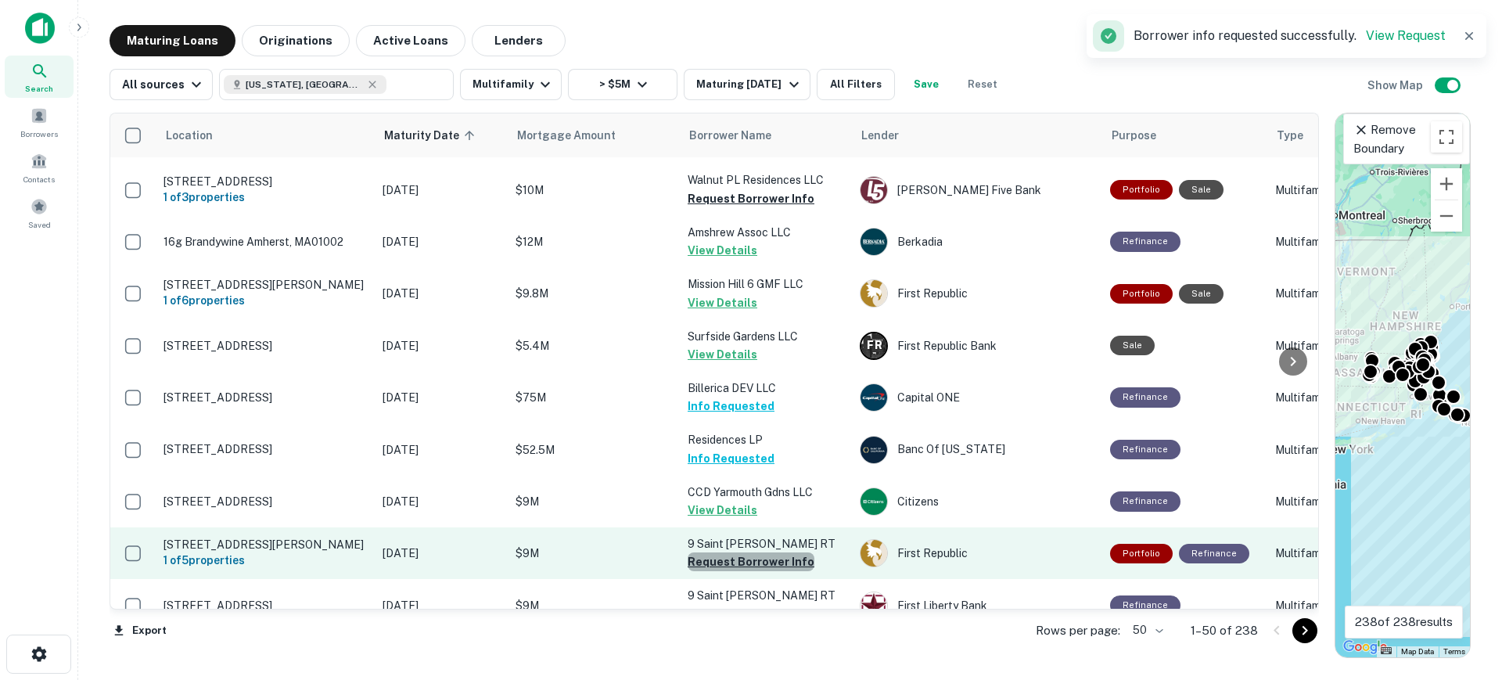
click at [770, 552] on button "Request Borrower Info" at bounding box center [751, 561] width 127 height 19
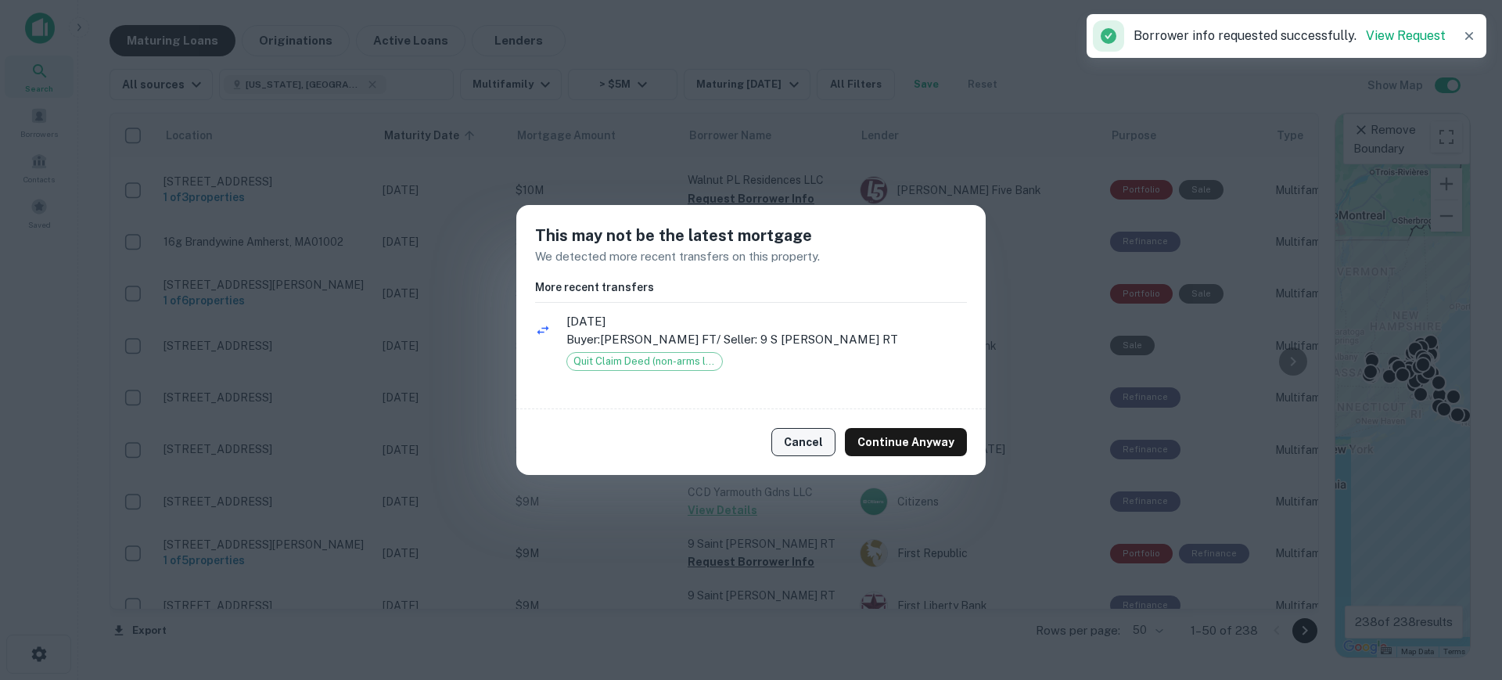
click at [801, 433] on button "Cancel" at bounding box center [803, 442] width 64 height 28
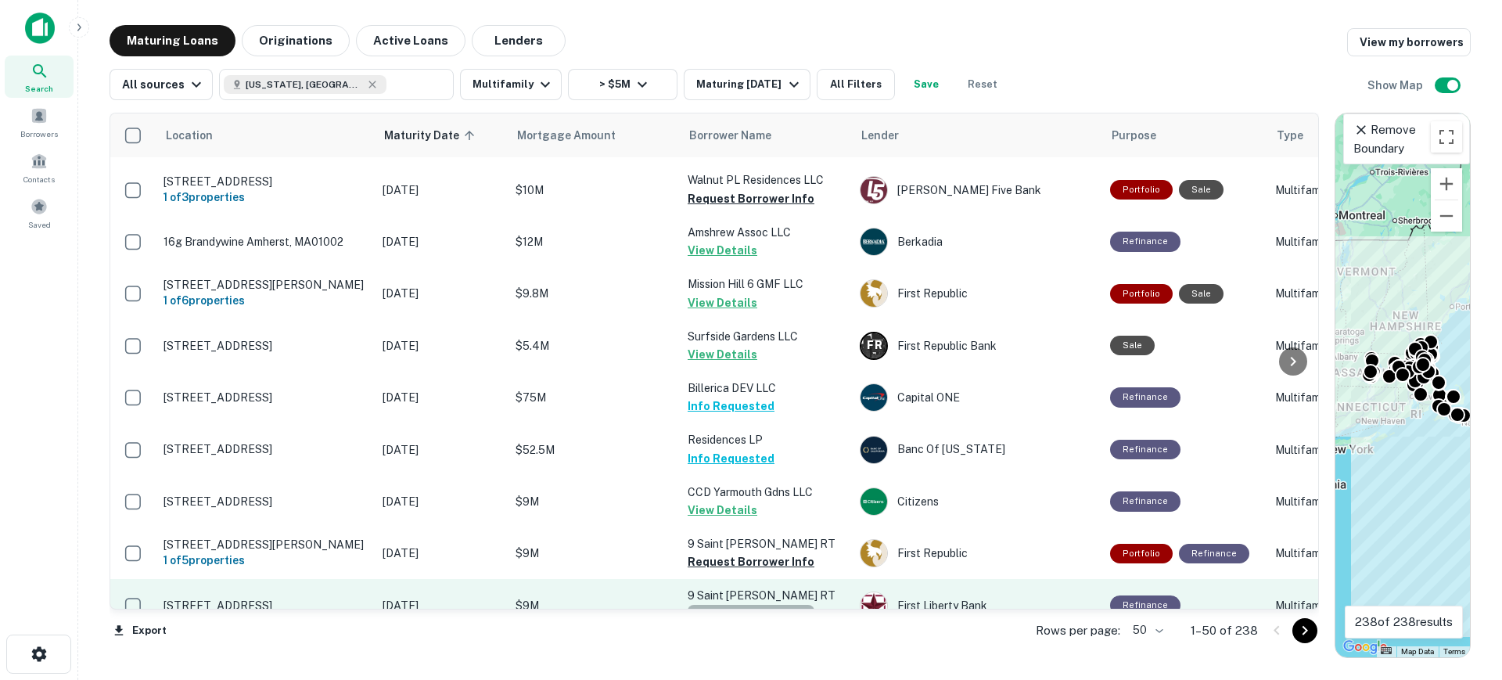
click at [760, 605] on button "Request Borrower Info" at bounding box center [751, 614] width 127 height 19
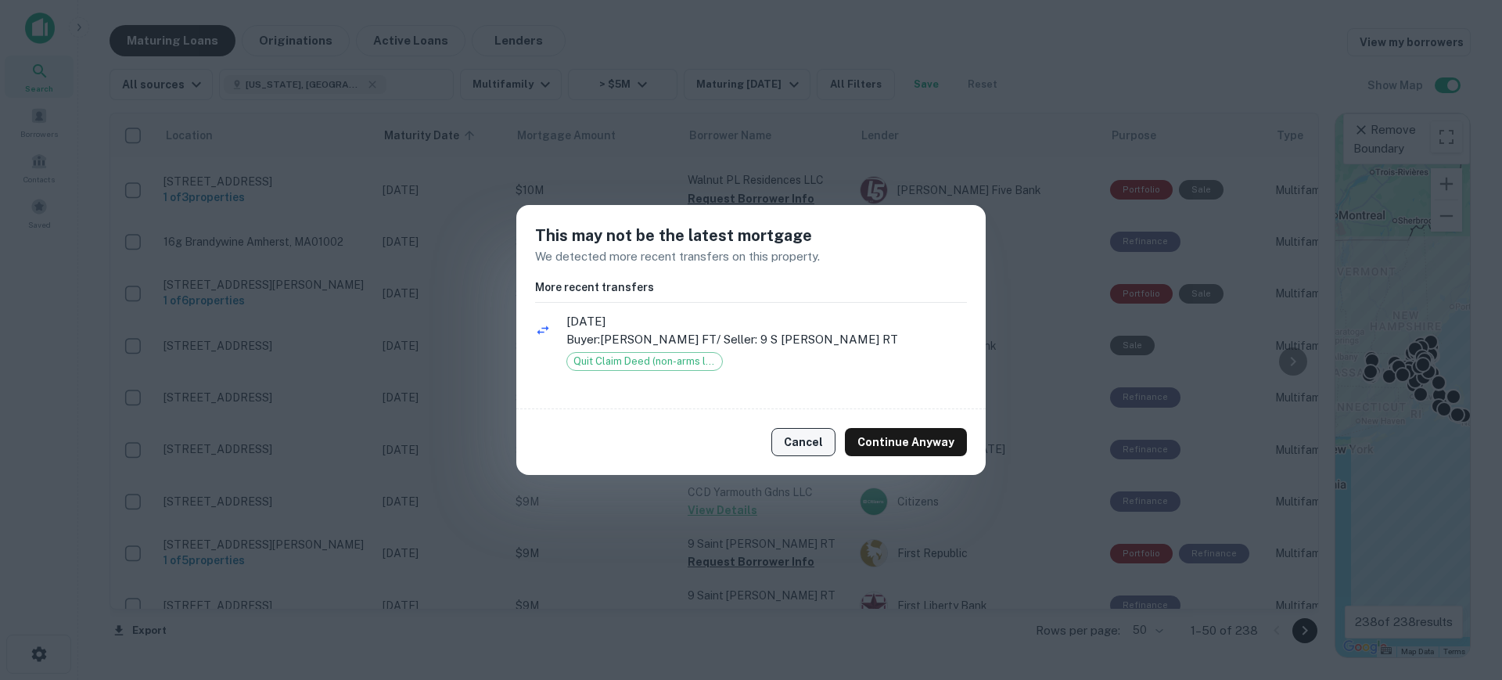
click at [815, 442] on button "Cancel" at bounding box center [803, 442] width 64 height 28
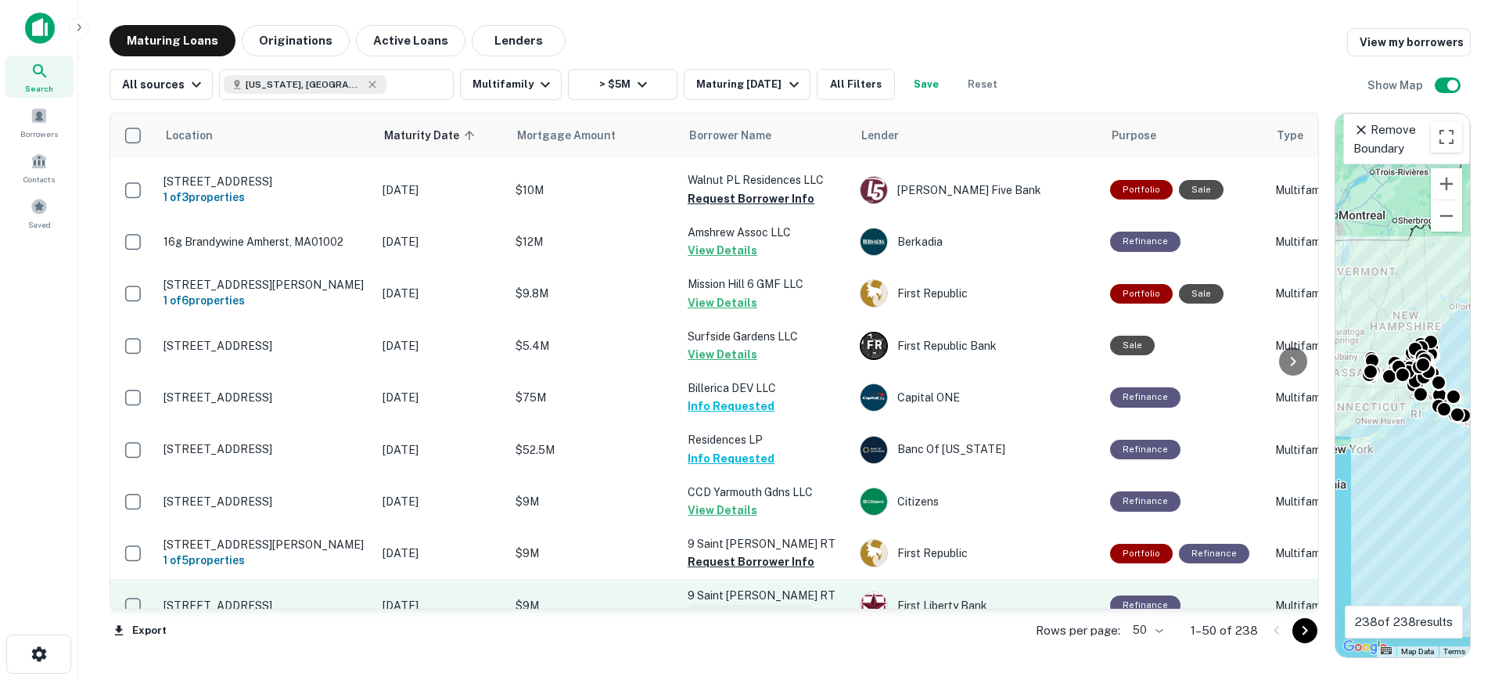
click at [787, 605] on button "Request Borrower Info" at bounding box center [751, 614] width 127 height 19
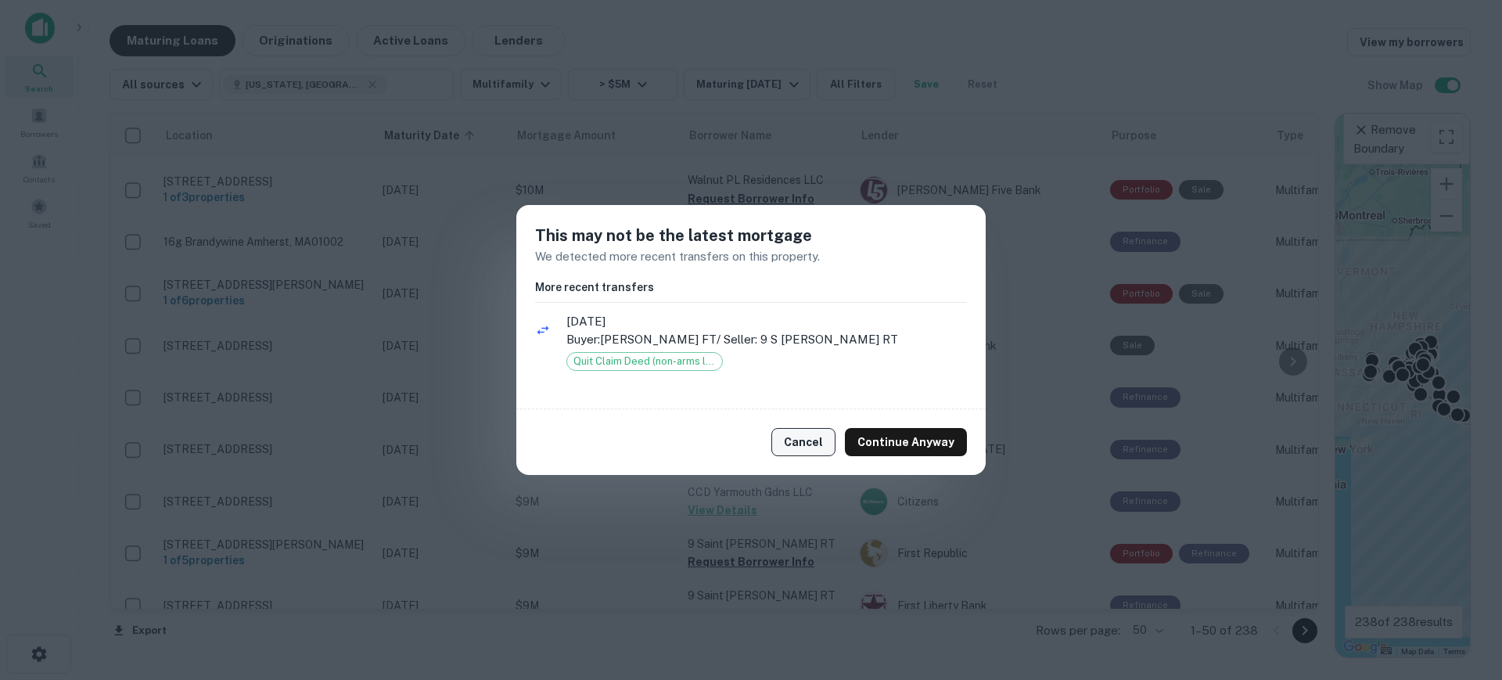
click at [821, 436] on button "Cancel" at bounding box center [803, 442] width 64 height 28
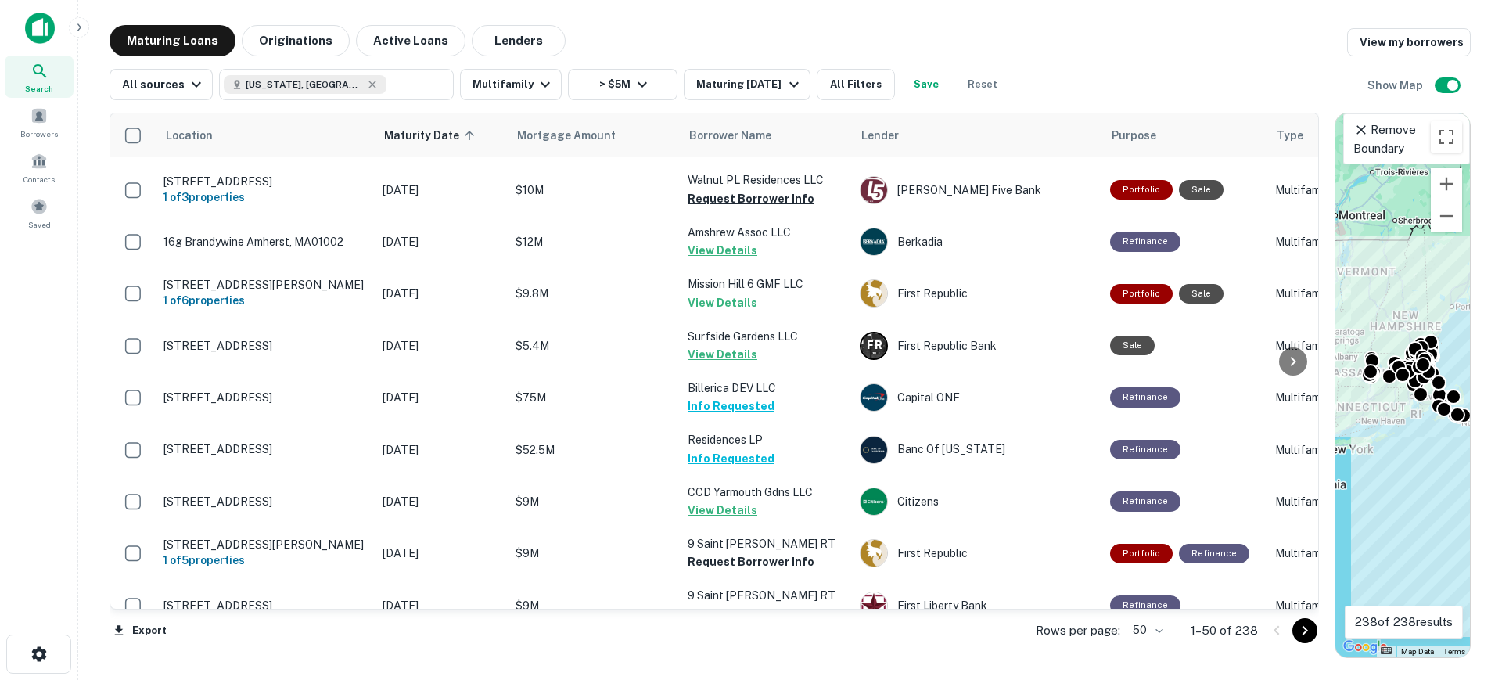
click at [791, 656] on button "Request Borrower Info" at bounding box center [751, 665] width 127 height 19
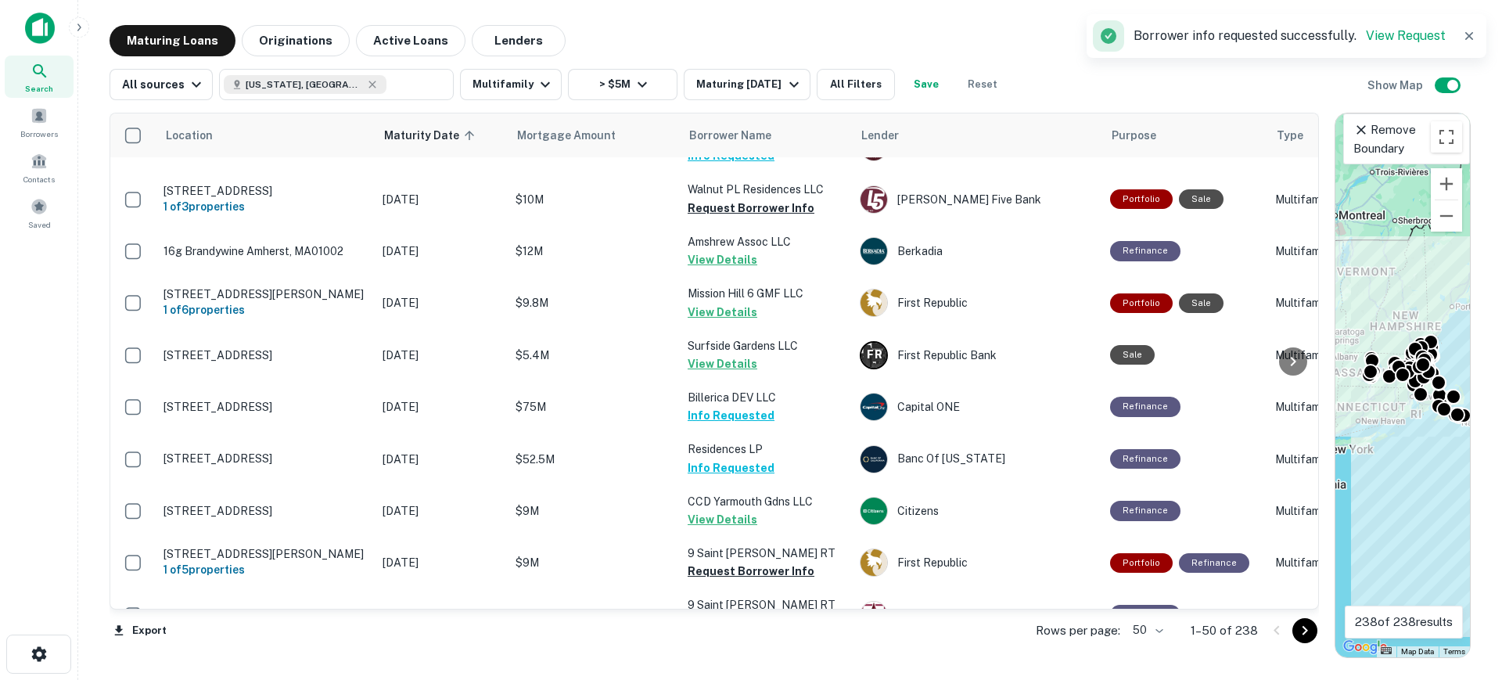
click at [1297, 630] on icon "Go to next page" at bounding box center [1304, 630] width 19 height 19
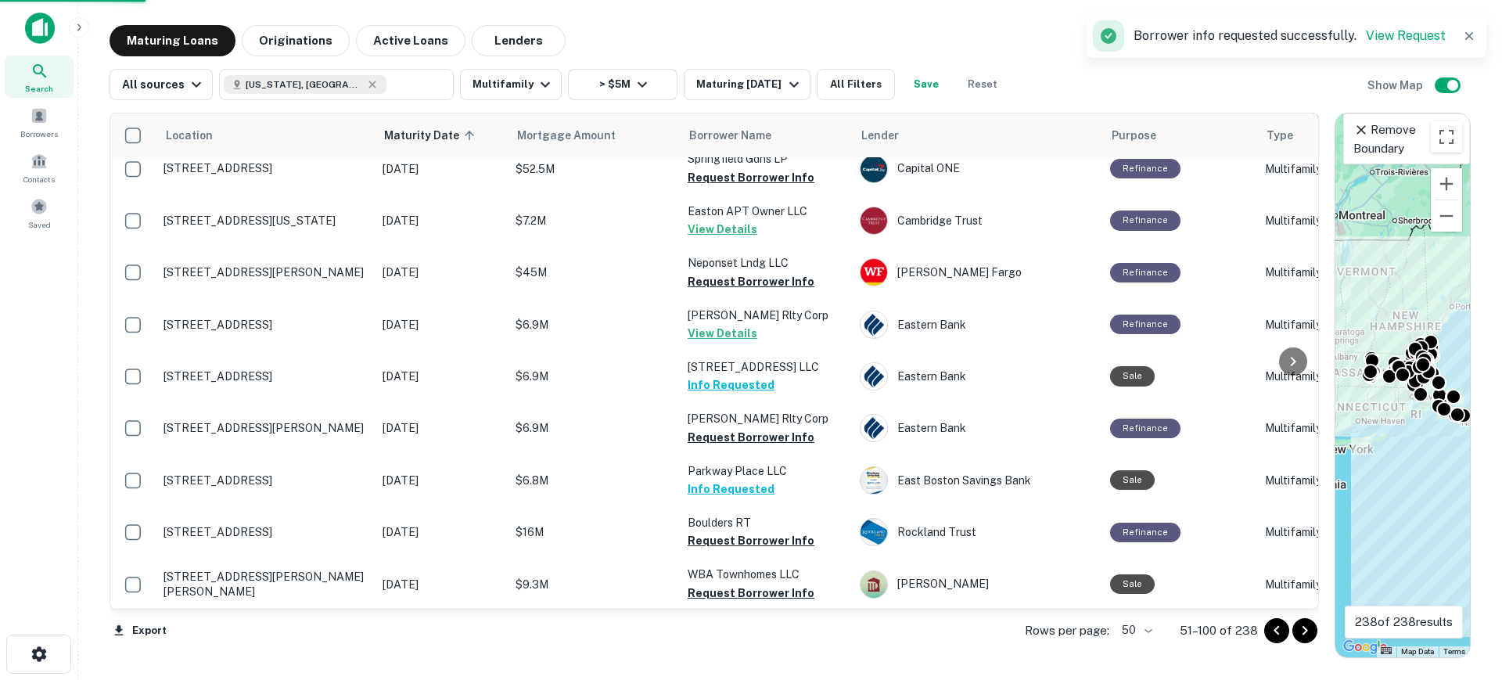
scroll to position [2160, 0]
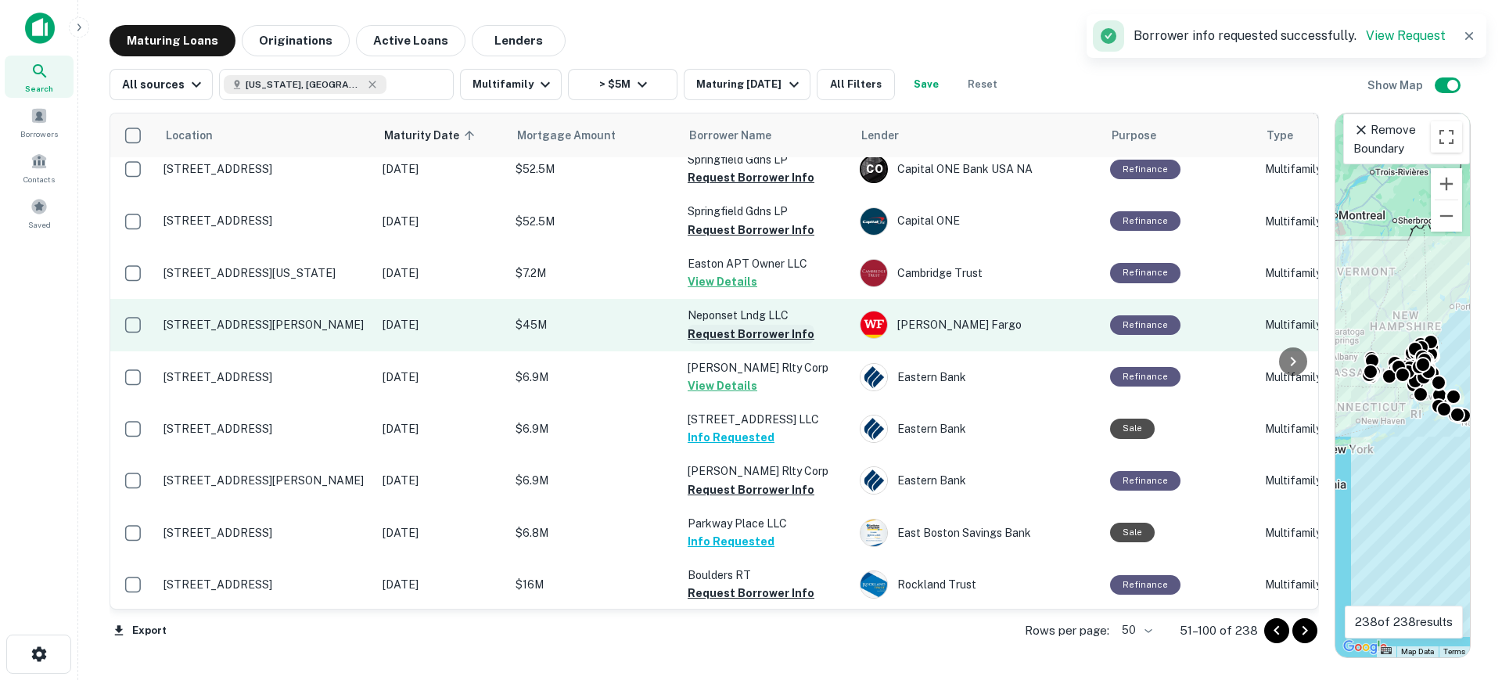
click at [770, 325] on button "Request Borrower Info" at bounding box center [751, 334] width 127 height 19
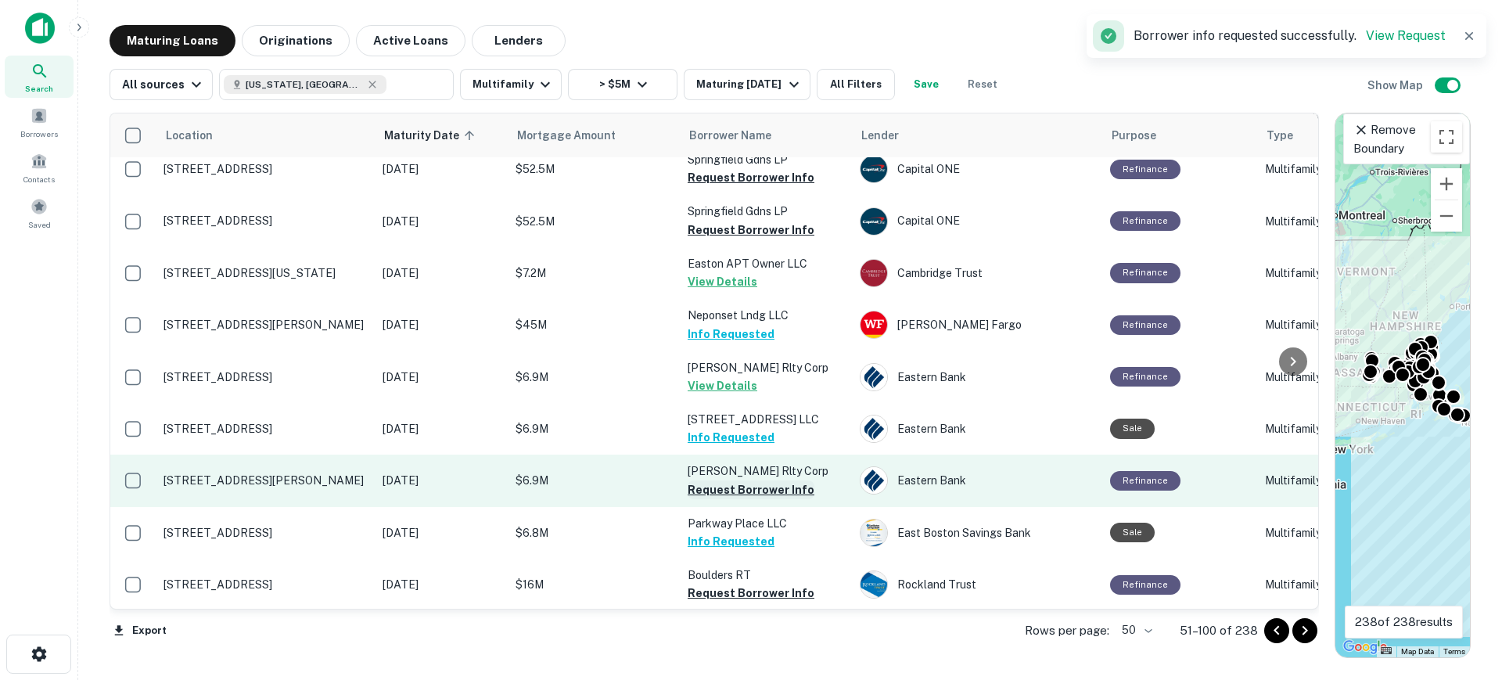
click at [772, 480] on button "Request Borrower Info" at bounding box center [751, 489] width 127 height 19
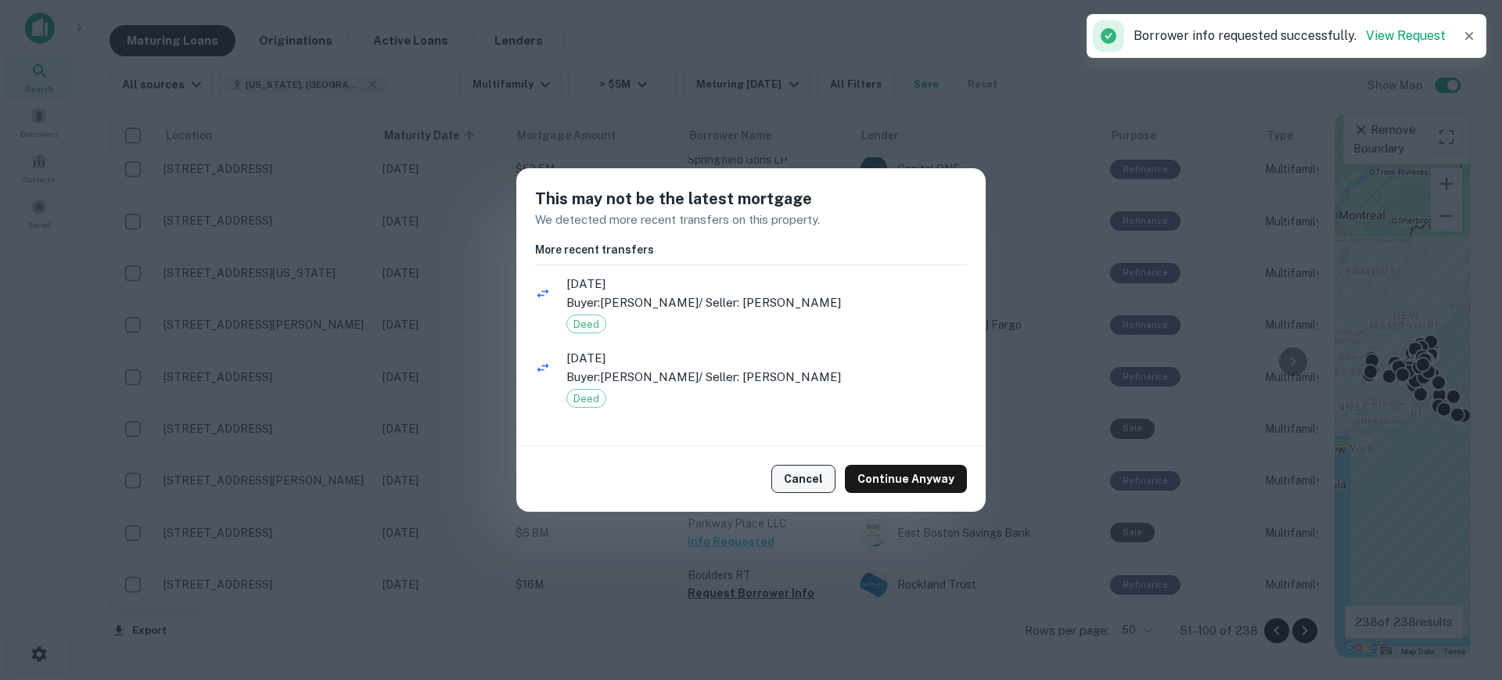
click at [822, 479] on button "Cancel" at bounding box center [803, 479] width 64 height 28
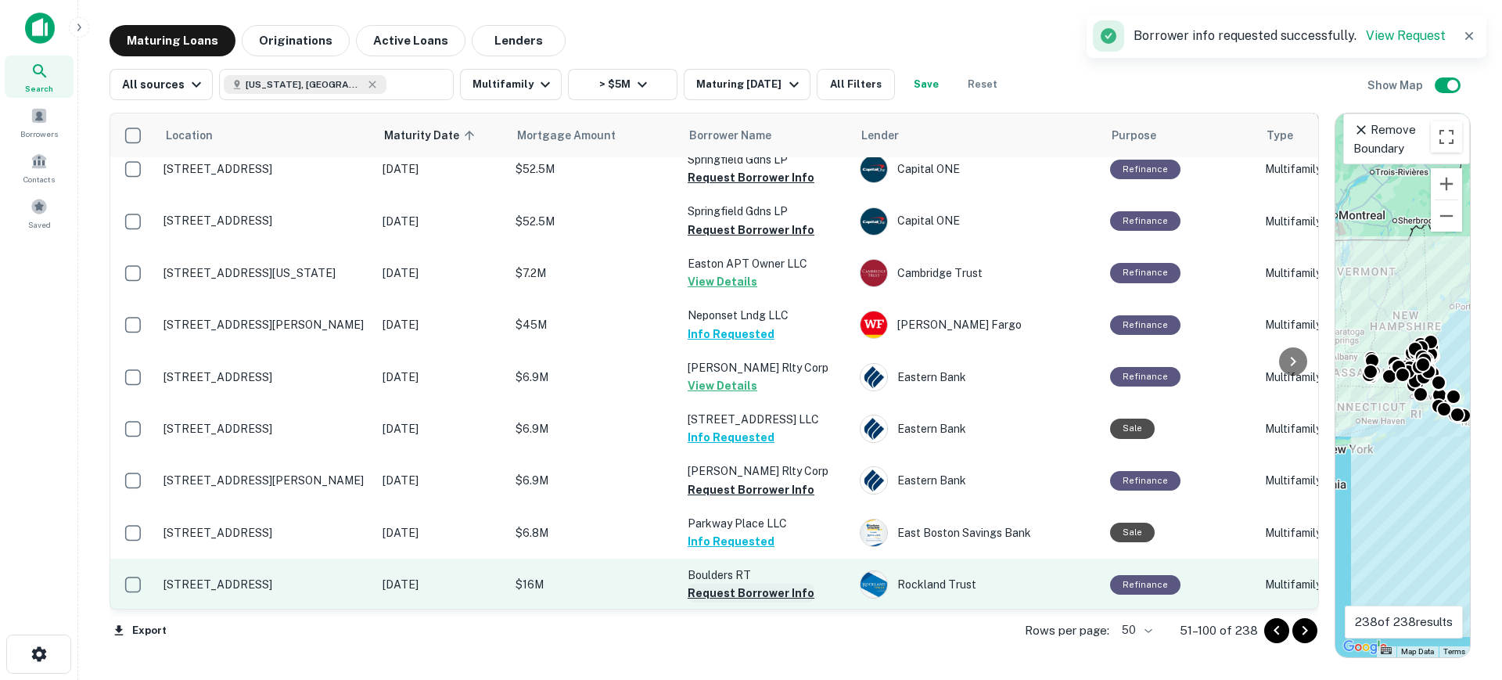
click at [770, 584] on button "Request Borrower Info" at bounding box center [751, 593] width 127 height 19
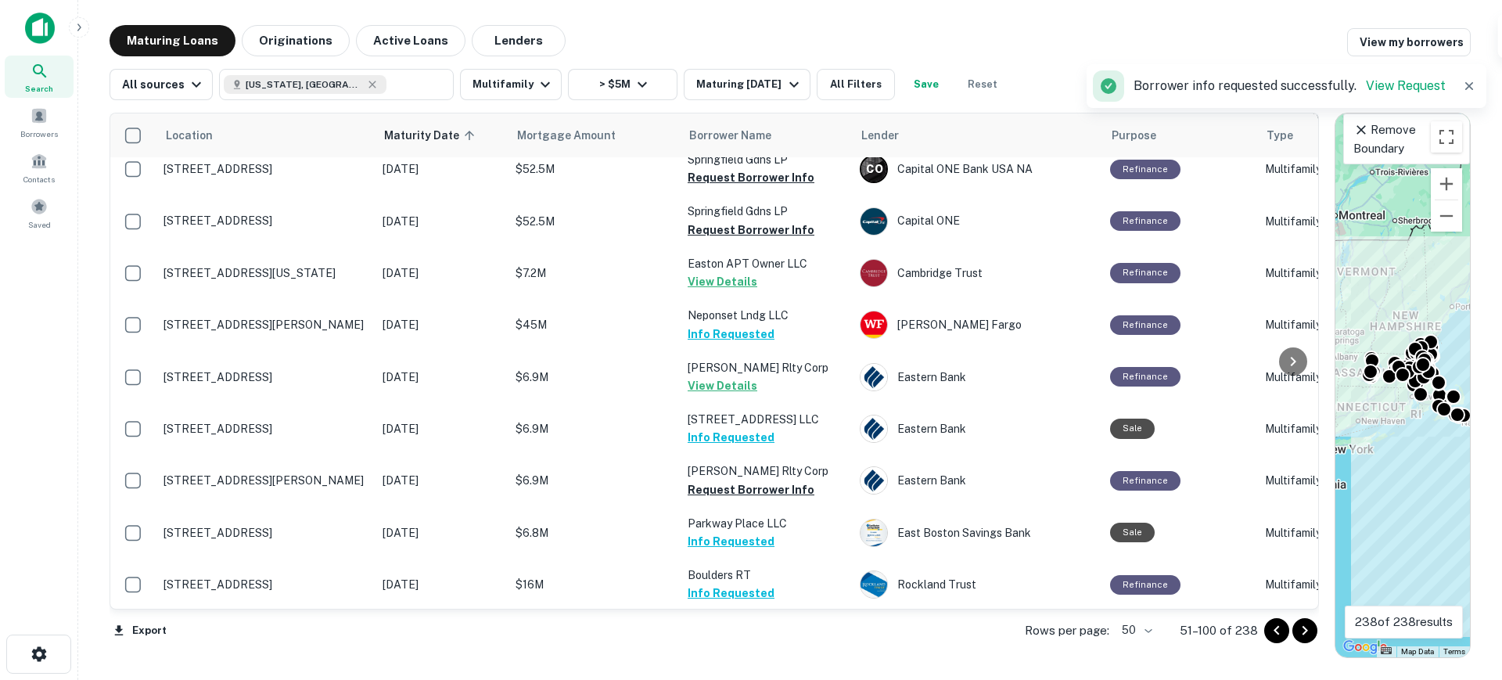
click at [767, 636] on button "Request Borrower Info" at bounding box center [751, 645] width 127 height 19
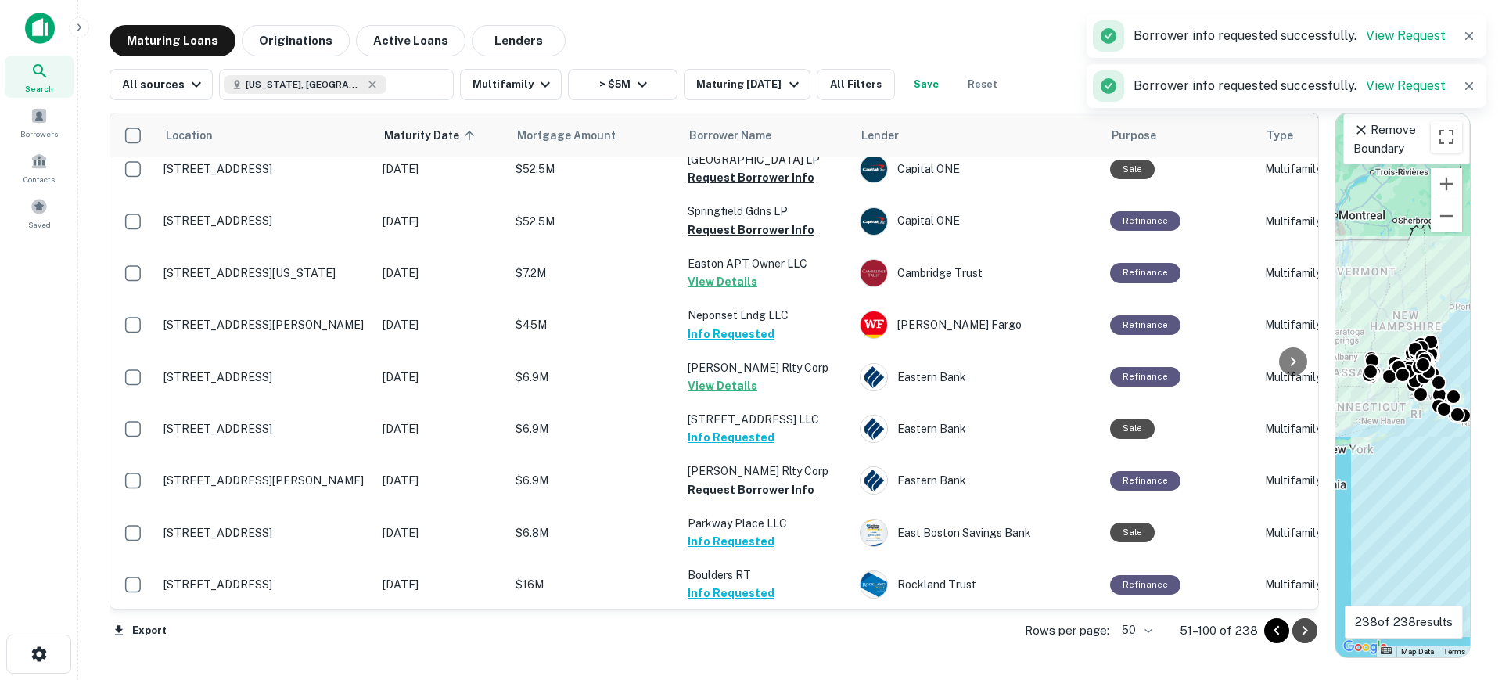
click at [1298, 632] on icon "Go to next page" at bounding box center [1304, 630] width 19 height 19
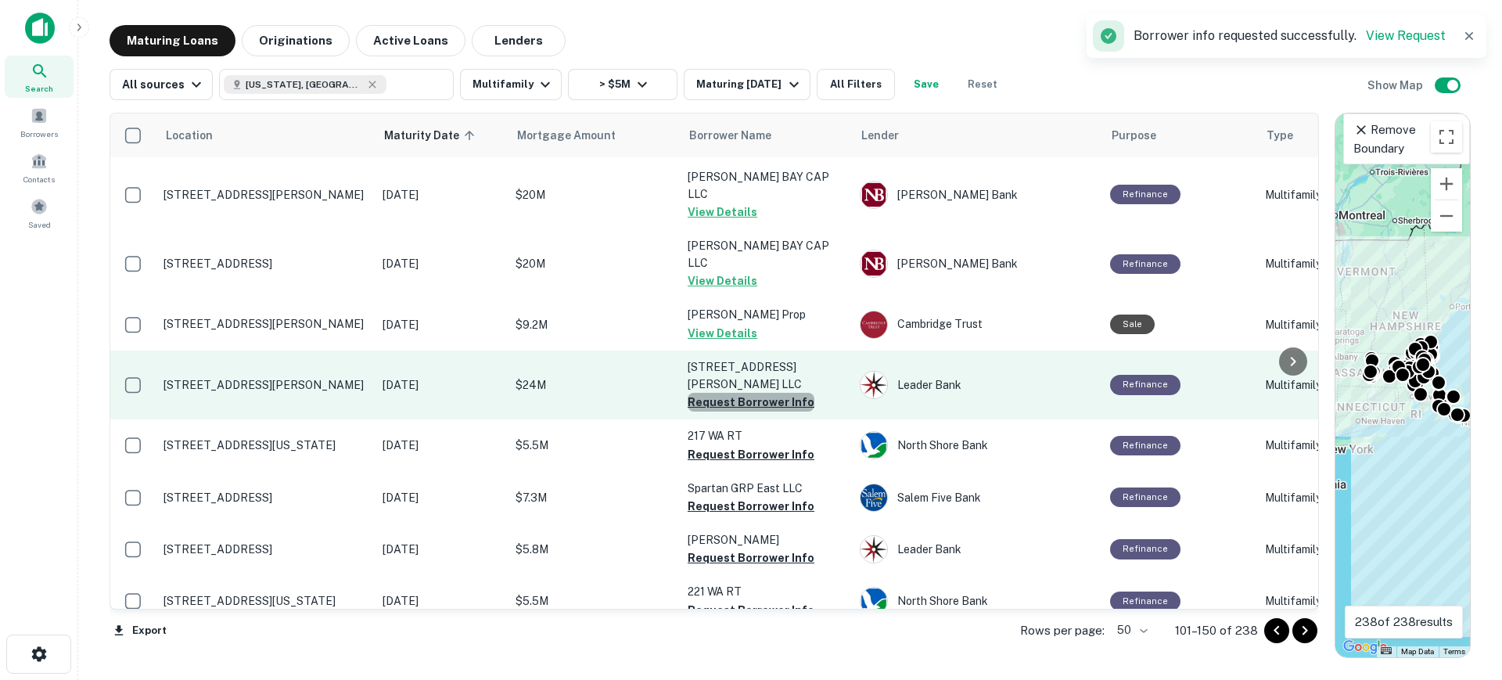
click at [753, 393] on button "Request Borrower Info" at bounding box center [751, 402] width 127 height 19
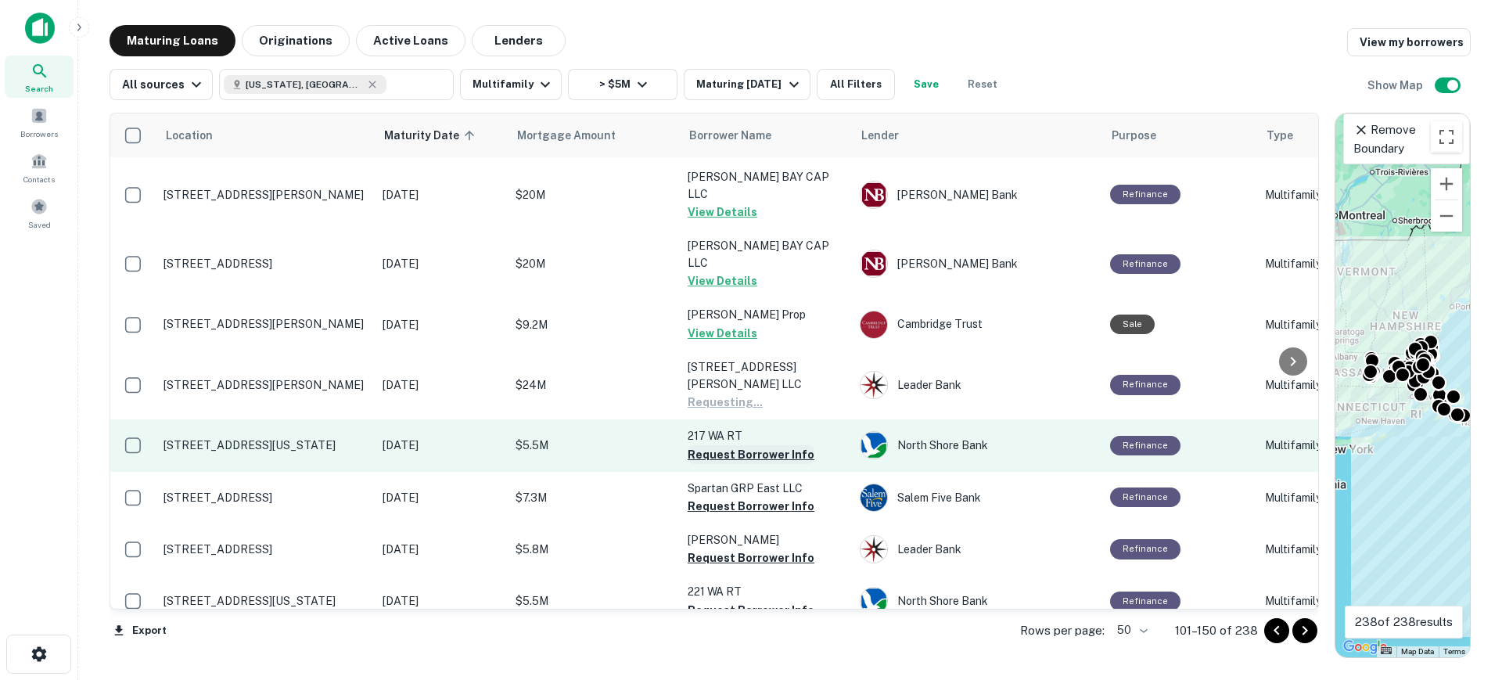
click at [740, 445] on button "Request Borrower Info" at bounding box center [751, 454] width 127 height 19
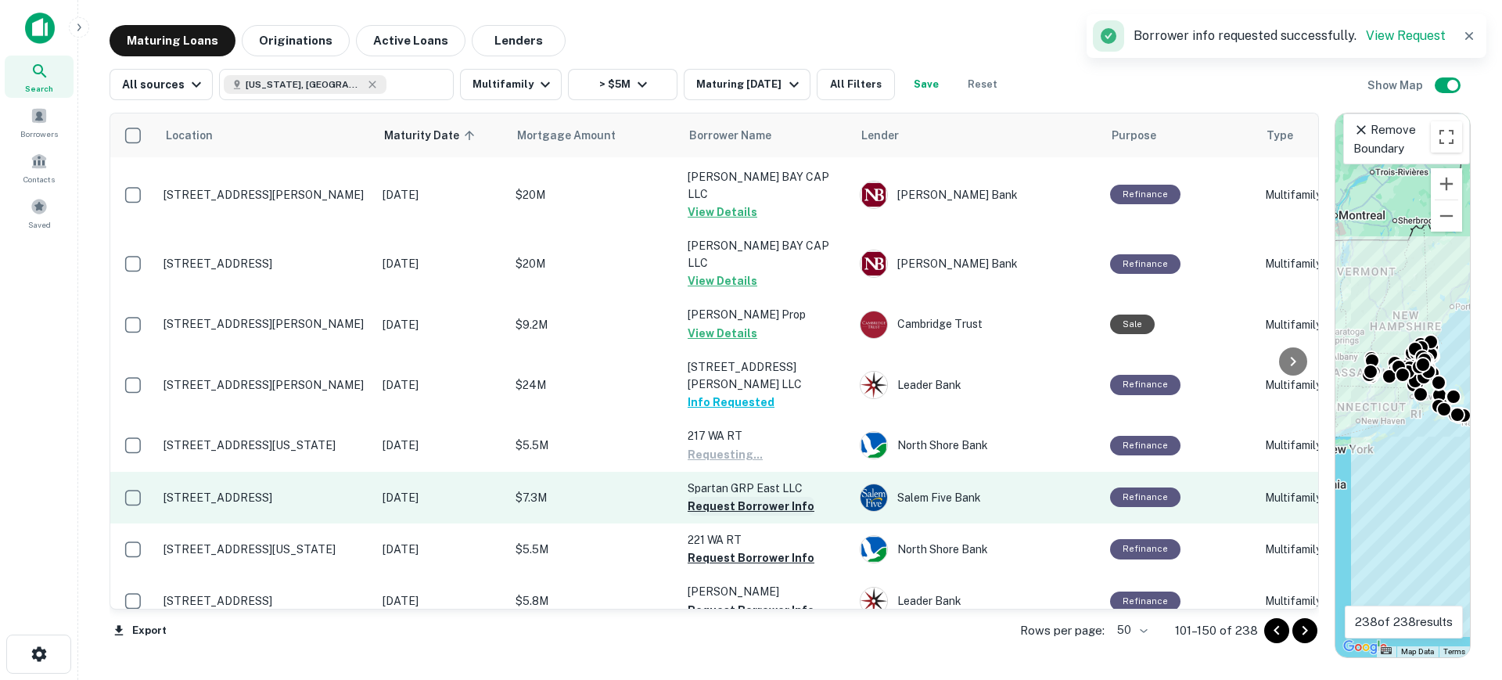
click at [758, 497] on button "Request Borrower Info" at bounding box center [751, 506] width 127 height 19
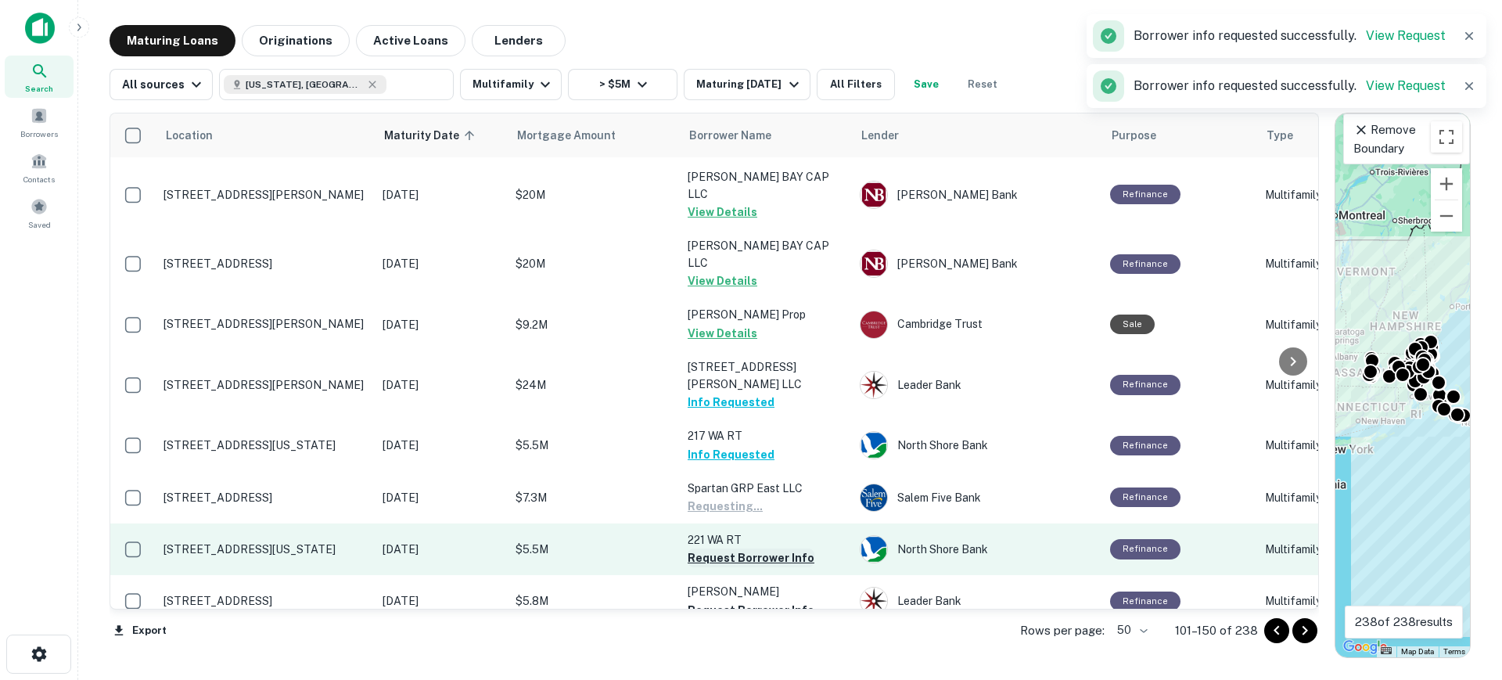
click at [763, 548] on button "Request Borrower Info" at bounding box center [751, 557] width 127 height 19
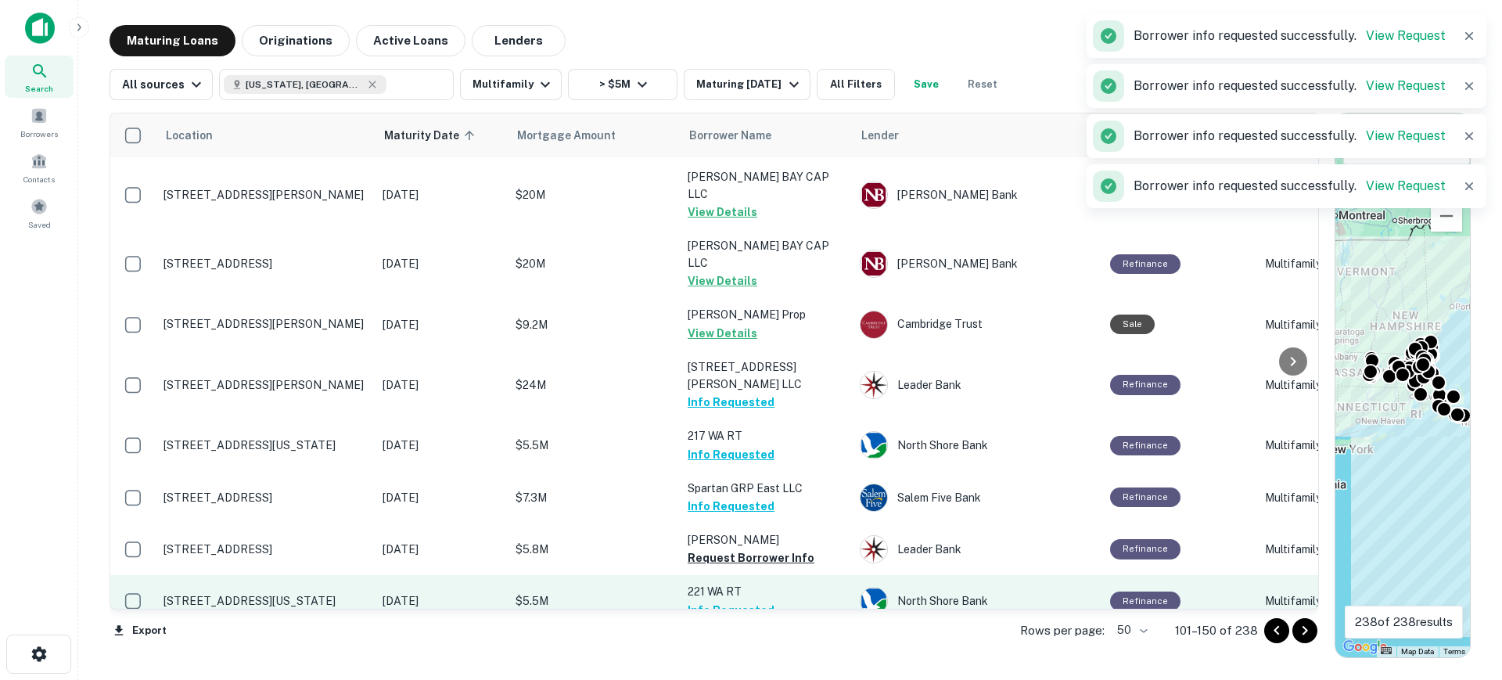
click at [769, 575] on td "221 WA RT Info Requested" at bounding box center [766, 601] width 172 height 52
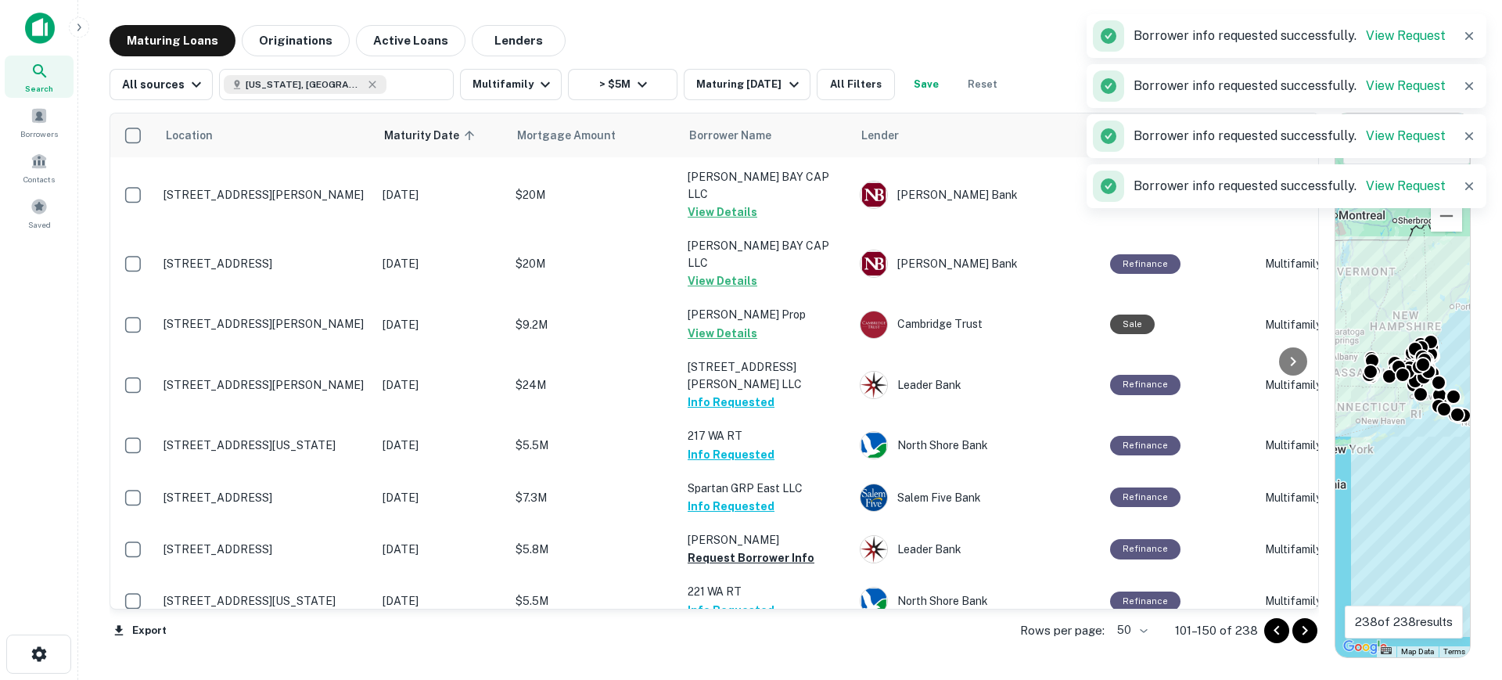
click at [769, 652] on button "Request Borrower Info" at bounding box center [751, 661] width 127 height 19
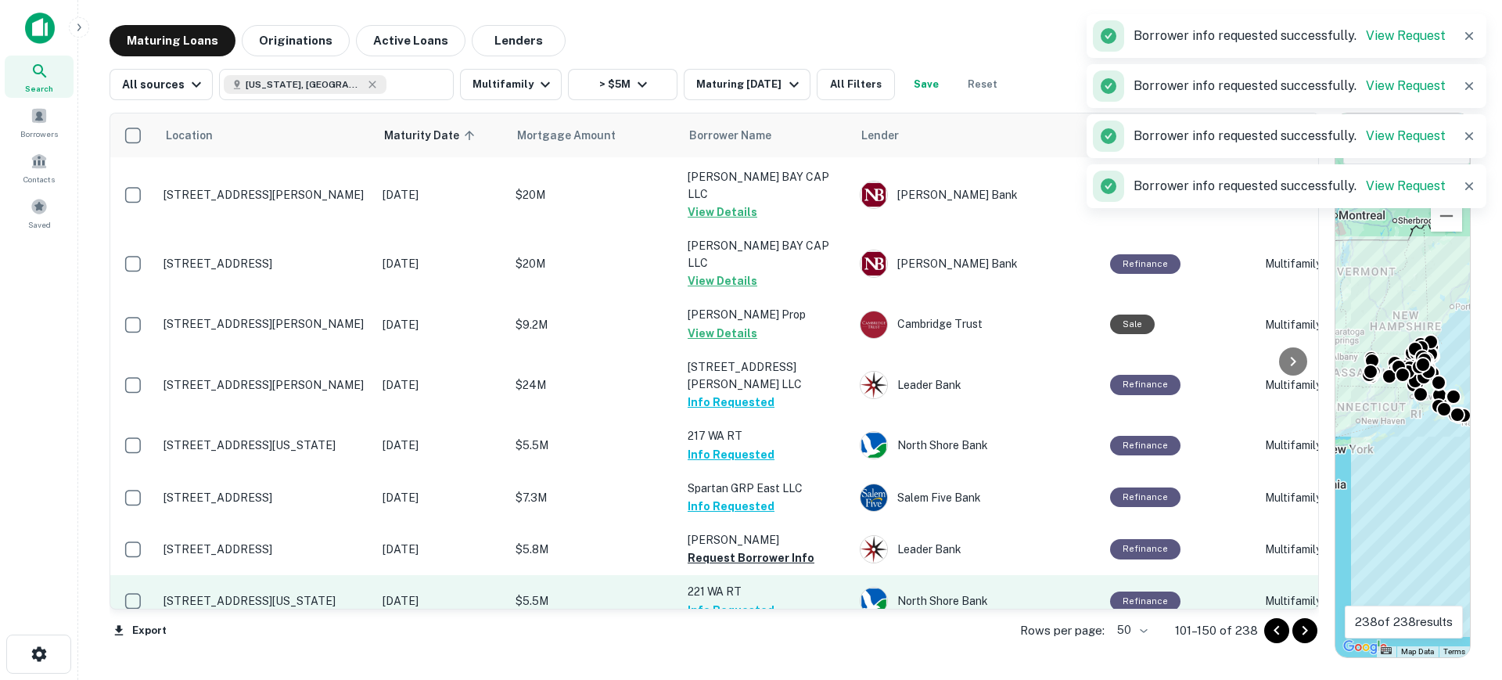
scroll to position [2197, 0]
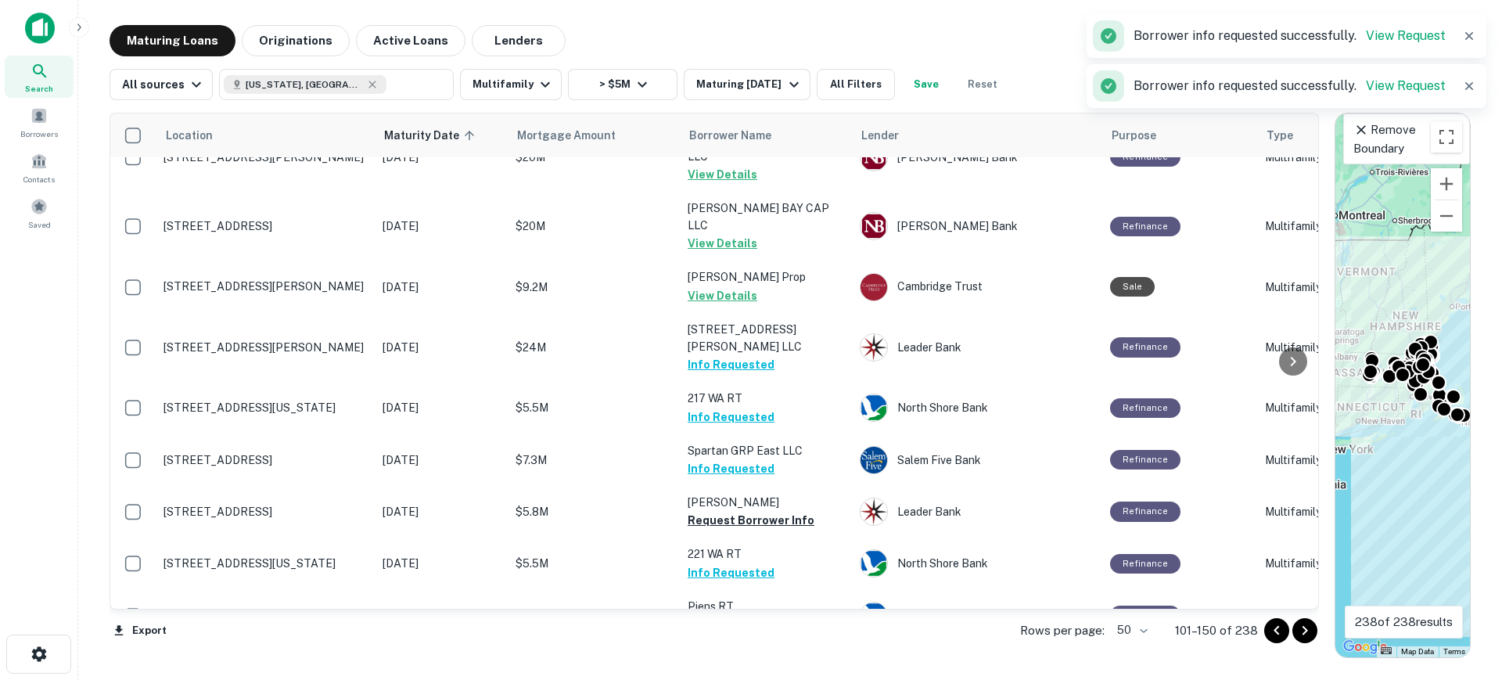
click at [1303, 627] on icon "Go to next page" at bounding box center [1304, 630] width 19 height 19
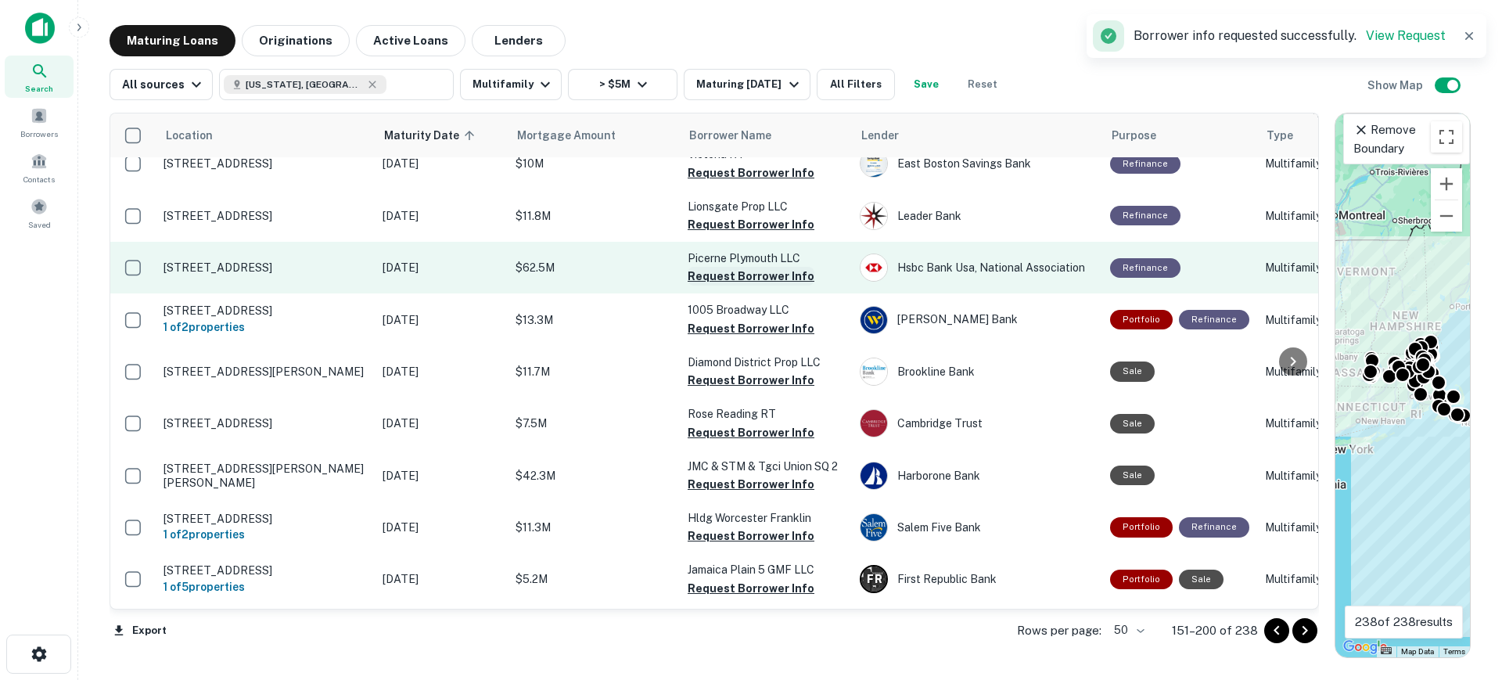
click at [720, 267] on button "Request Borrower Info" at bounding box center [751, 276] width 127 height 19
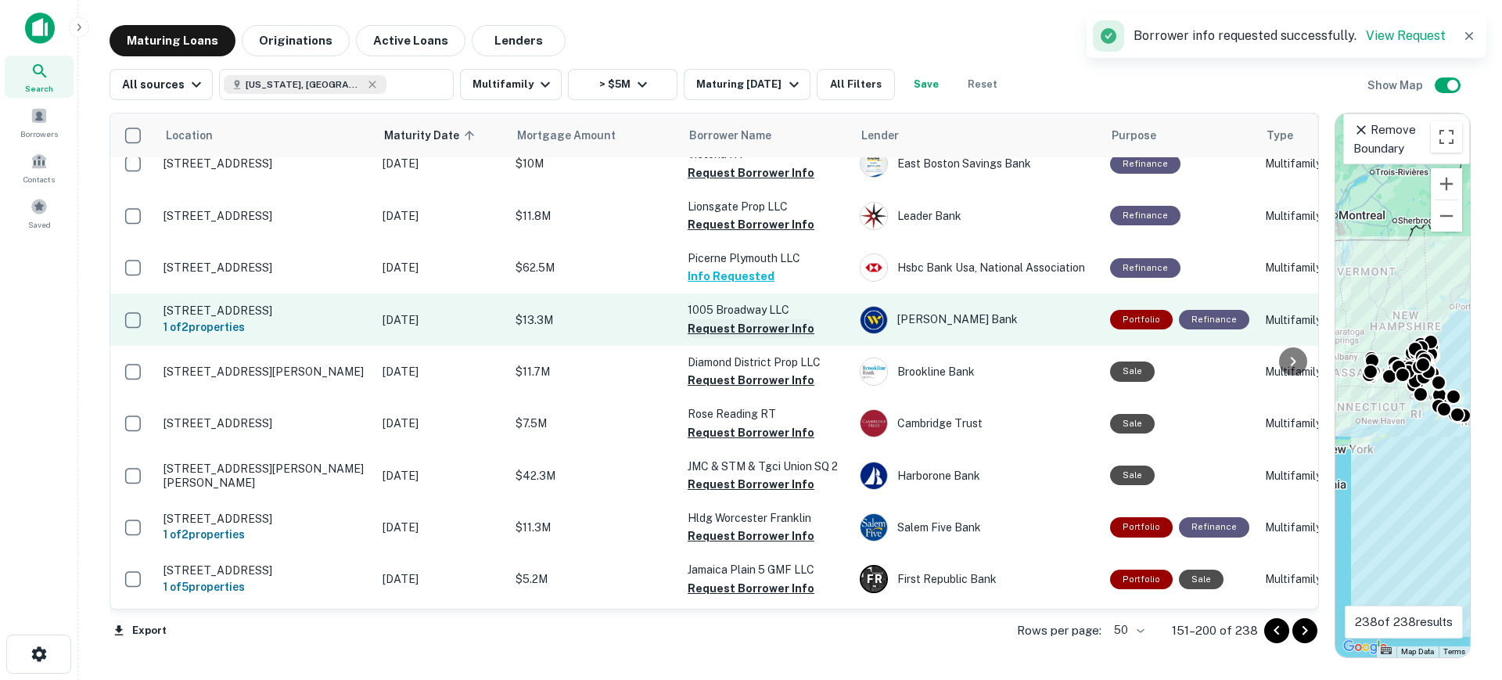
click at [749, 319] on button "Request Borrower Info" at bounding box center [751, 328] width 127 height 19
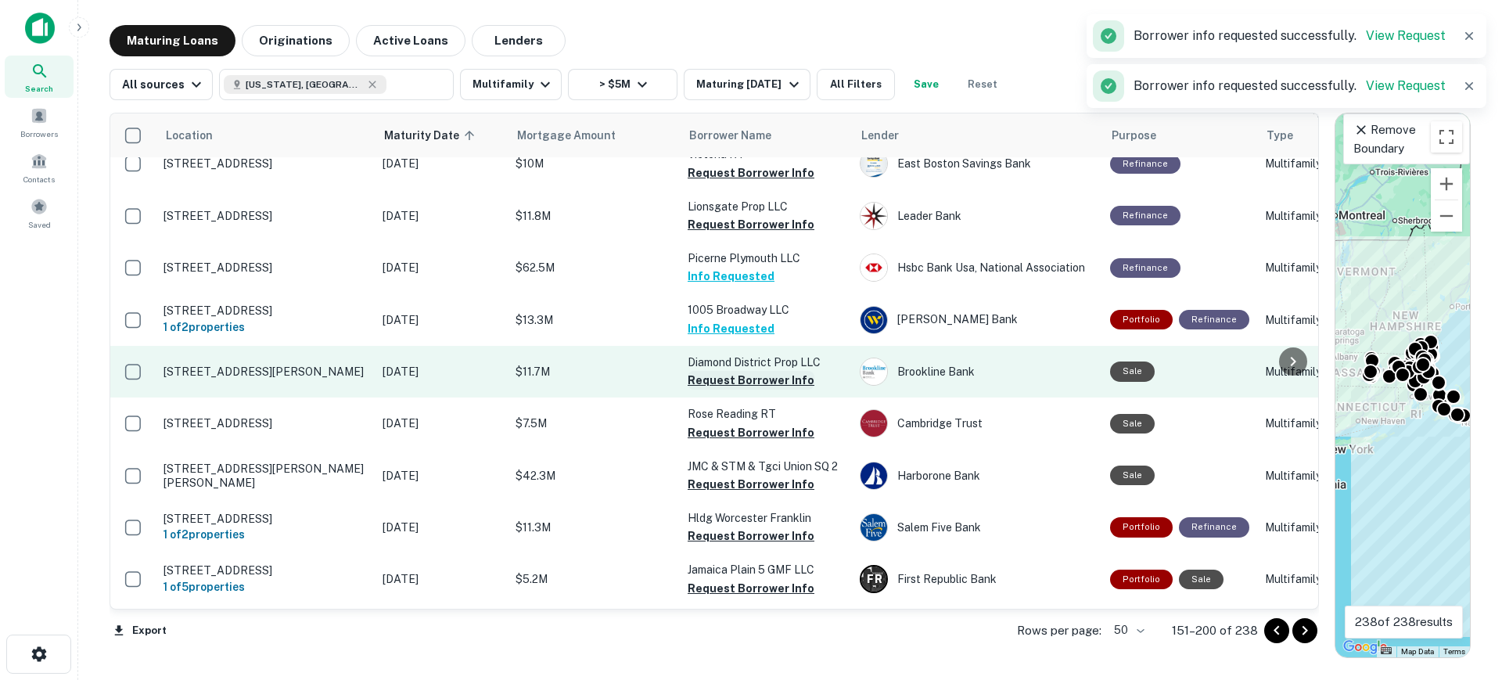
click at [747, 371] on button "Request Borrower Info" at bounding box center [751, 380] width 127 height 19
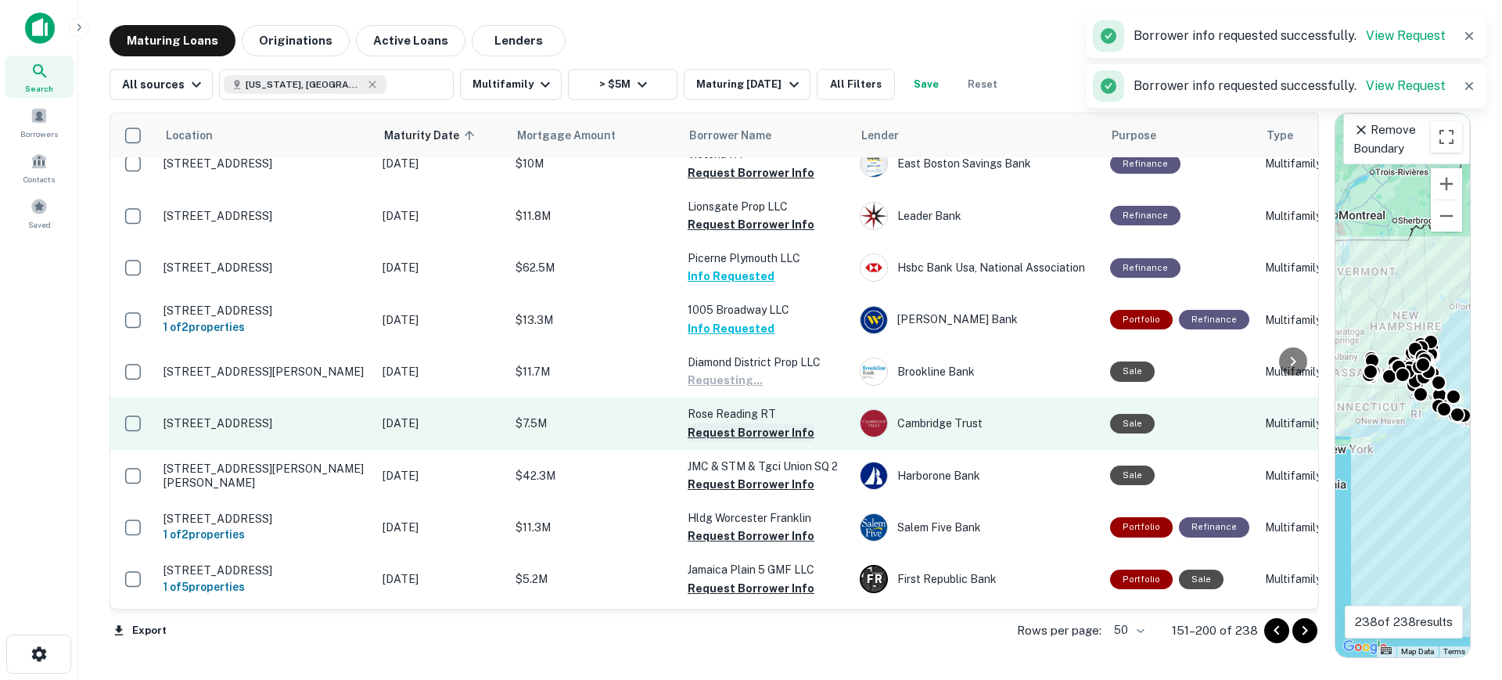
click at [749, 423] on button "Request Borrower Info" at bounding box center [751, 432] width 127 height 19
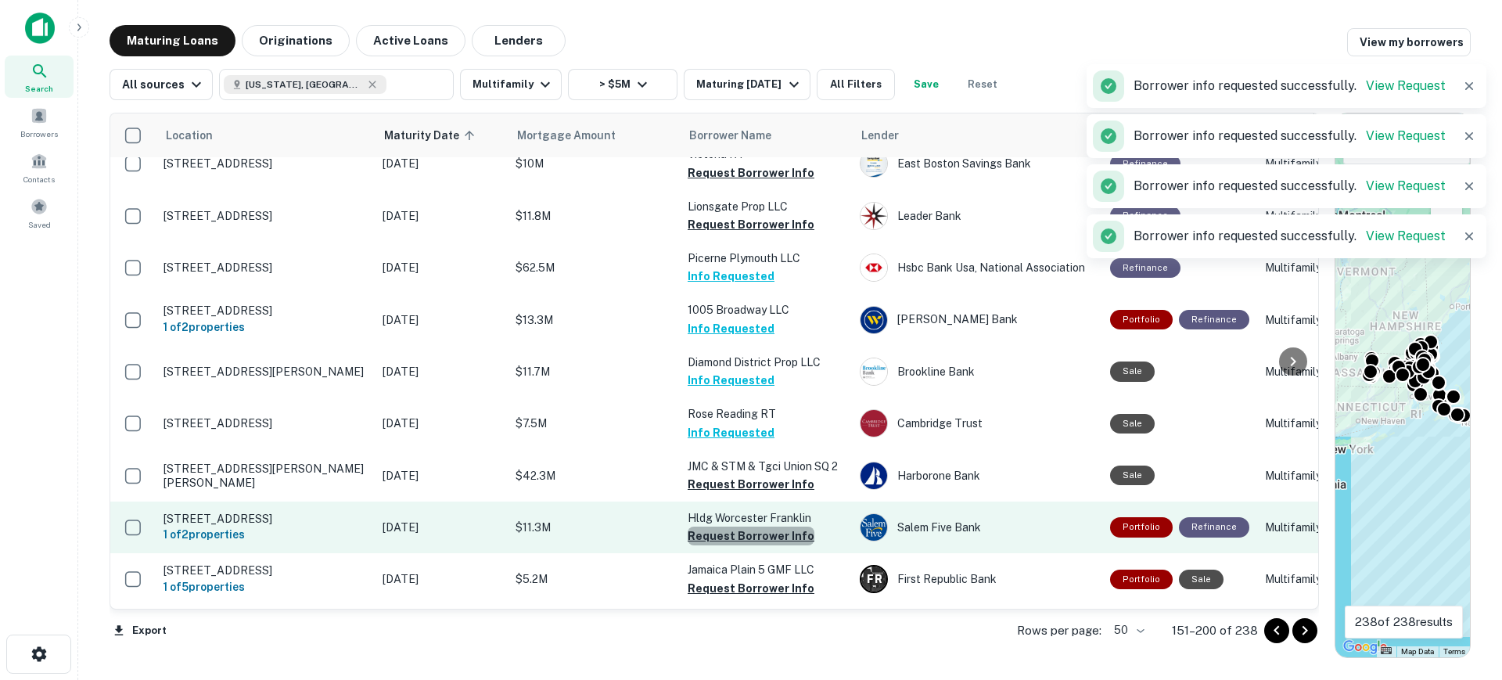
click at [760, 526] on button "Request Borrower Info" at bounding box center [751, 535] width 127 height 19
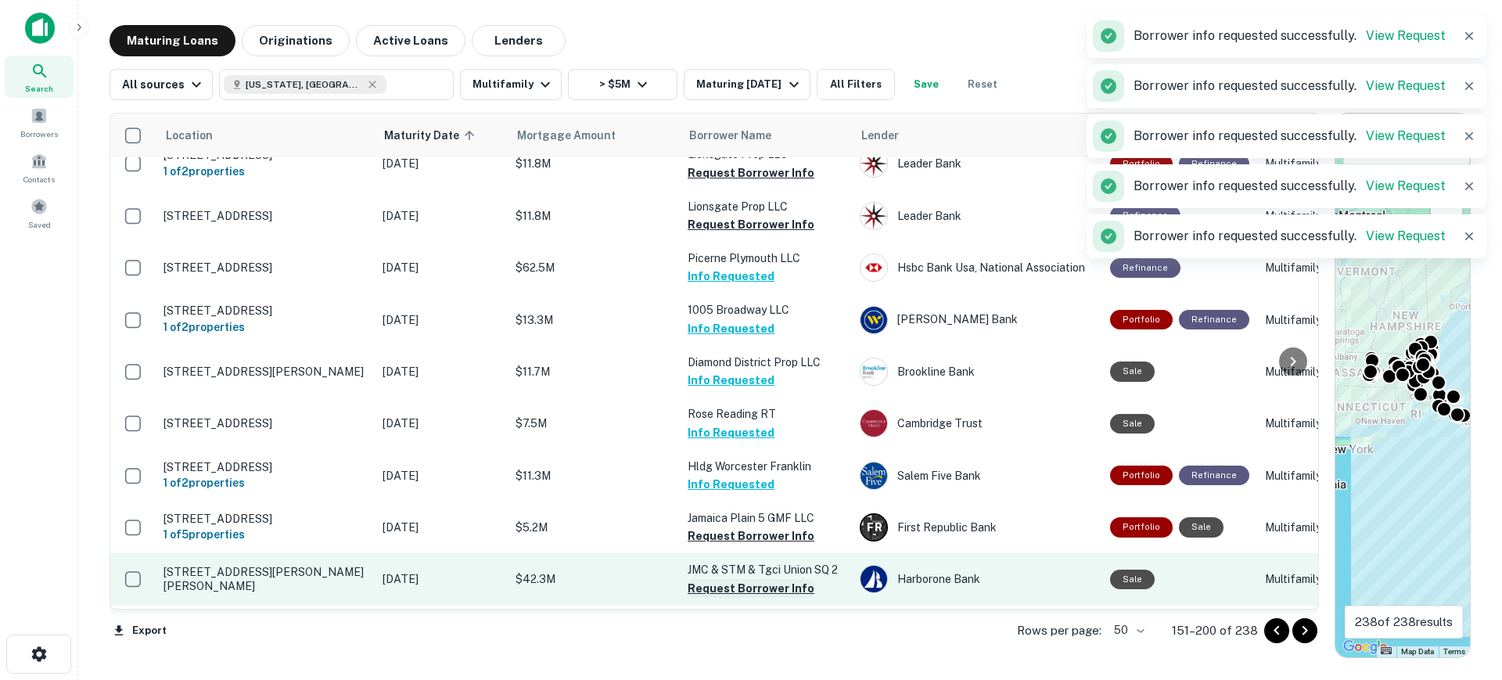
click at [768, 579] on button "Request Borrower Info" at bounding box center [751, 588] width 127 height 19
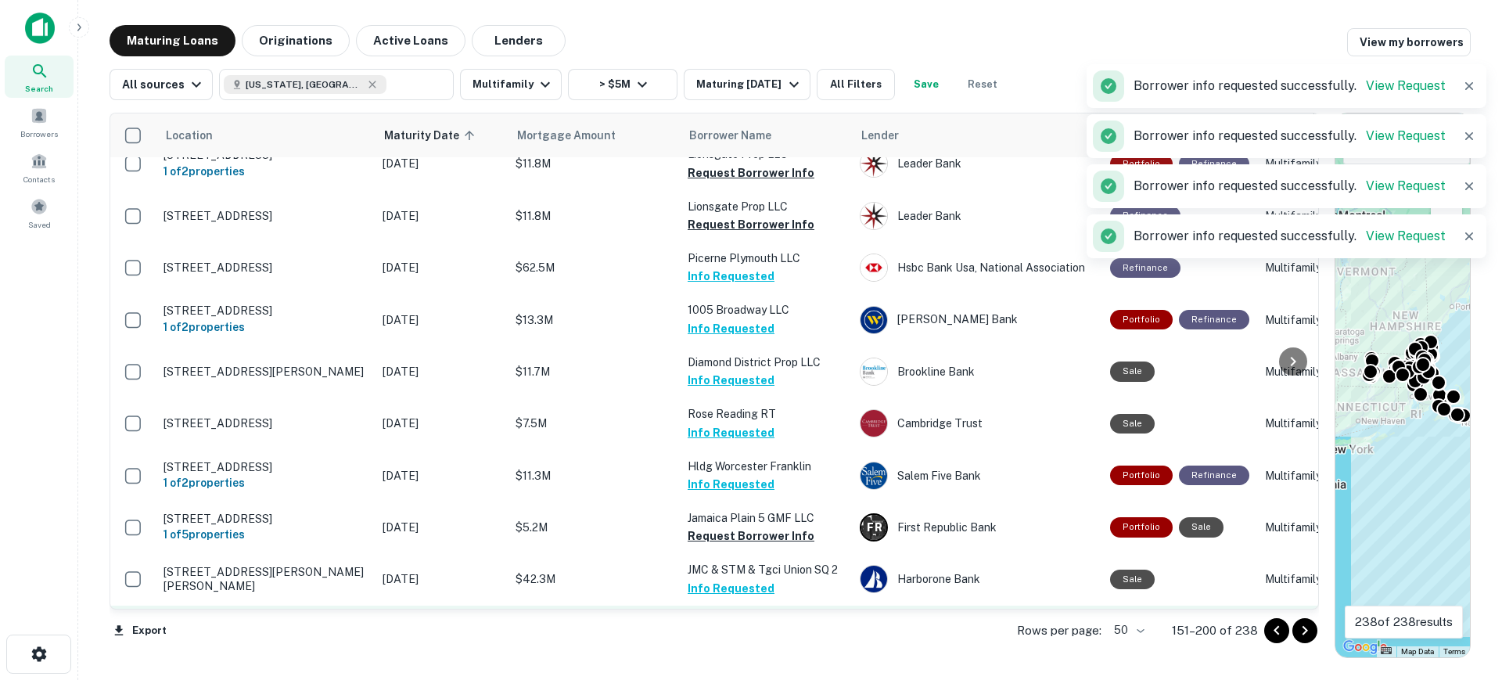
click at [769, 630] on button "Request Borrower Info" at bounding box center [751, 639] width 127 height 19
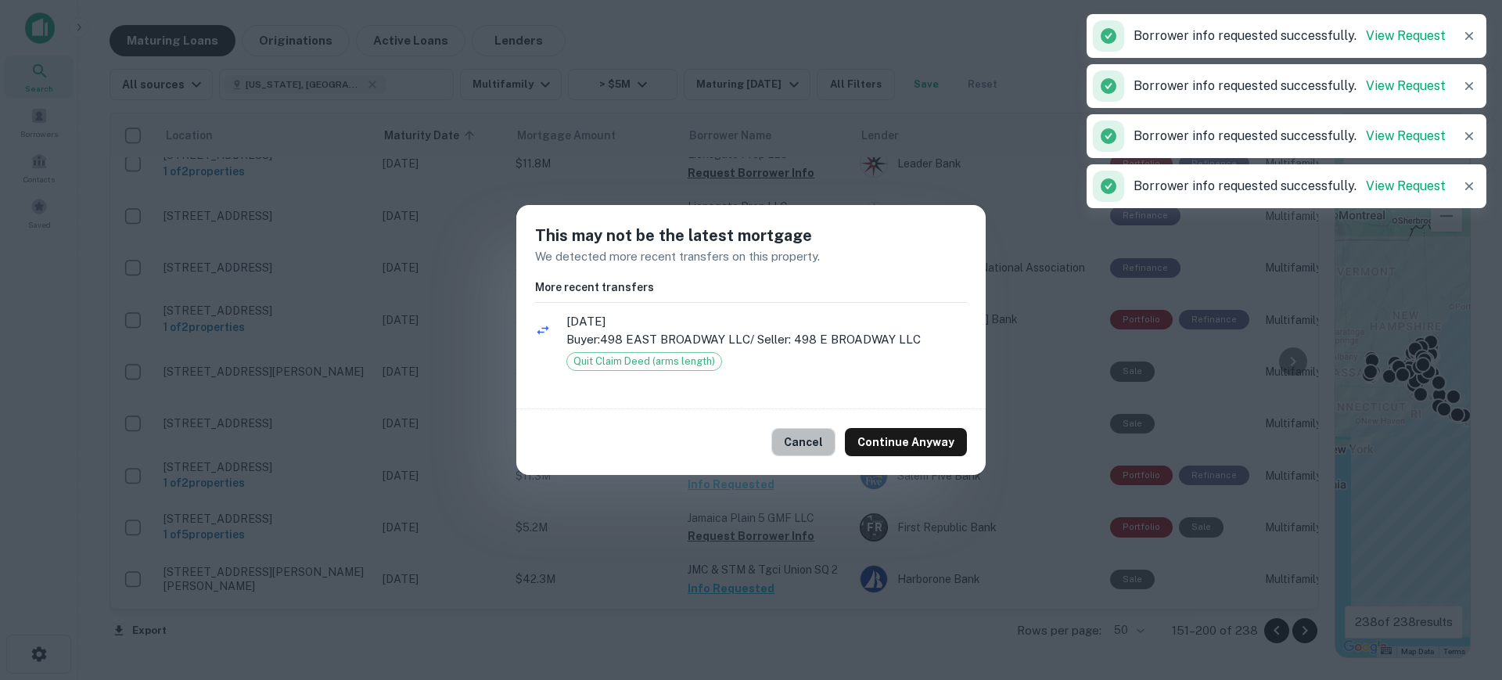
drag, startPoint x: 831, startPoint y: 440, endPoint x: 1063, endPoint y: 511, distance: 242.7
click at [831, 441] on button "Cancel" at bounding box center [803, 442] width 64 height 28
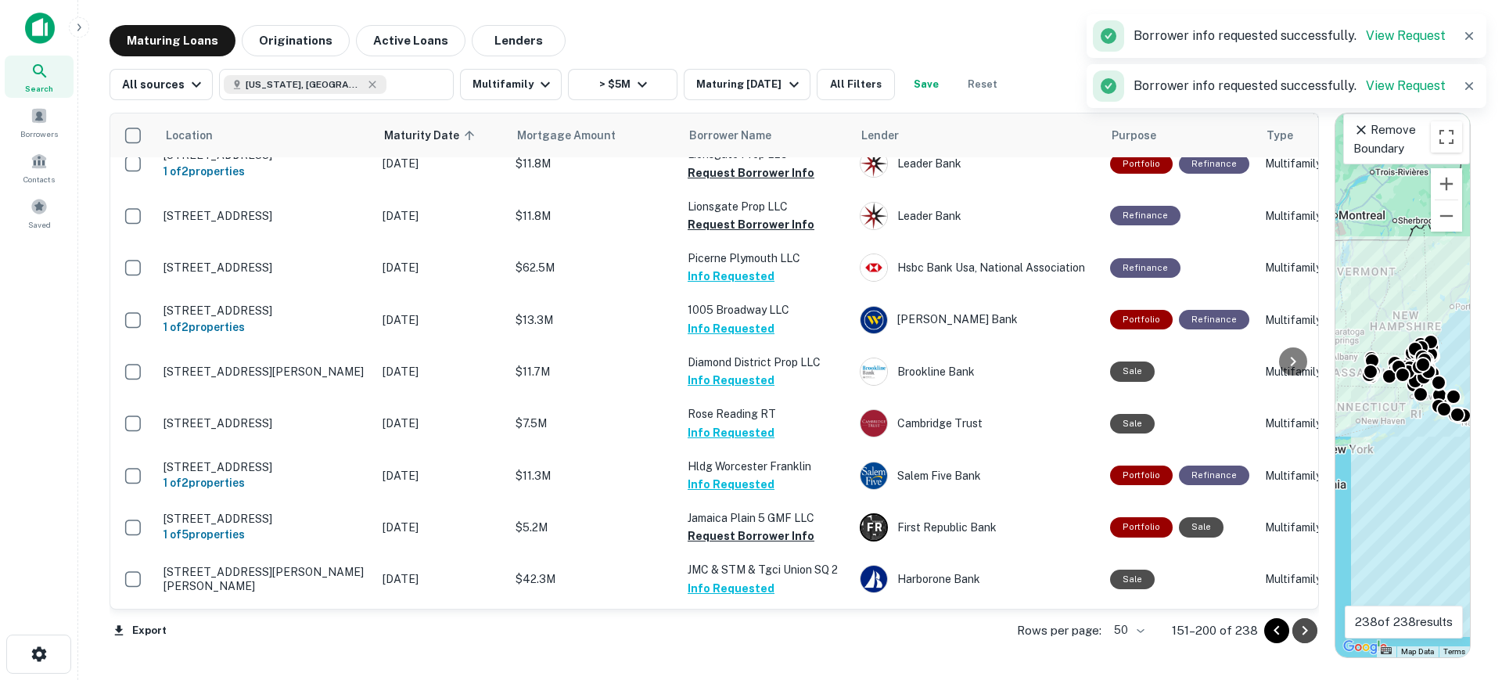
click at [1298, 630] on icon "Go to next page" at bounding box center [1304, 630] width 19 height 19
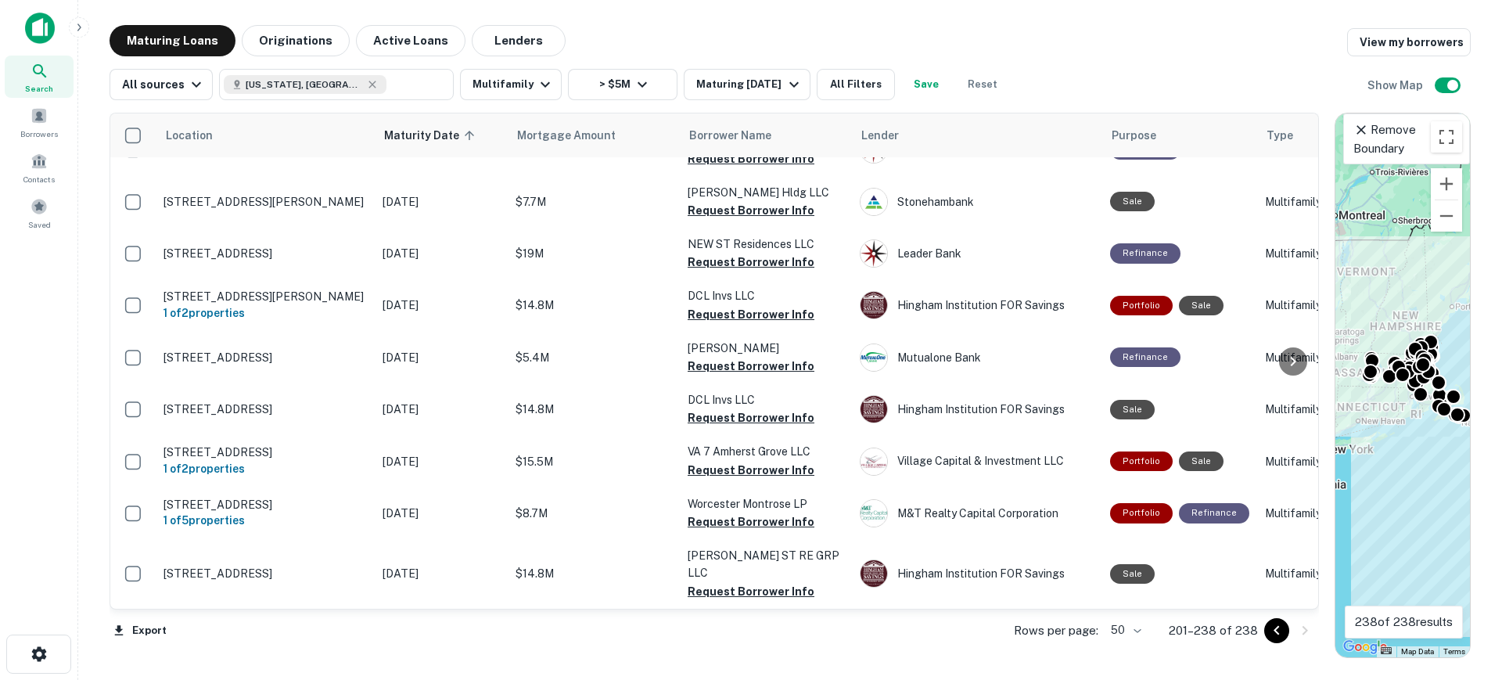
scroll to position [1552, 0]
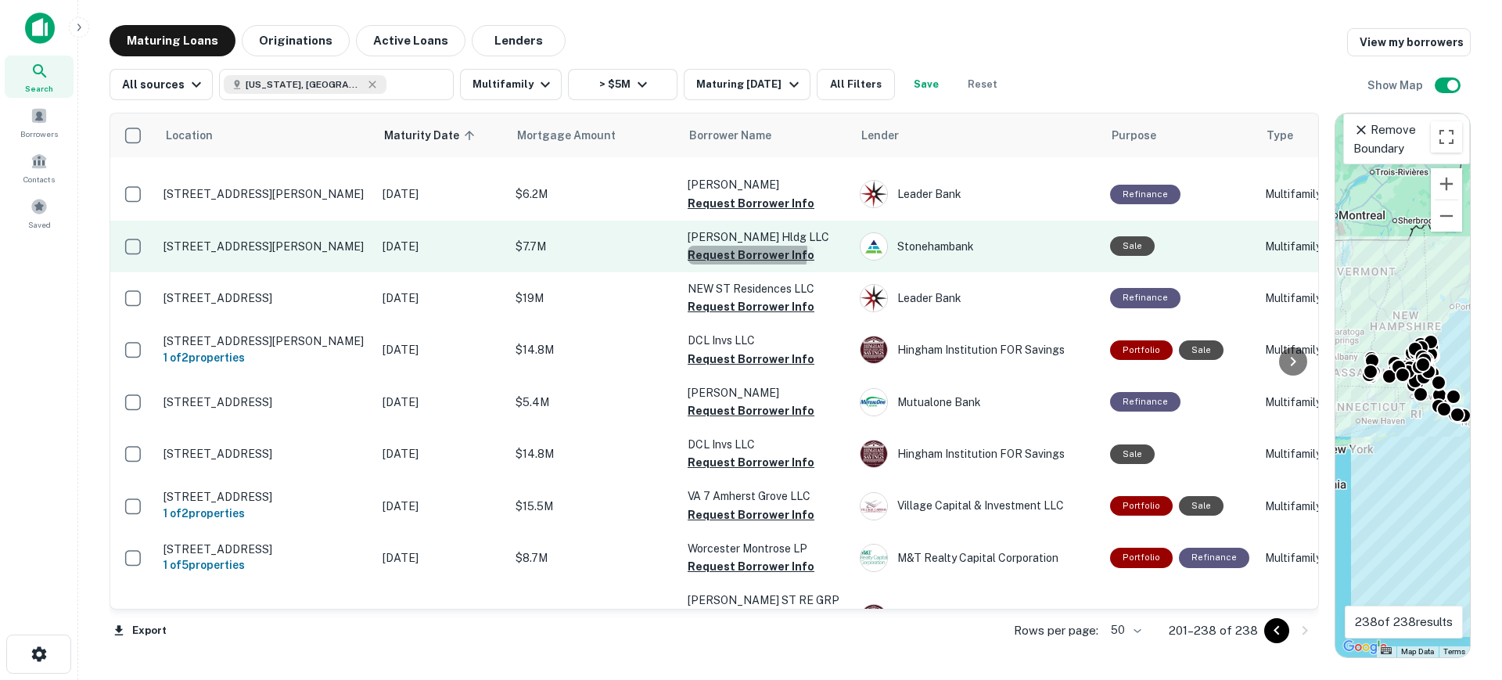
click at [731, 246] on button "Request Borrower Info" at bounding box center [751, 255] width 127 height 19
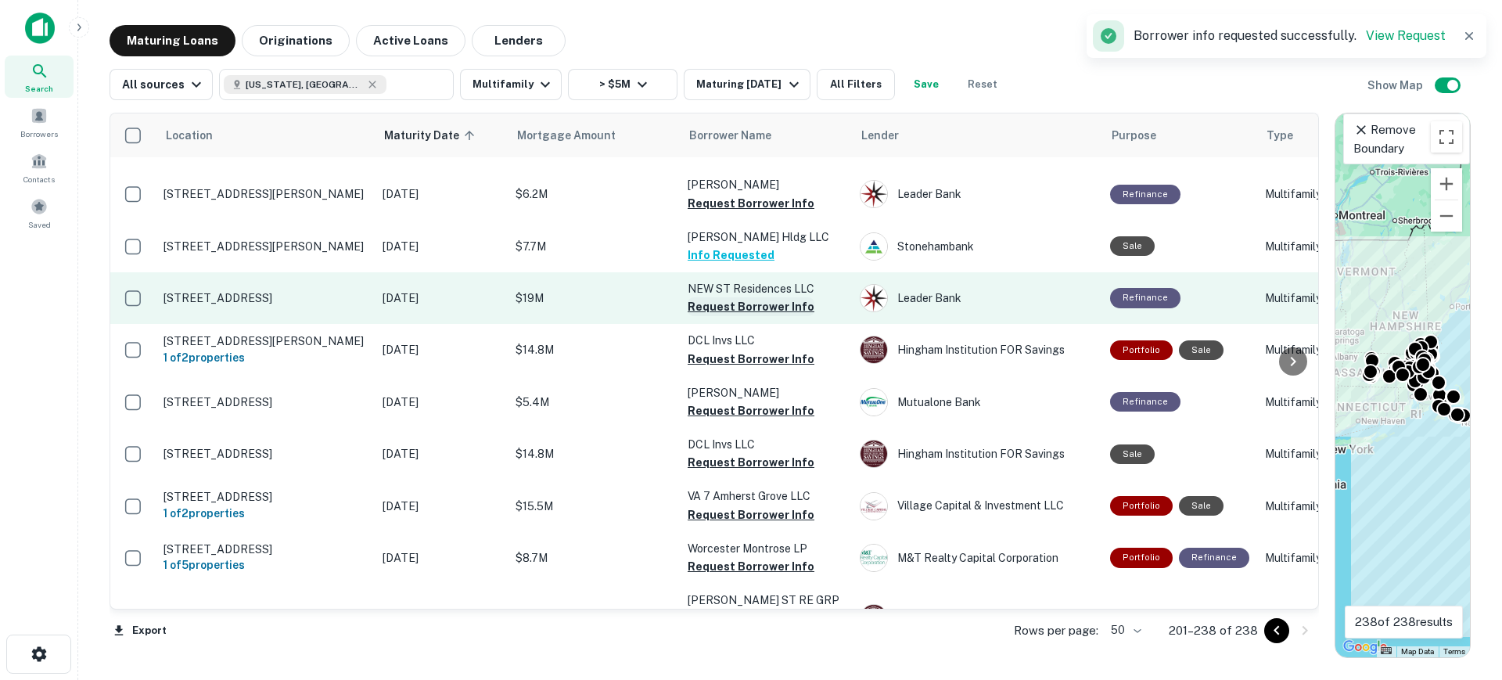
click at [740, 297] on button "Request Borrower Info" at bounding box center [751, 306] width 127 height 19
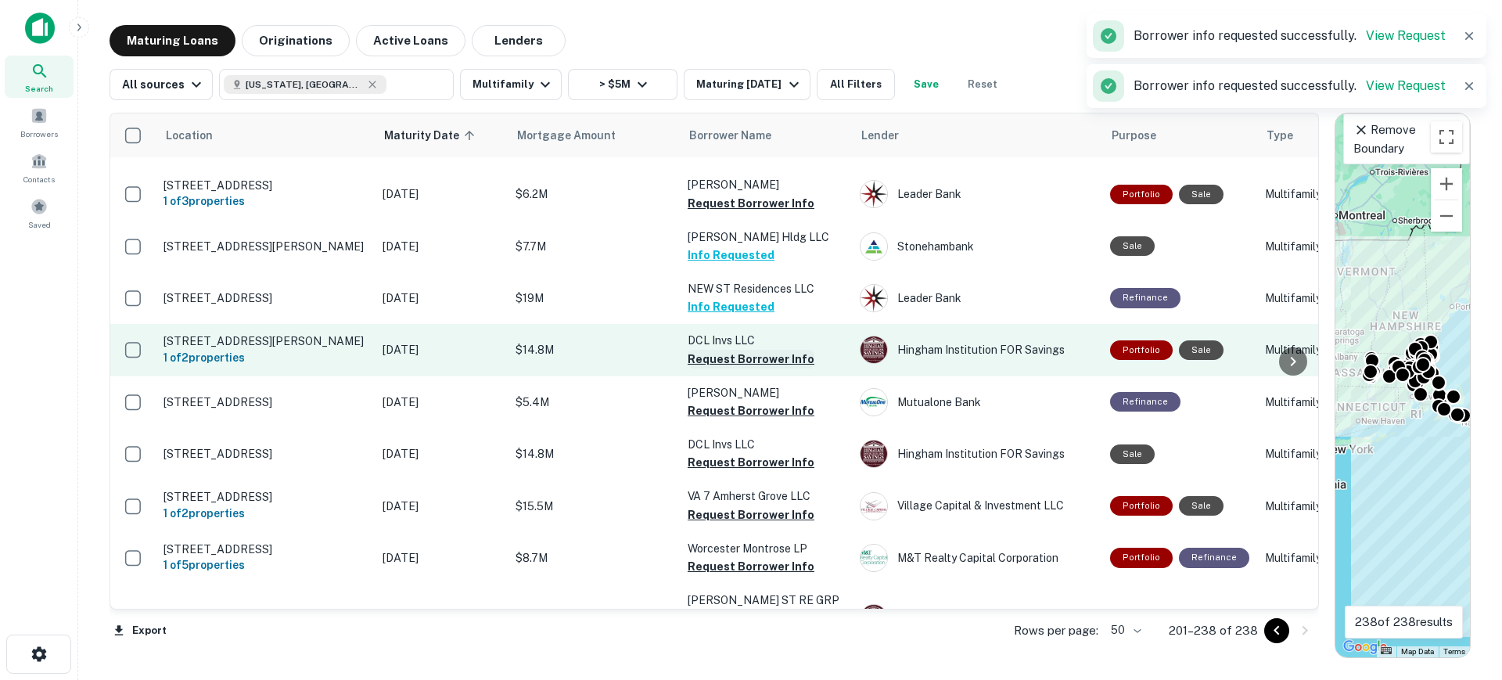
scroll to position [1561, 0]
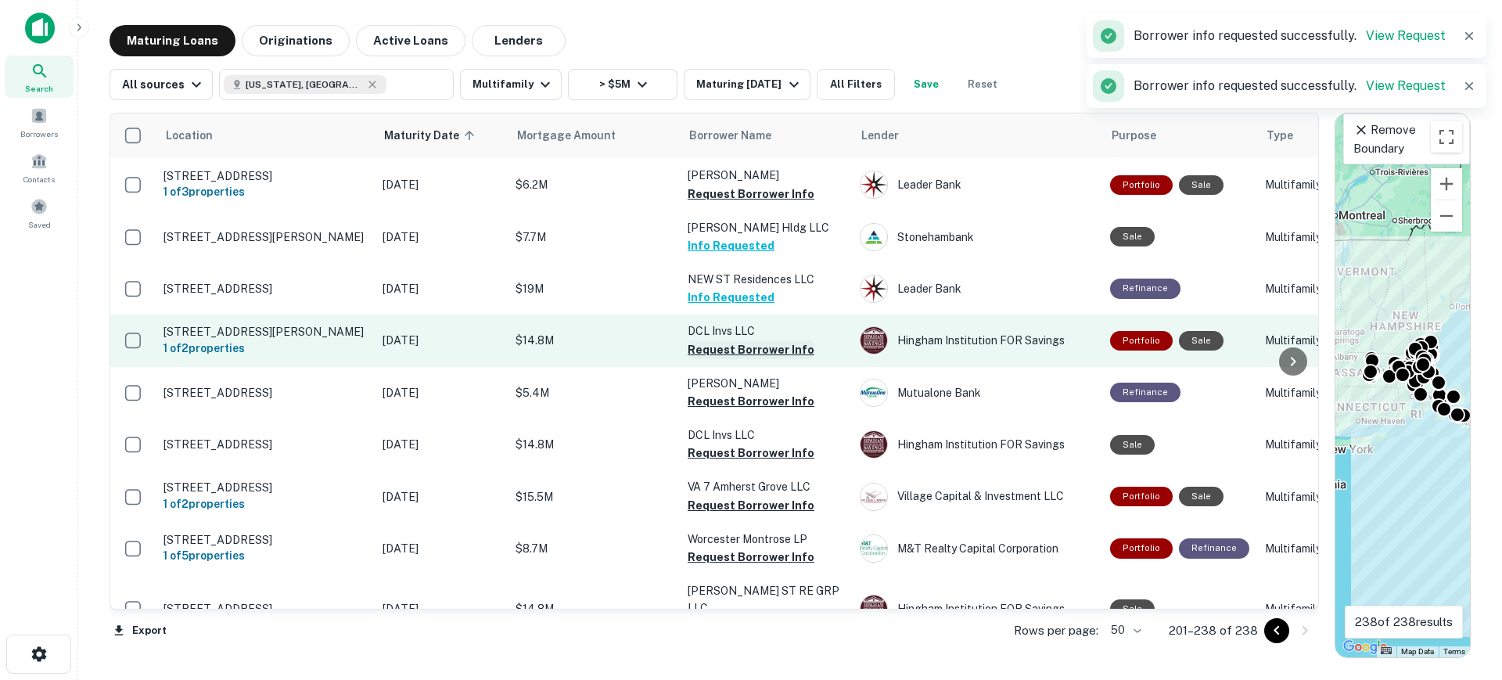
click at [740, 340] on button "Request Borrower Info" at bounding box center [751, 349] width 127 height 19
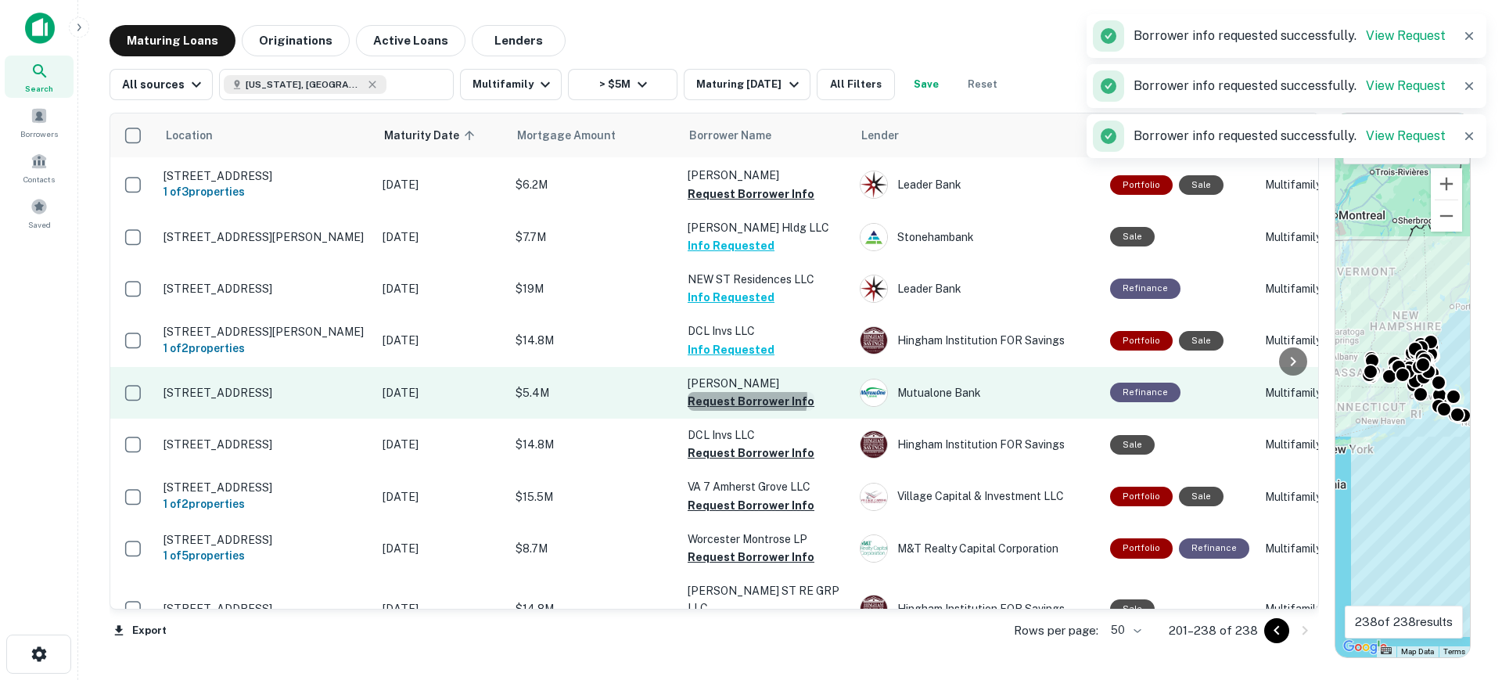
click at [742, 392] on button "Request Borrower Info" at bounding box center [751, 401] width 127 height 19
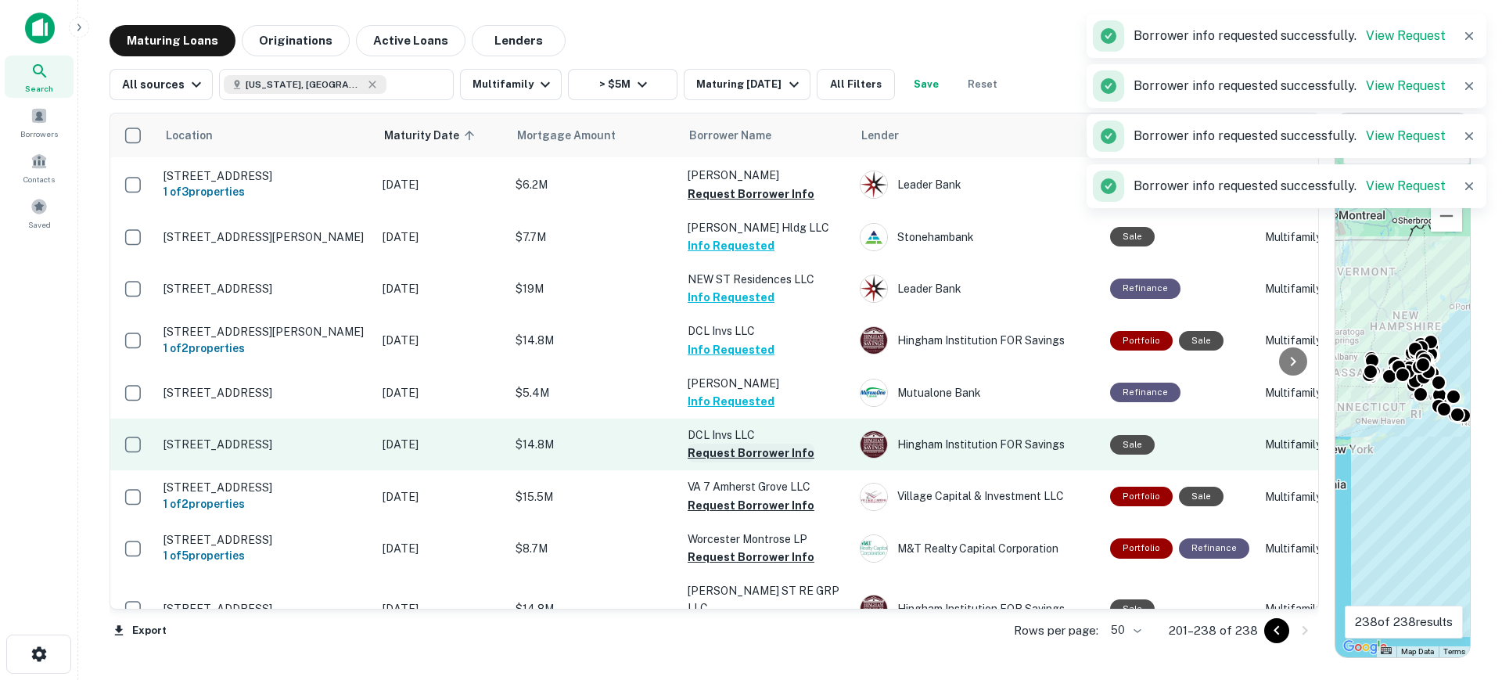
scroll to position [1552, 0]
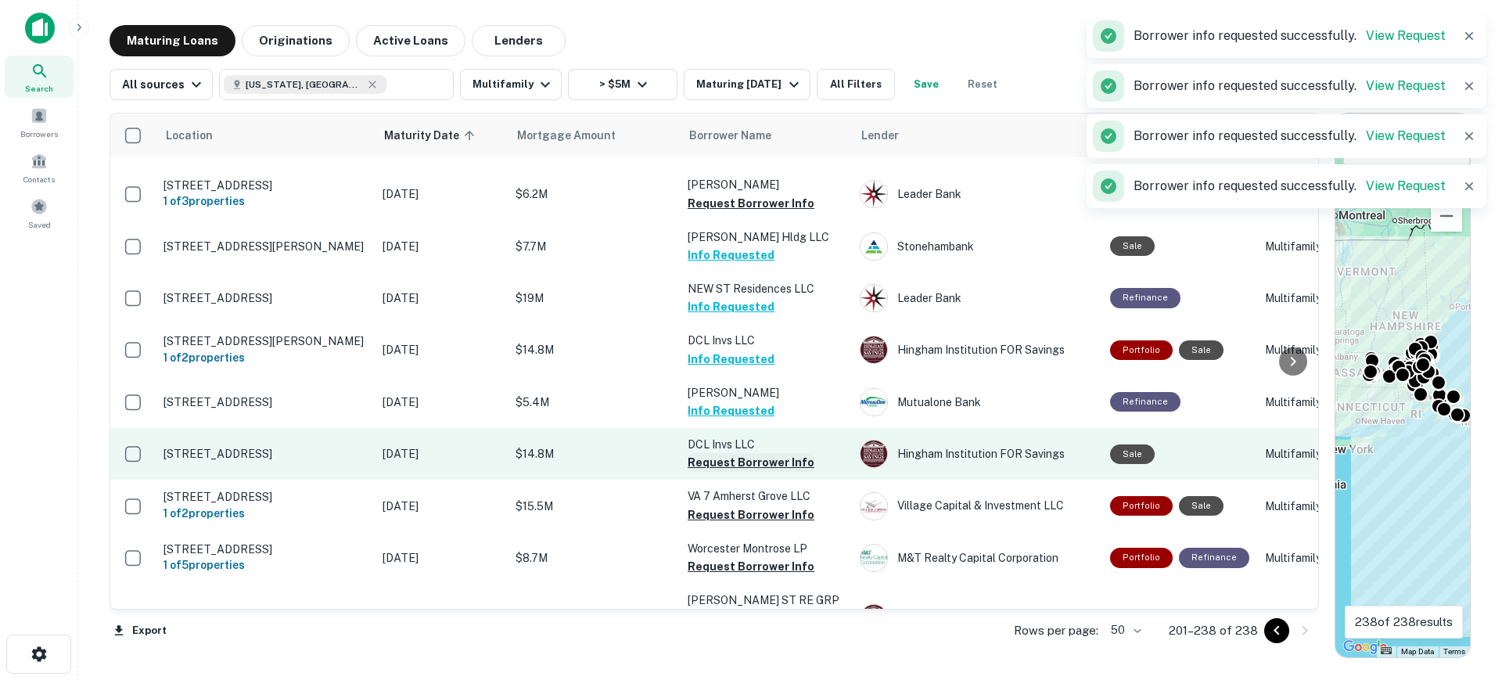
click at [749, 453] on button "Request Borrower Info" at bounding box center [751, 462] width 127 height 19
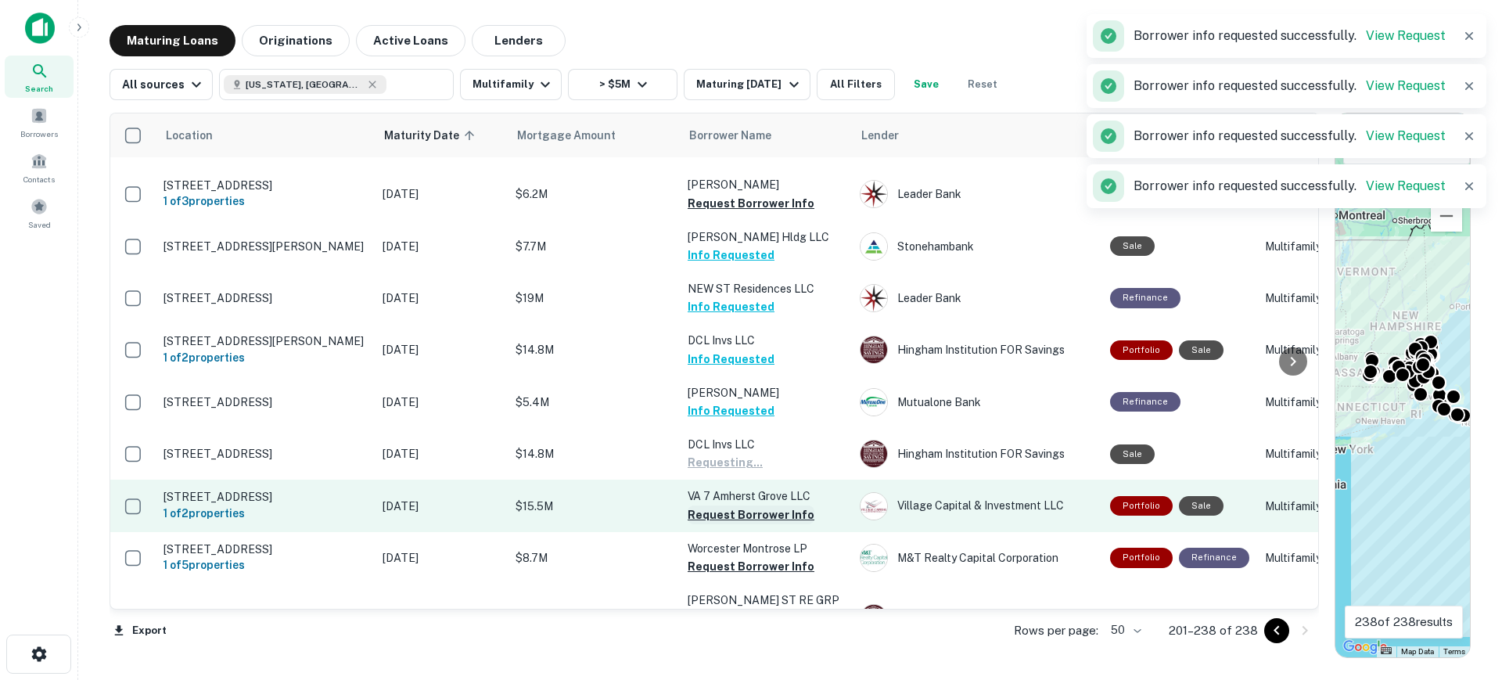
click at [743, 505] on button "Request Borrower Info" at bounding box center [751, 514] width 127 height 19
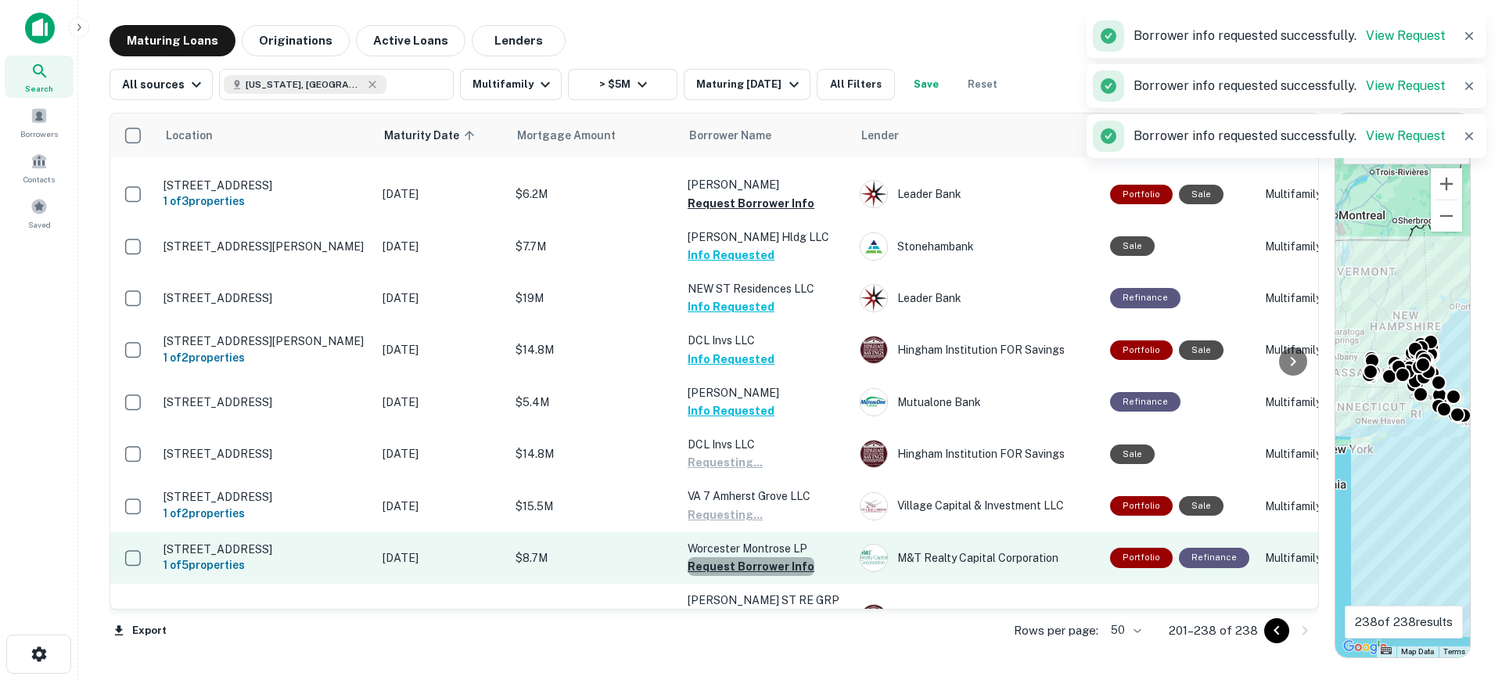
click at [751, 557] on button "Request Borrower Info" at bounding box center [751, 566] width 127 height 19
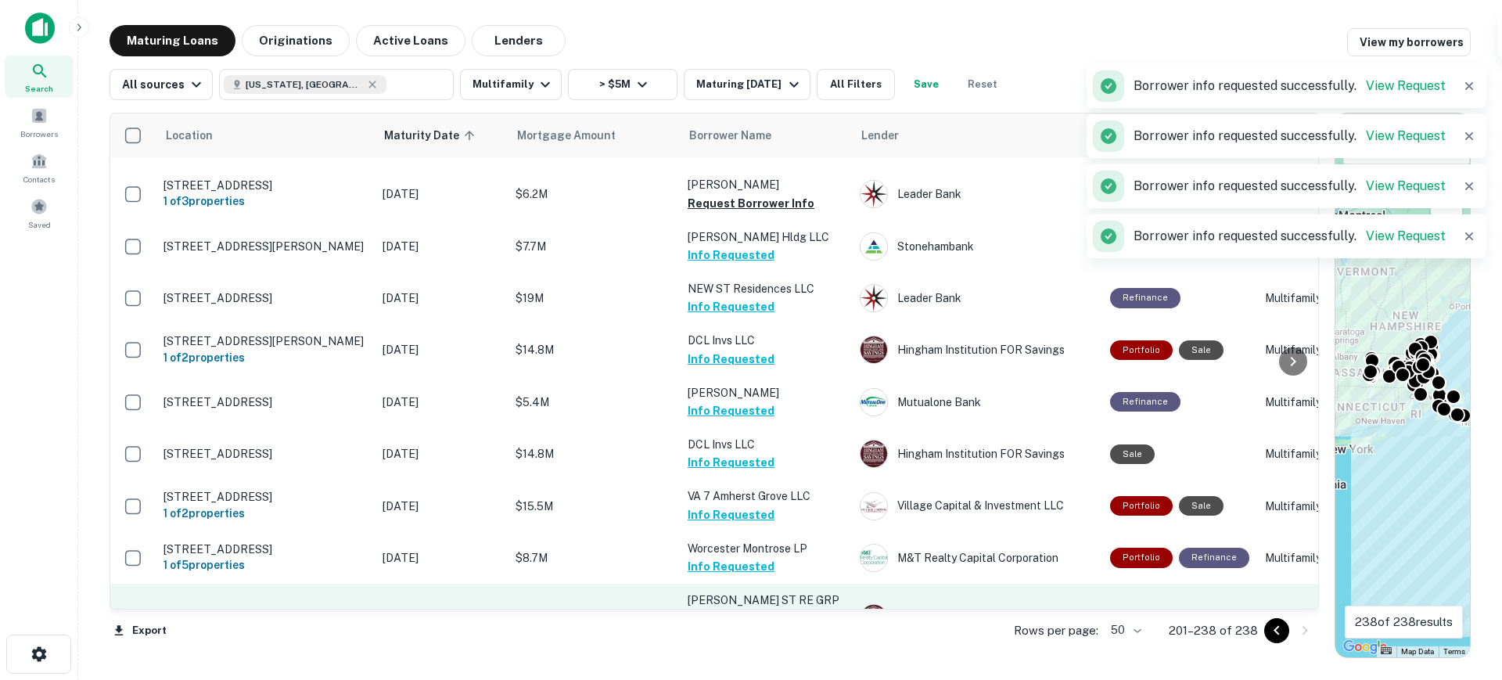
click at [755, 627] on button "Request Borrower Info" at bounding box center [751, 636] width 127 height 19
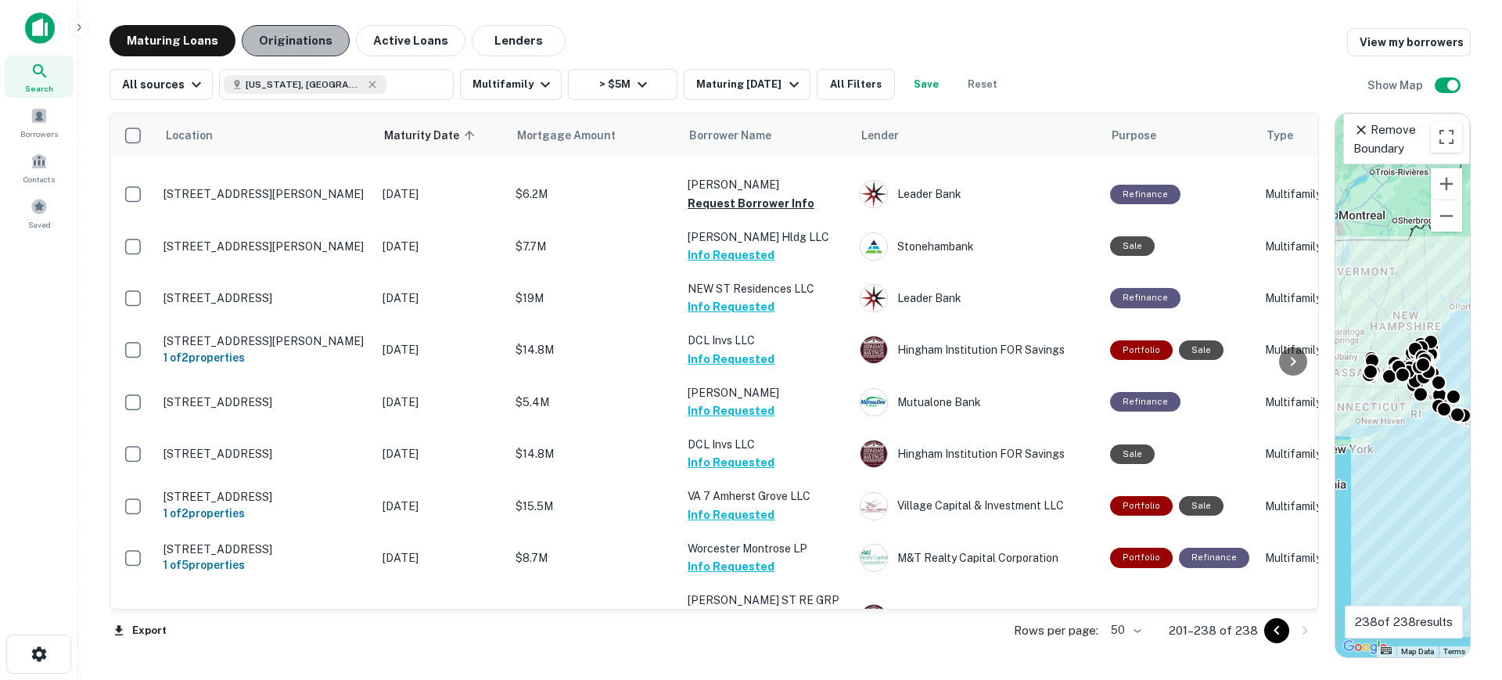
click at [311, 42] on button "Originations" at bounding box center [296, 40] width 108 height 31
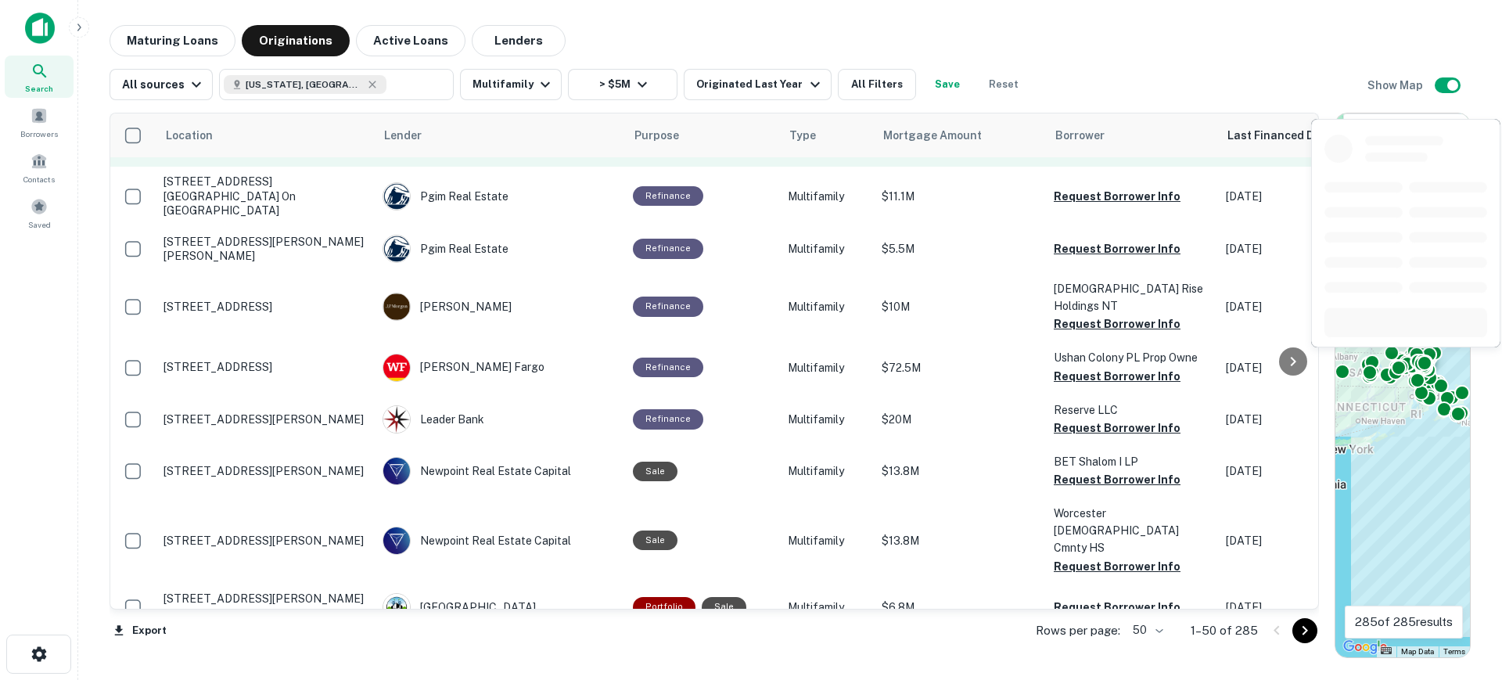
scroll to position [85, 0]
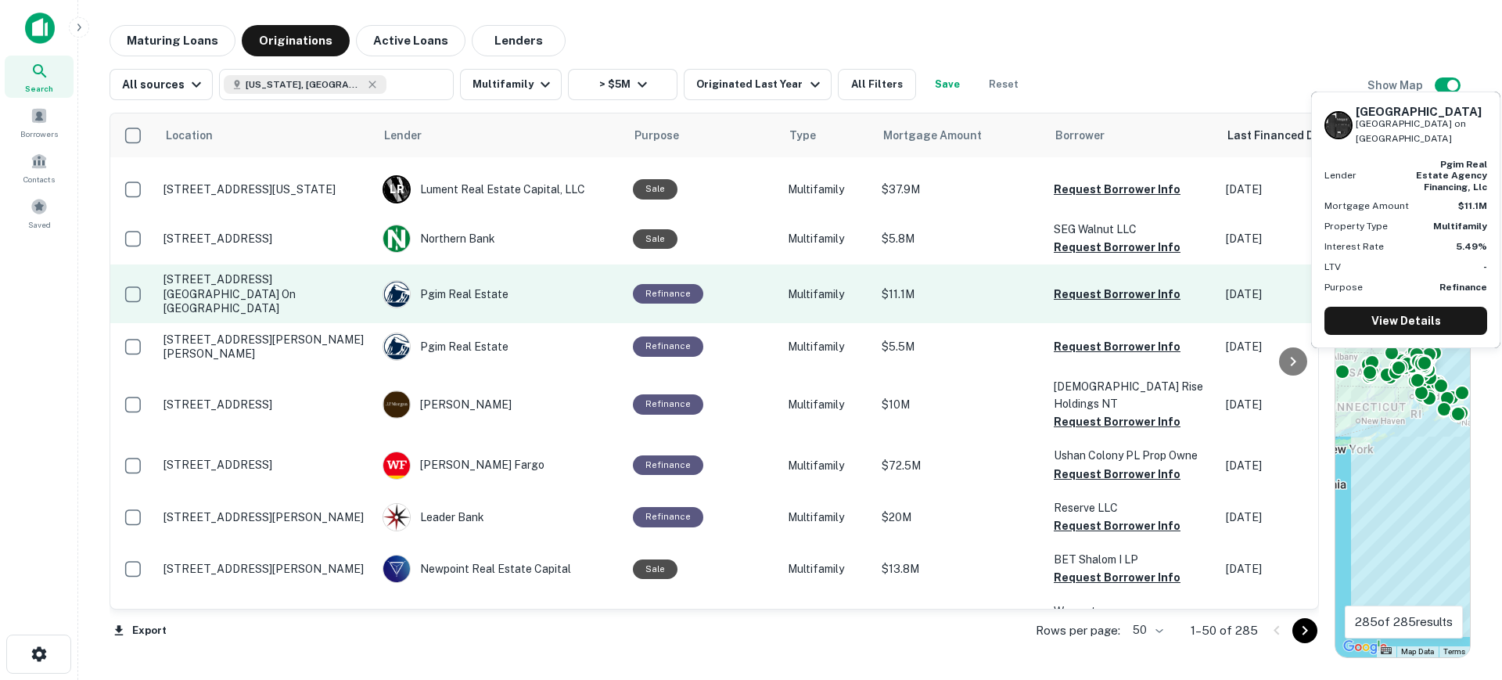
click at [276, 284] on p "[STREET_ADDRESS][GEOGRAPHIC_DATA] on [GEOGRAPHIC_DATA]" at bounding box center [264, 293] width 203 height 43
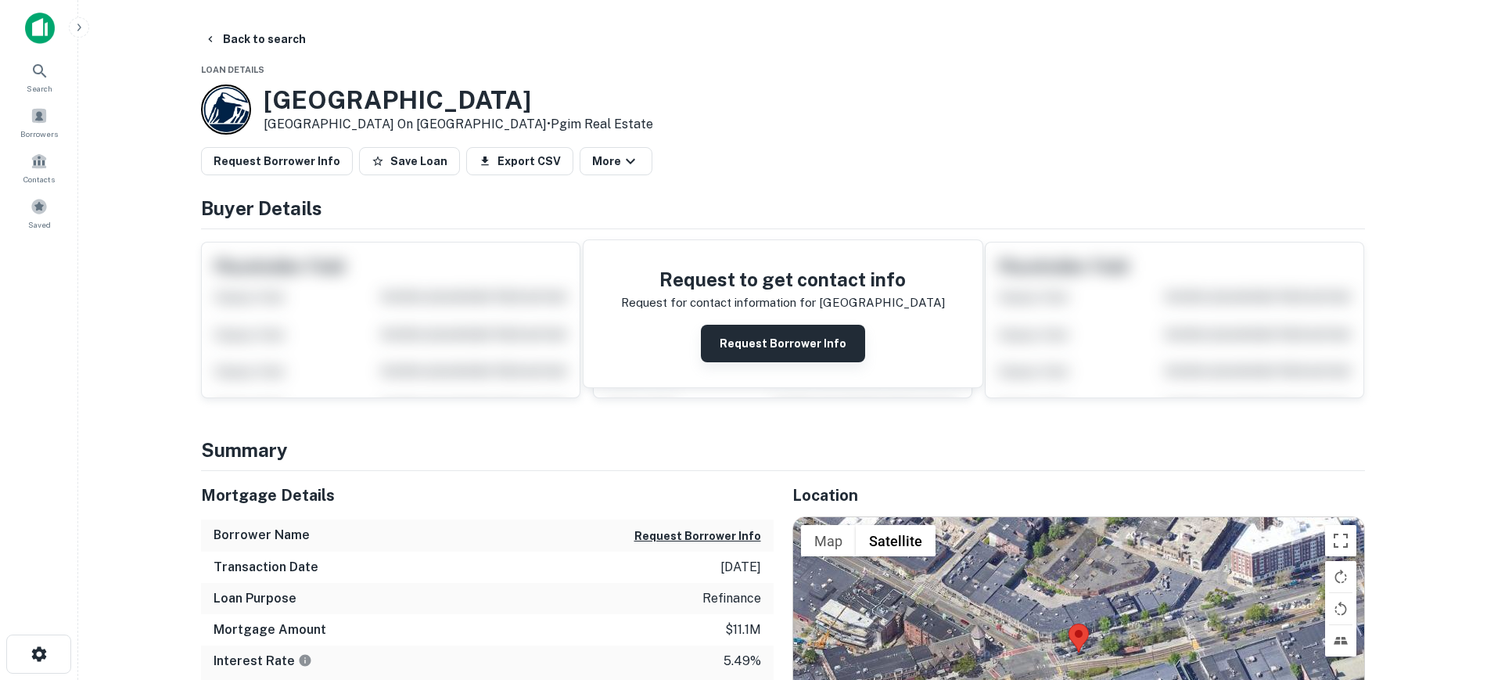
click at [774, 339] on button "Request Borrower Info" at bounding box center [783, 344] width 164 height 38
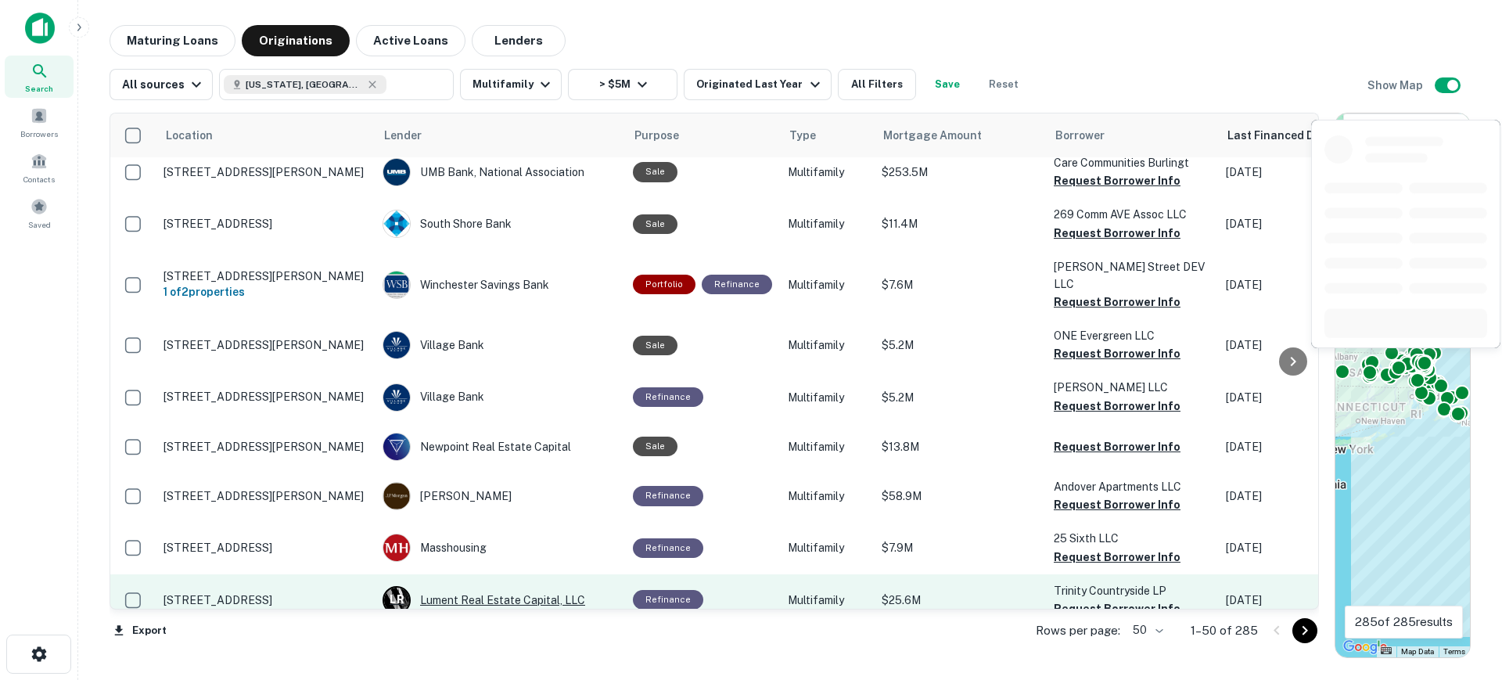
scroll to position [1161, 0]
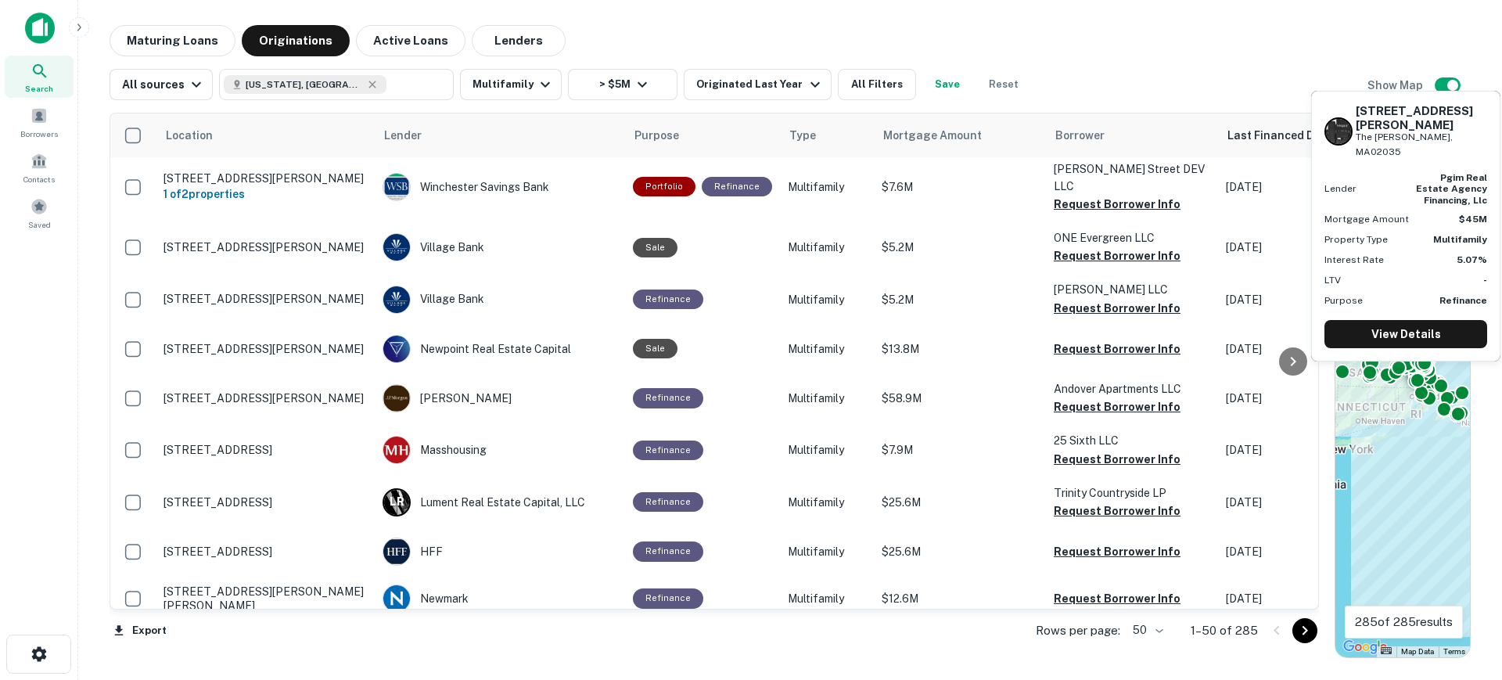
click at [266, 631] on p "[STREET_ADDRESS][PERSON_NAME][PERSON_NAME]" at bounding box center [264, 645] width 203 height 28
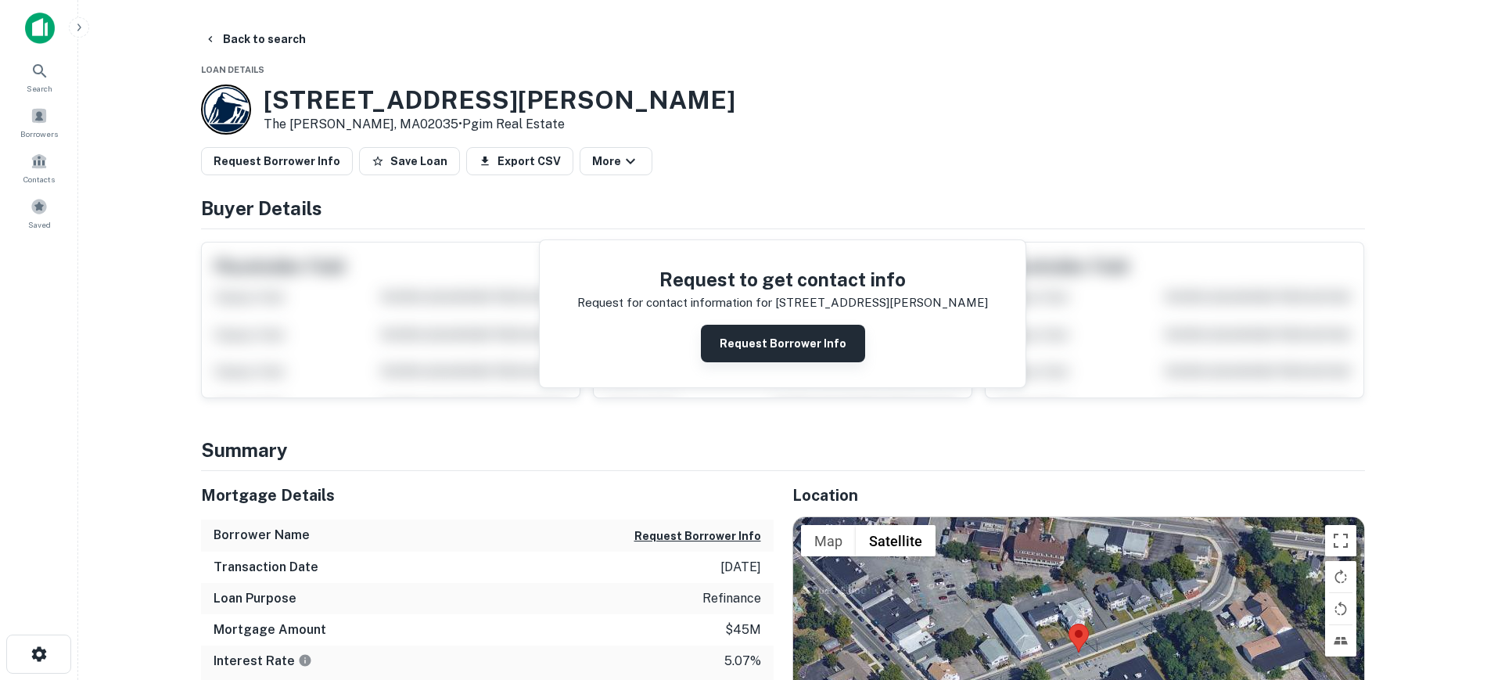
click at [737, 336] on button "Request Borrower Info" at bounding box center [783, 344] width 164 height 38
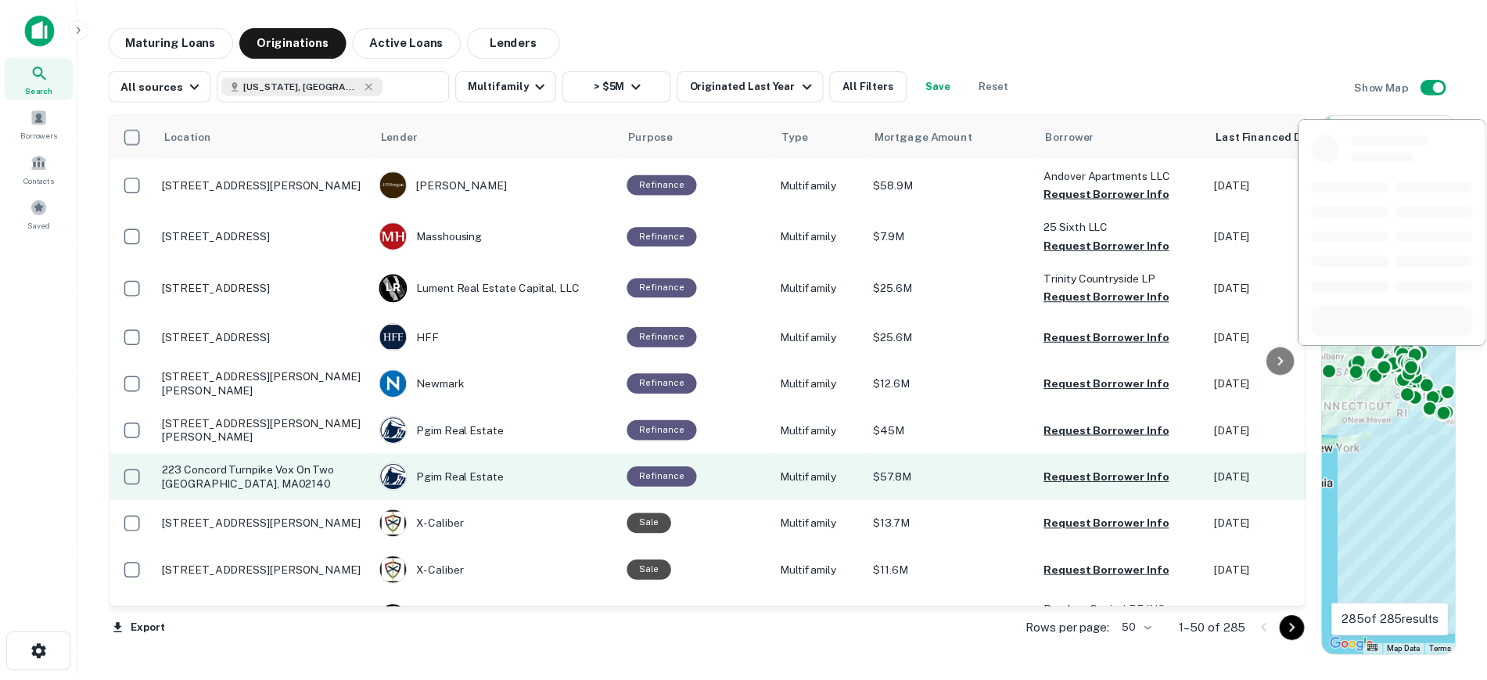
scroll to position [1454, 0]
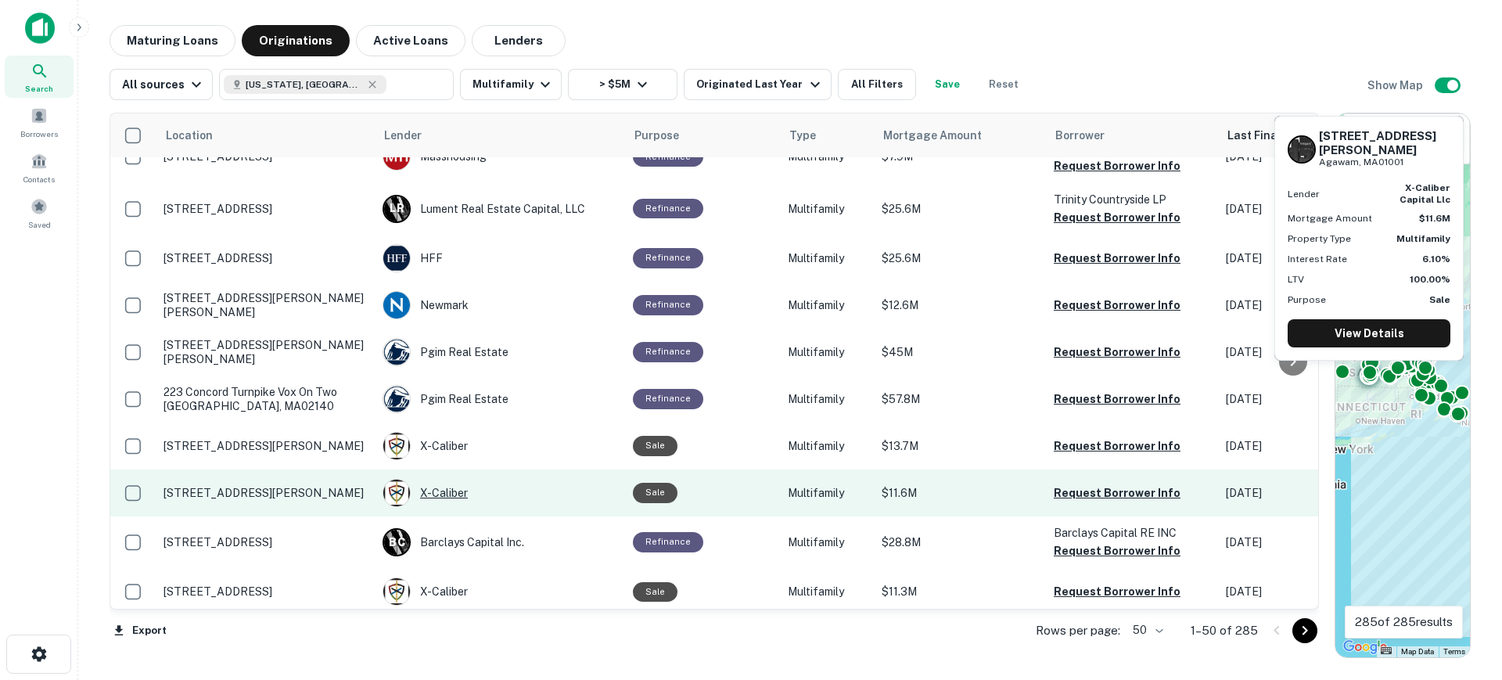
click at [458, 479] on div "X-caliber" at bounding box center [499, 493] width 235 height 28
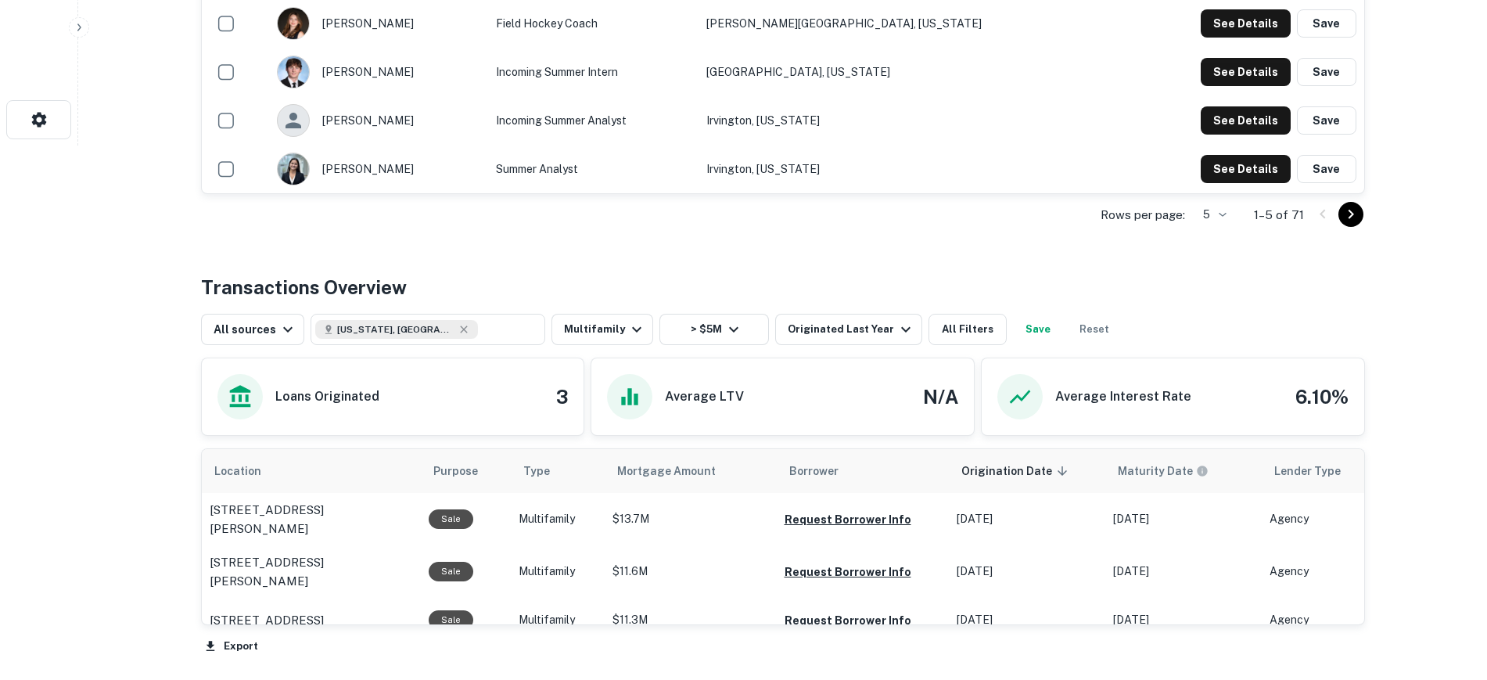
scroll to position [587, 0]
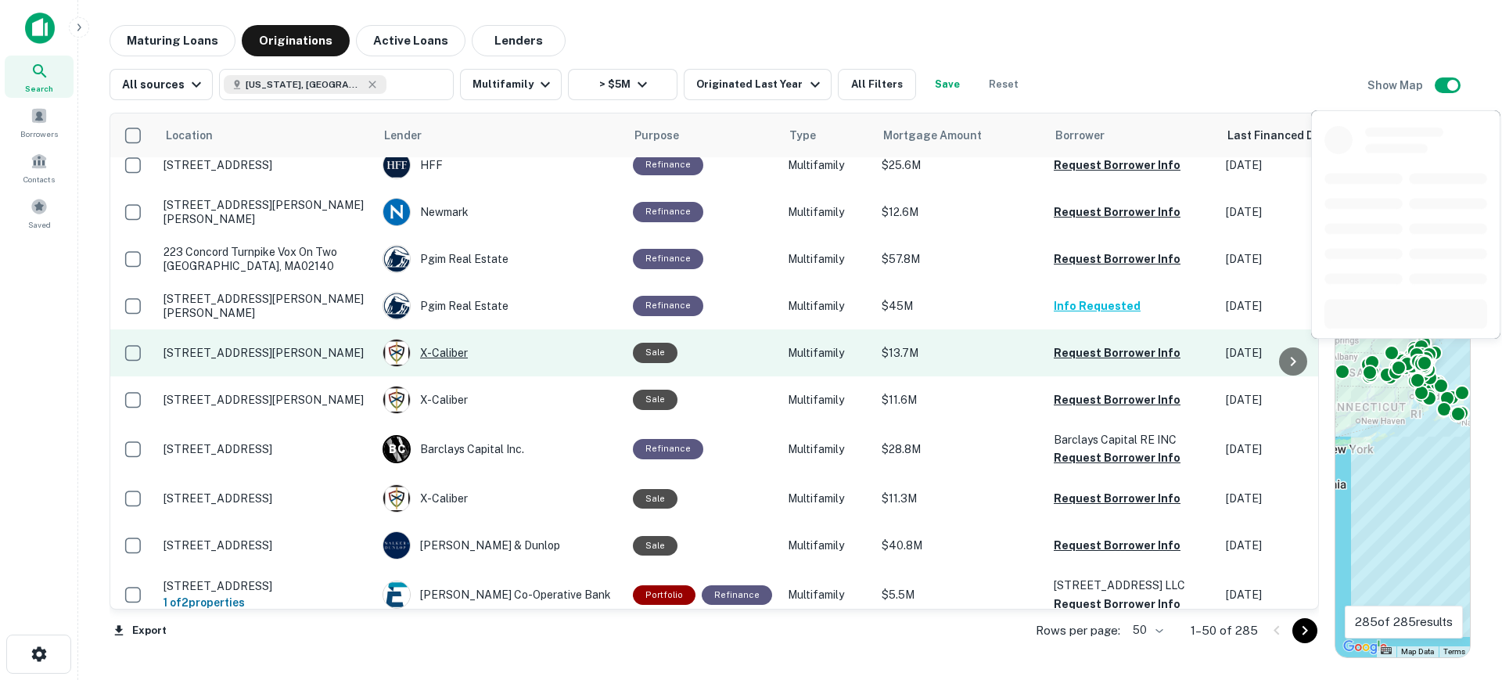
scroll to position [1645, 0]
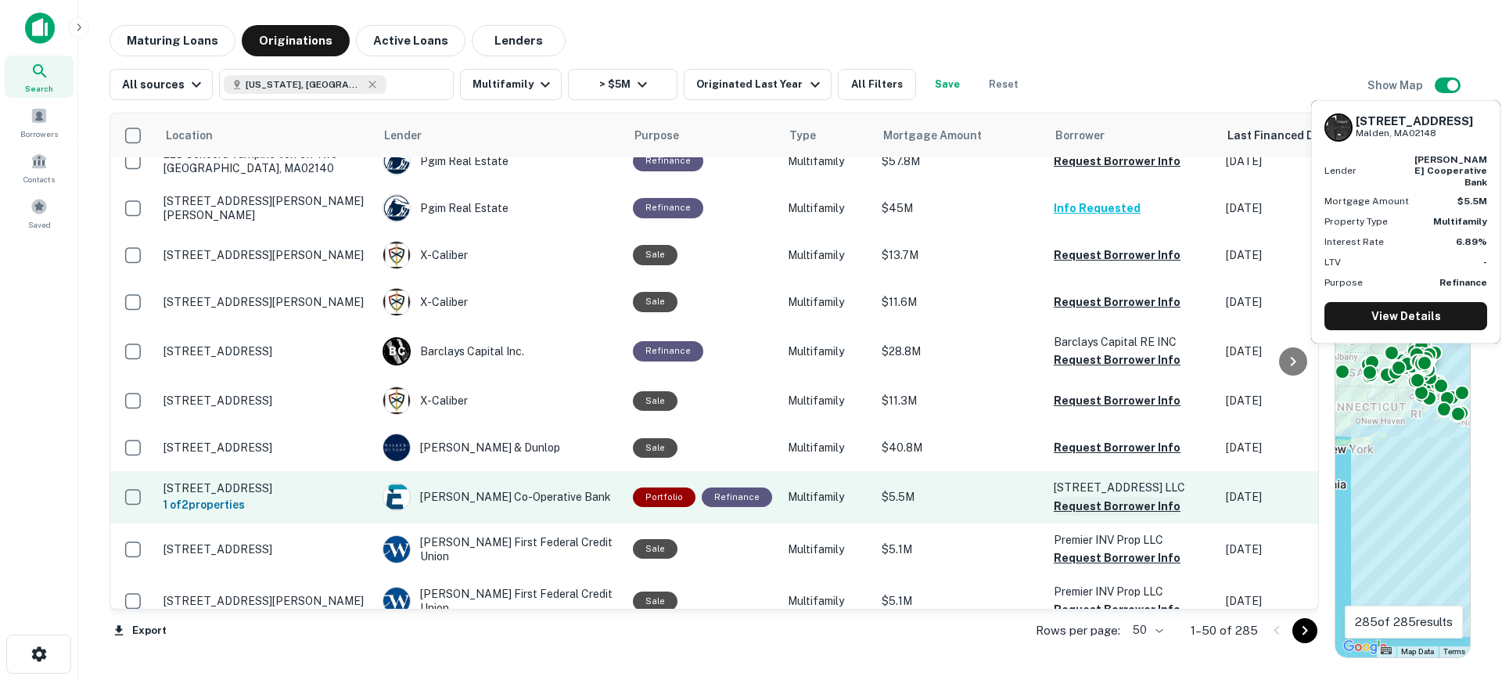
click at [1108, 497] on button "Request Borrower Info" at bounding box center [1117, 506] width 127 height 19
